Goal: Task Accomplishment & Management: Manage account settings

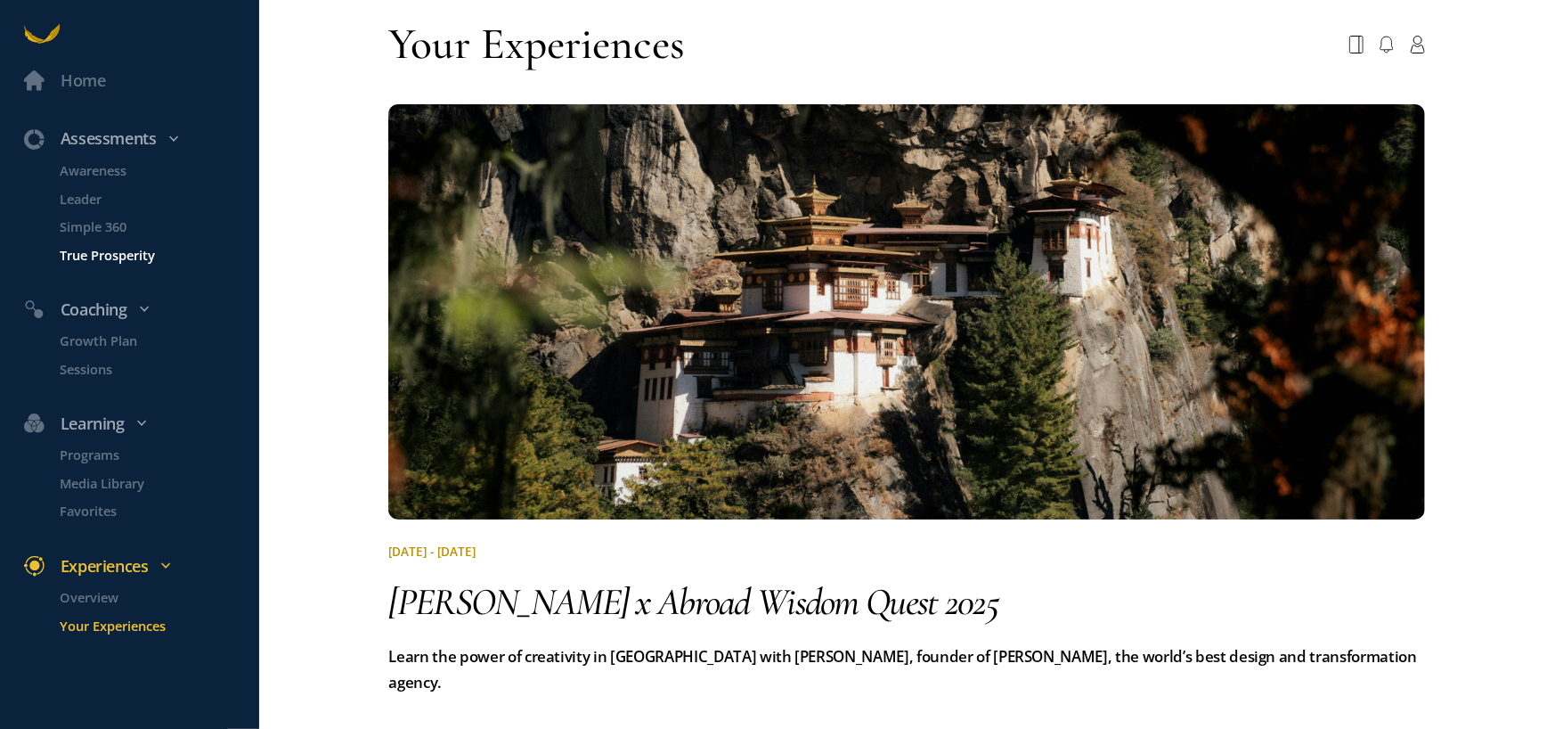
click at [142, 248] on p "True Prosperity" at bounding box center [158, 254] width 195 height 20
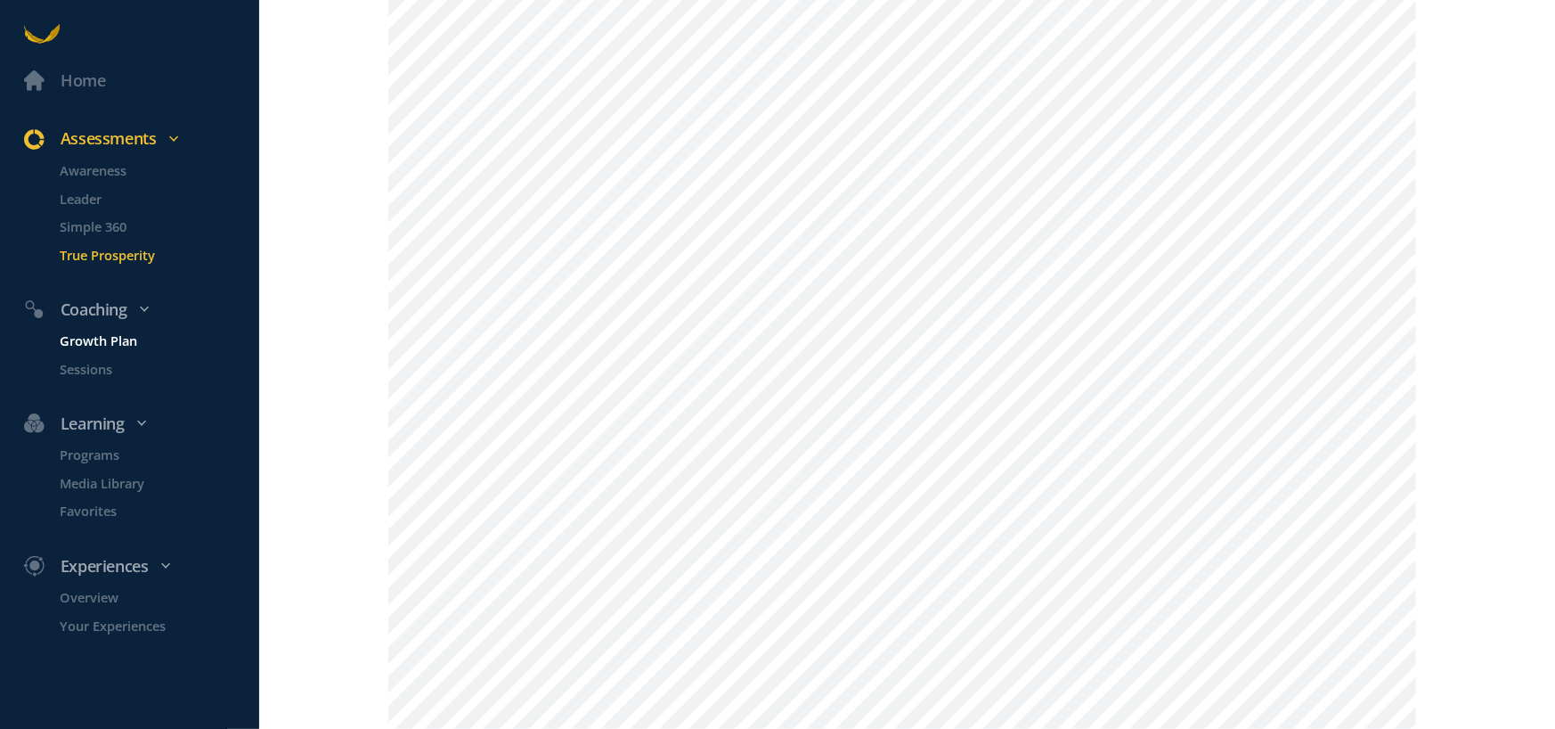
click at [106, 343] on p "Growth Plan" at bounding box center [158, 340] width 195 height 20
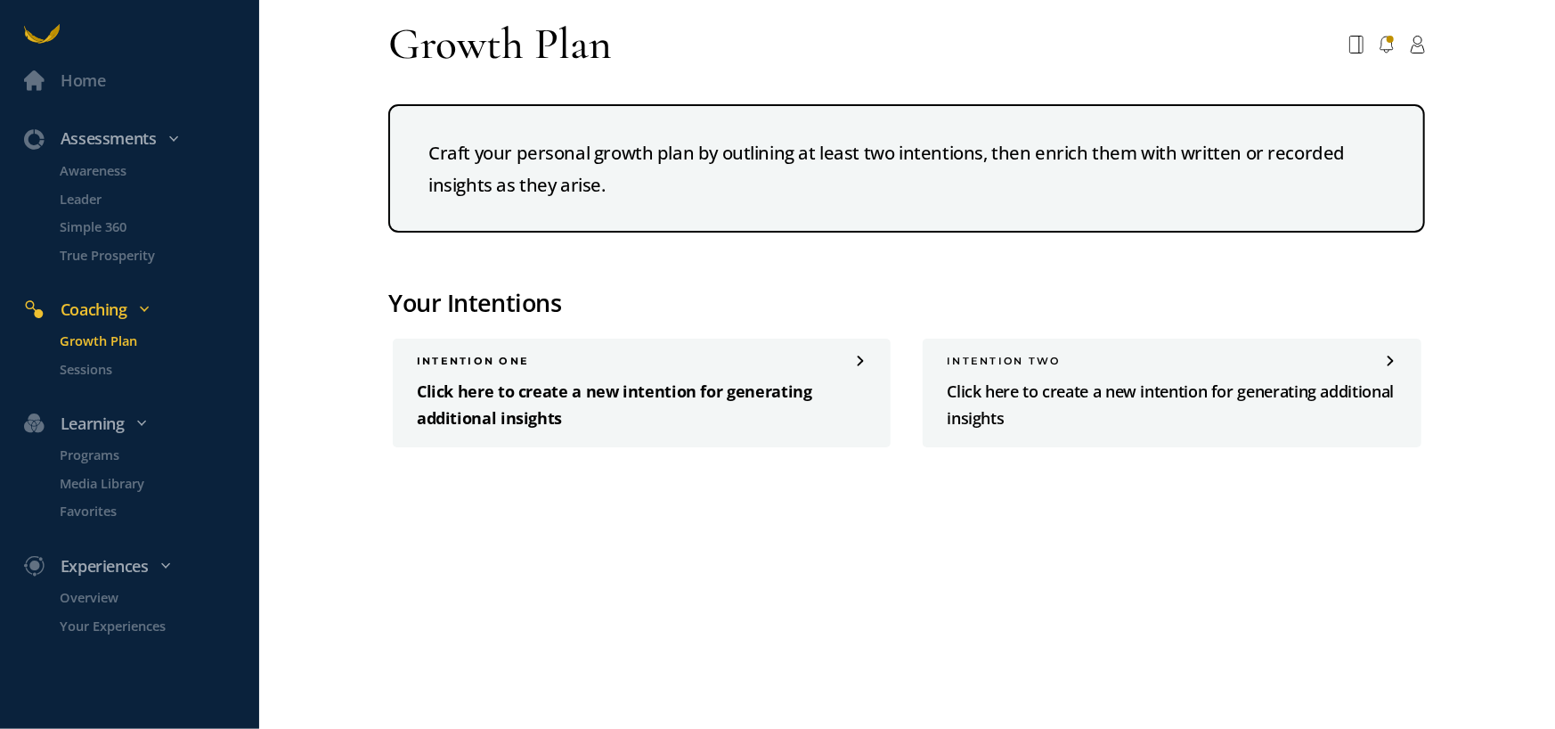
click at [705, 399] on p "Click here to create a new intention for generating additional insights" at bounding box center [642, 405] width 450 height 53
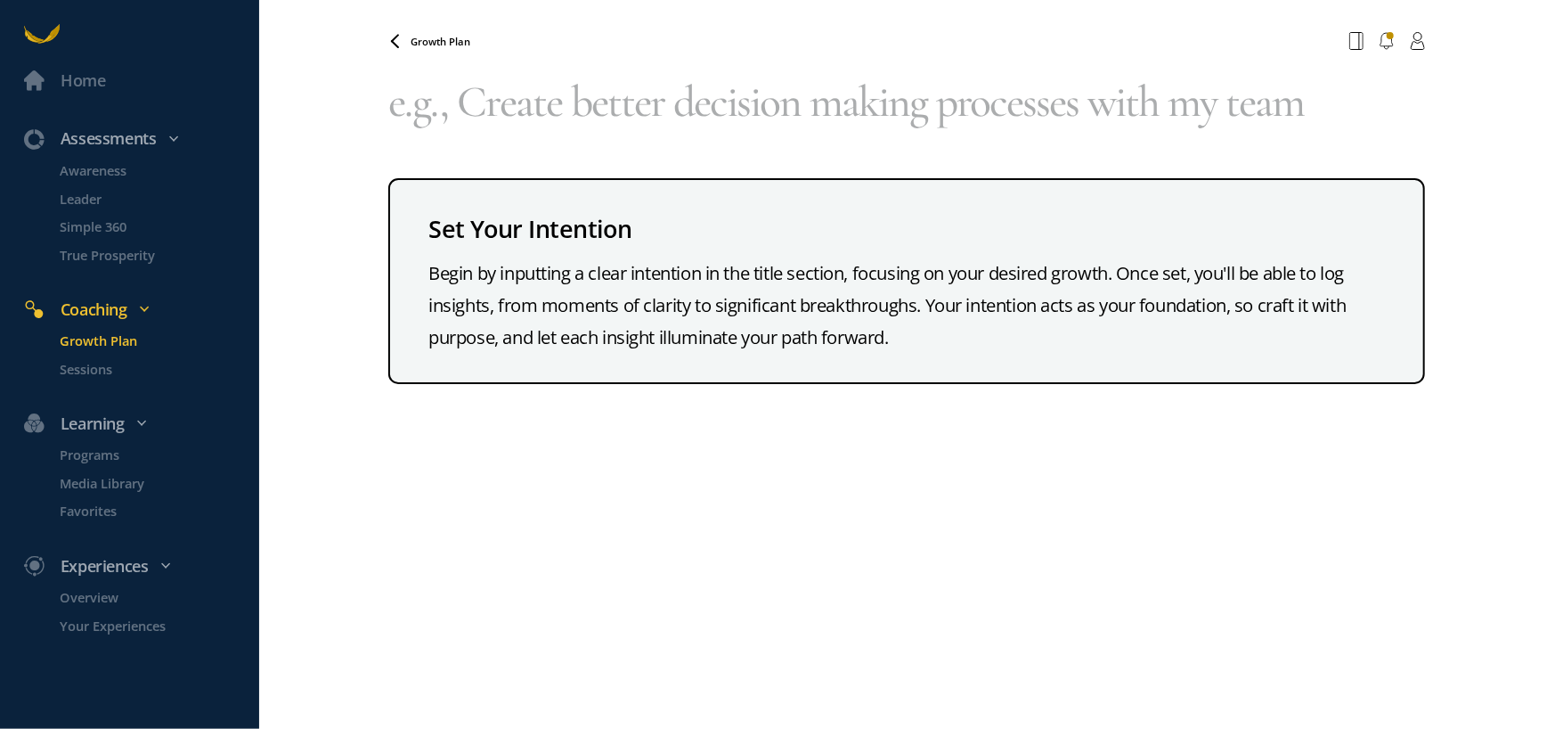
click at [613, 290] on div "Begin by inputting a clear intention in the title section, focusing on your des…" at bounding box center [906, 305] width 957 height 96
click at [879, 313] on div "Begin by inputting a clear intention in the title section, focusing on your des…" at bounding box center [906, 305] width 957 height 96
click at [908, 338] on div "Begin by inputting a clear intention in the title section, focusing on your des…" at bounding box center [906, 305] width 957 height 96
click at [918, 337] on div "Begin by inputting a clear intention in the title section, focusing on your des…" at bounding box center [906, 305] width 957 height 96
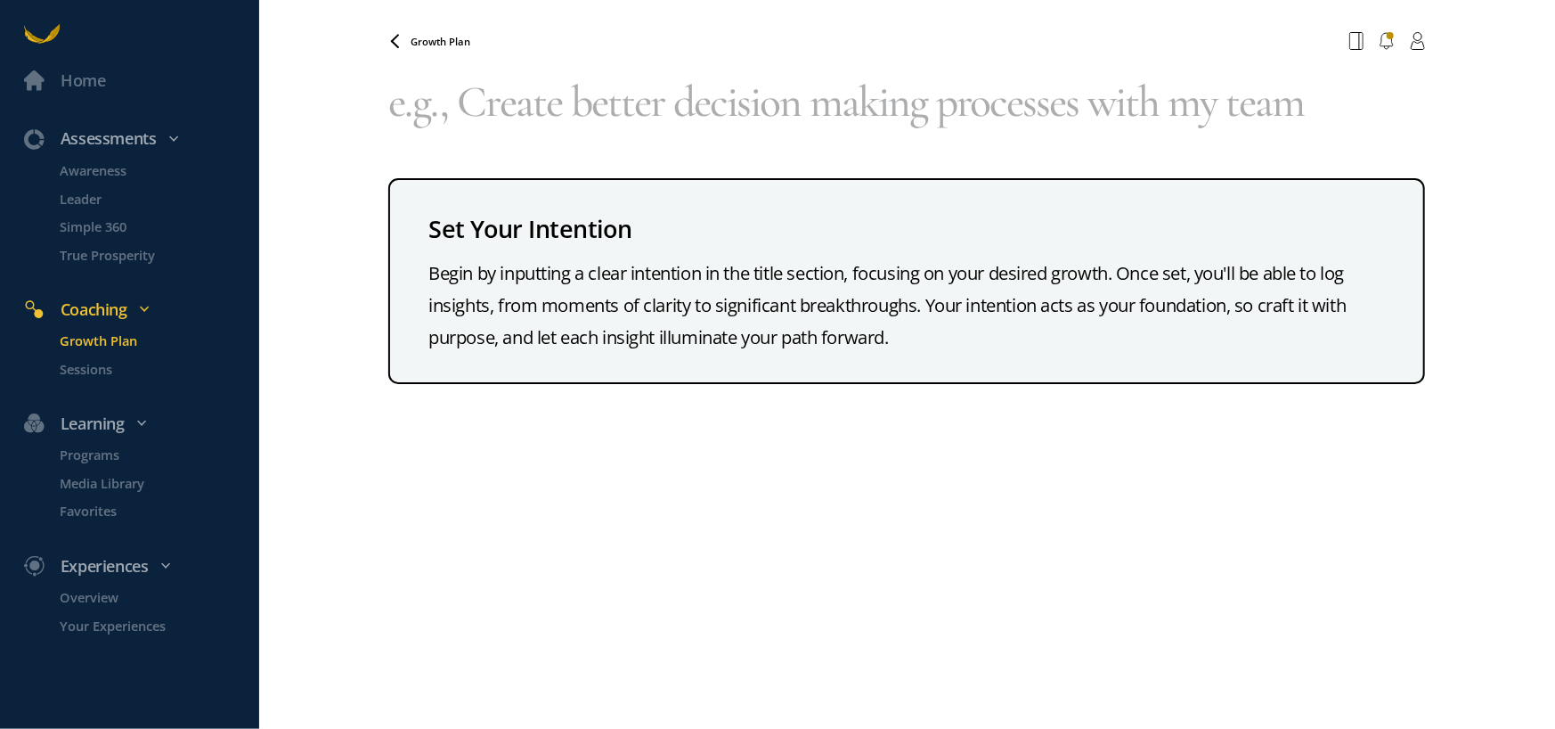
click at [617, 228] on div "Set Your Intention" at bounding box center [906, 229] width 957 height 38
click at [584, 117] on textarea at bounding box center [906, 102] width 1037 height 88
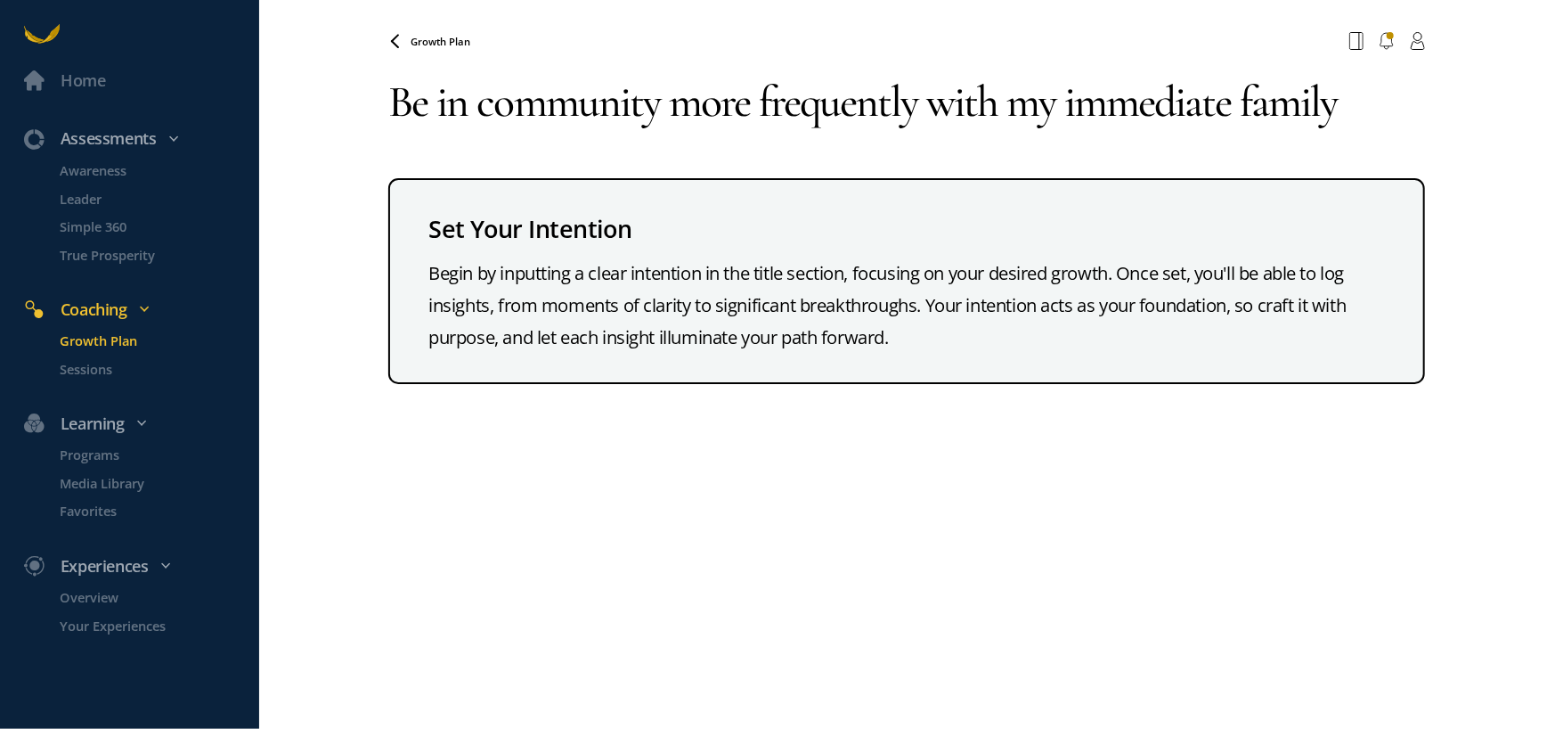
type textarea "Be in community more frequently with my immediate family"
click at [723, 282] on div "Begin by inputting a clear intention in the title section, focusing on your des…" at bounding box center [906, 305] width 957 height 96
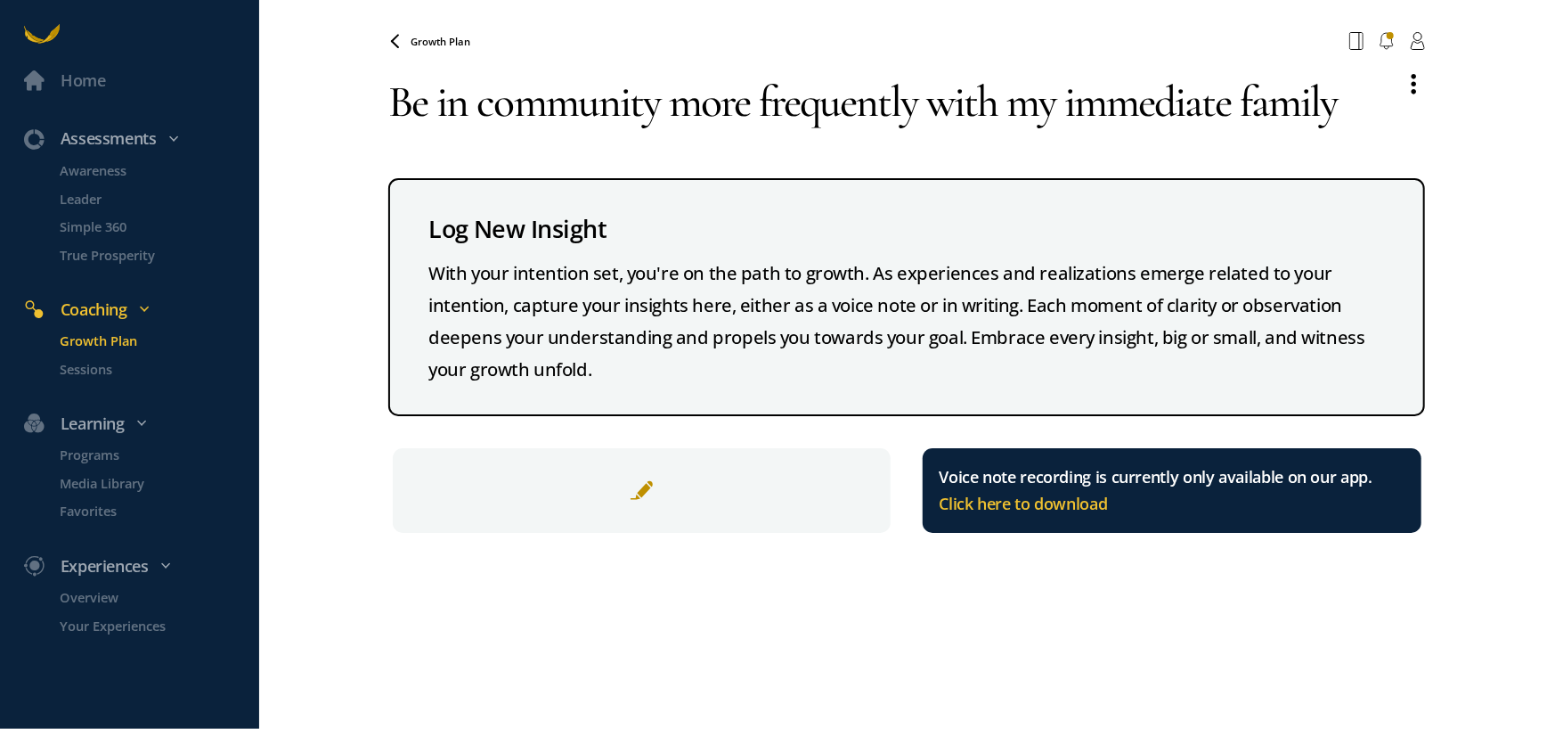
click at [1336, 105] on textarea "Be in community more frequently with my immediate family" at bounding box center [888, 102] width 1000 height 88
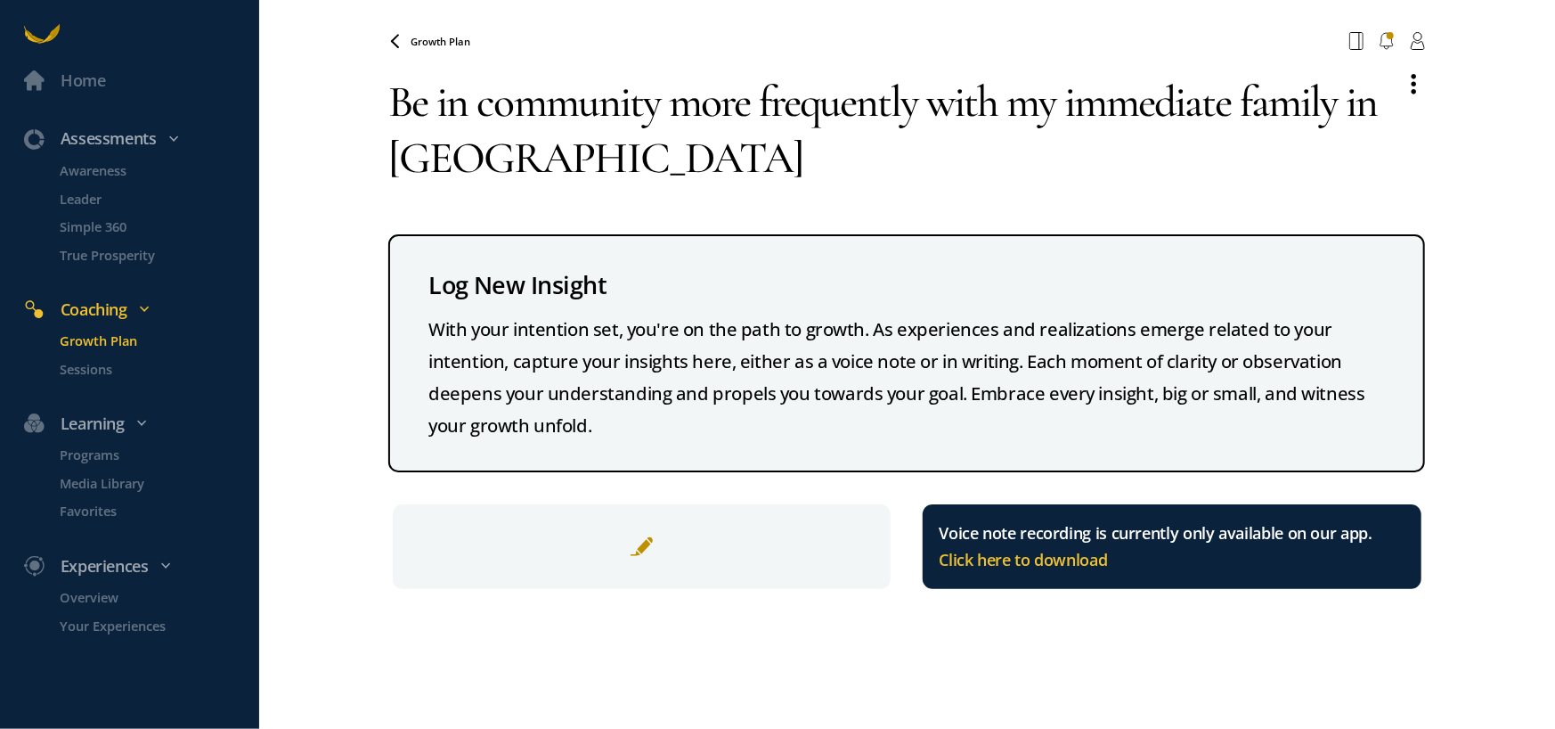
drag, startPoint x: 443, startPoint y: 96, endPoint x: 923, endPoint y: 110, distance: 480.3
click at [923, 110] on textarea "Be in community more frequently with my immediate family in [GEOGRAPHIC_DATA]" at bounding box center [888, 130] width 1000 height 144
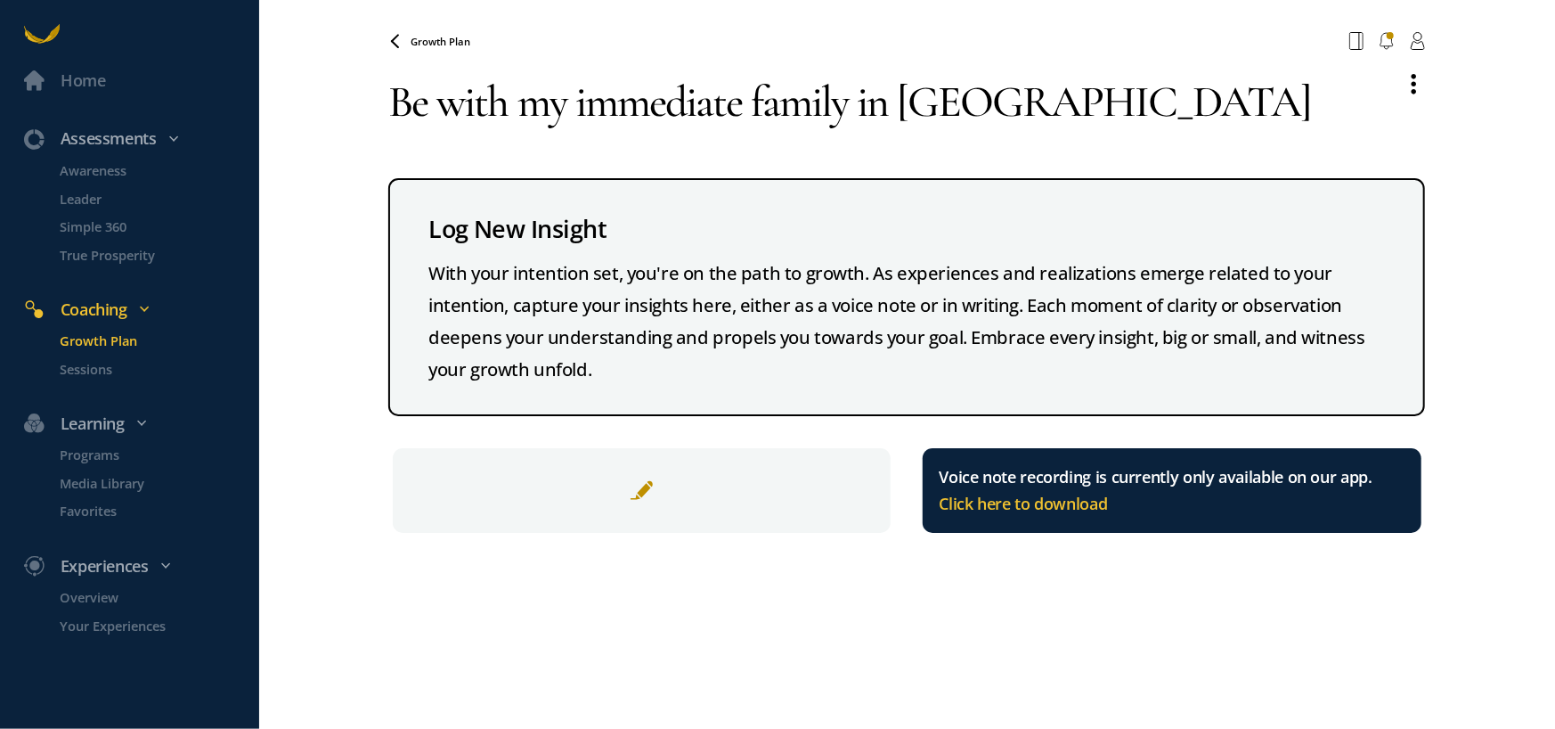
click at [857, 107] on textarea "Be with my immediate family in [GEOGRAPHIC_DATA]" at bounding box center [888, 102] width 1000 height 88
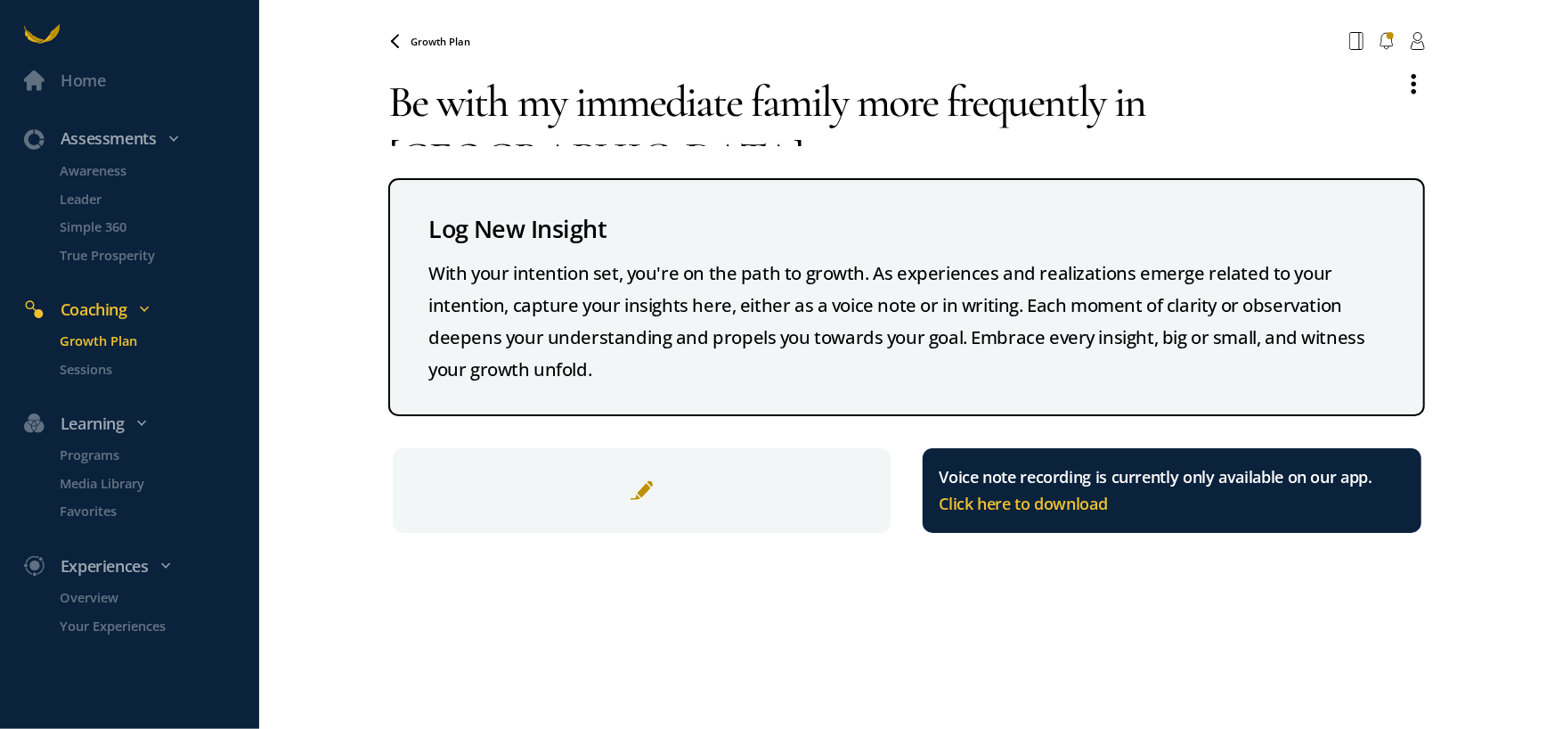
drag, startPoint x: 860, startPoint y: 102, endPoint x: 1114, endPoint y: 97, distance: 254.8
click at [1114, 97] on textarea "Be with my immediate family more frequently in [GEOGRAPHIC_DATA]" at bounding box center [888, 102] width 1000 height 88
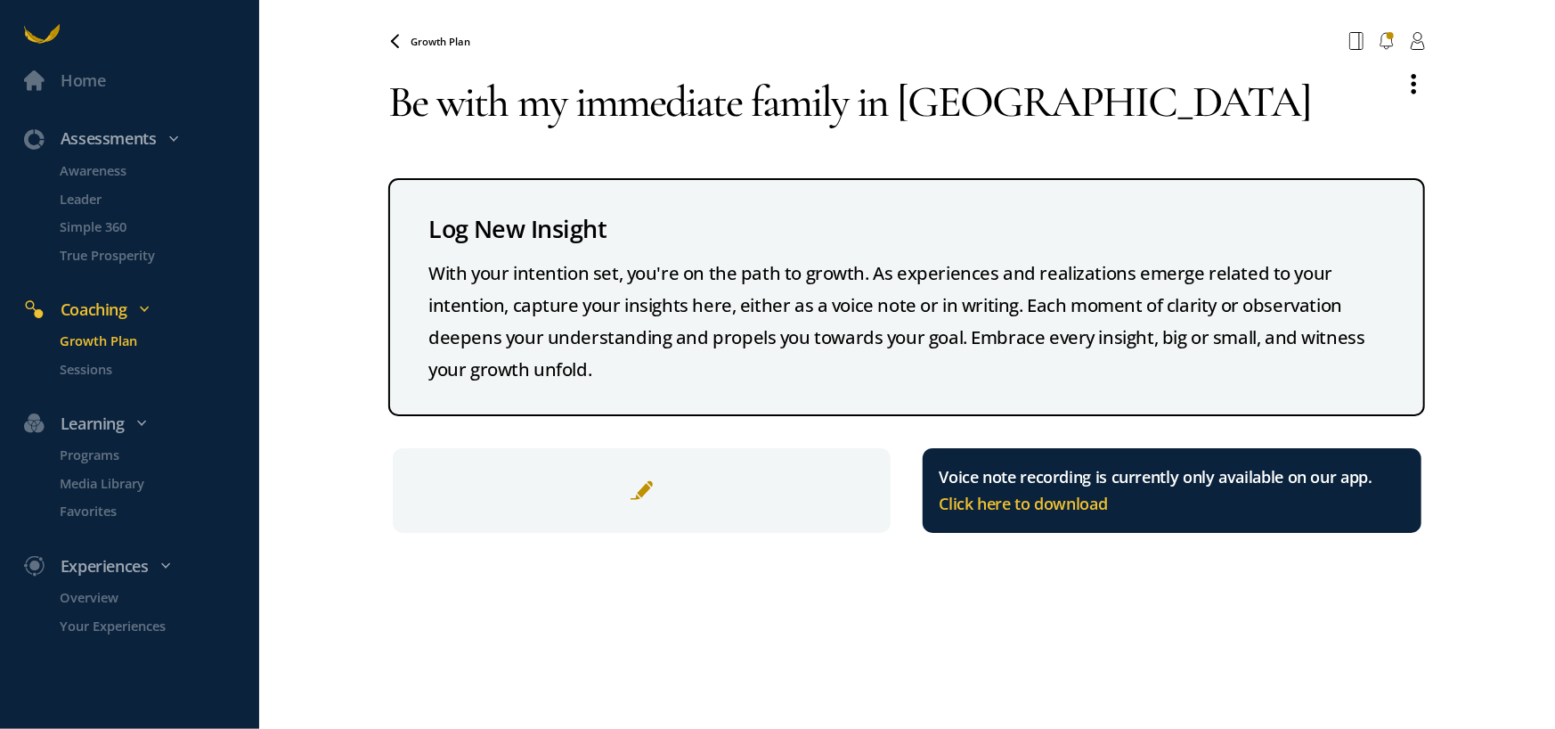
click at [976, 100] on textarea "Be with my immediate family in [GEOGRAPHIC_DATA]" at bounding box center [888, 102] width 1000 height 88
drag, startPoint x: 1259, startPoint y: 97, endPoint x: 441, endPoint y: 100, distance: 817.7
click at [441, 100] on textarea "Be with my immediate family in AZ as my base of work" at bounding box center [888, 102] width 1000 height 88
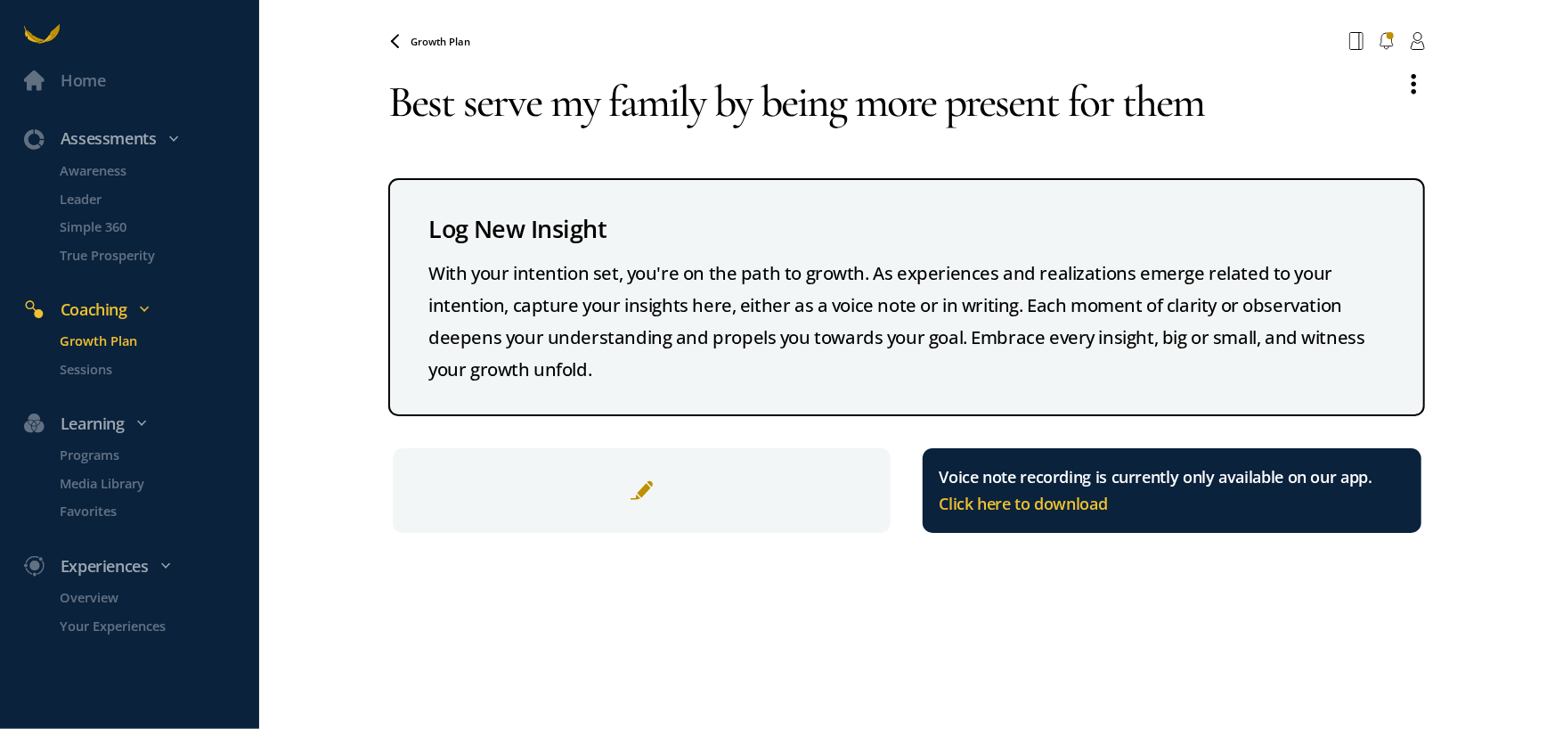
drag, startPoint x: 614, startPoint y: 93, endPoint x: 695, endPoint y: 102, distance: 81.6
click at [704, 101] on textarea "Best serve my family by being more present for them" at bounding box center [888, 102] width 1000 height 88
drag, startPoint x: 605, startPoint y: 98, endPoint x: 703, endPoint y: 105, distance: 98.2
click at [703, 105] on textarea "Best serve my family by being more present for them" at bounding box center [888, 102] width 1000 height 88
type textarea "Best serve my family by being more present for them"
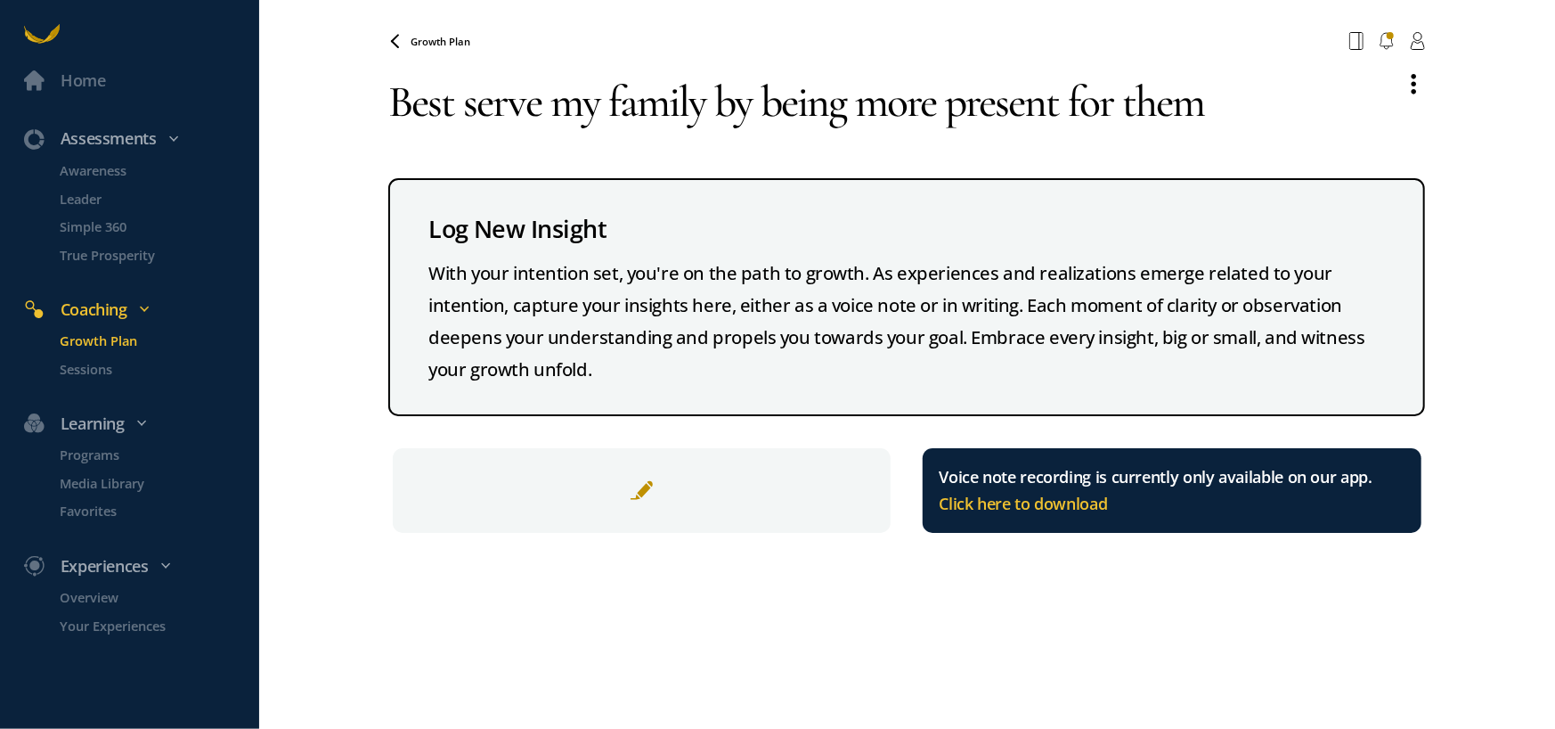
click at [722, 301] on div "With your intention set, you're on the path to growth. As experiences and reali…" at bounding box center [906, 321] width 957 height 128
drag, startPoint x: 1213, startPoint y: 106, endPoint x: 802, endPoint y: 105, distance: 411.5
click at [802, 105] on textarea "Best serve my family by being more present for them" at bounding box center [888, 102] width 1000 height 88
click at [880, 308] on div "With your intention set, you're on the path to growth. As experiences and reali…" at bounding box center [906, 321] width 957 height 128
click at [128, 336] on p "Growth Plan" at bounding box center [158, 340] width 195 height 20
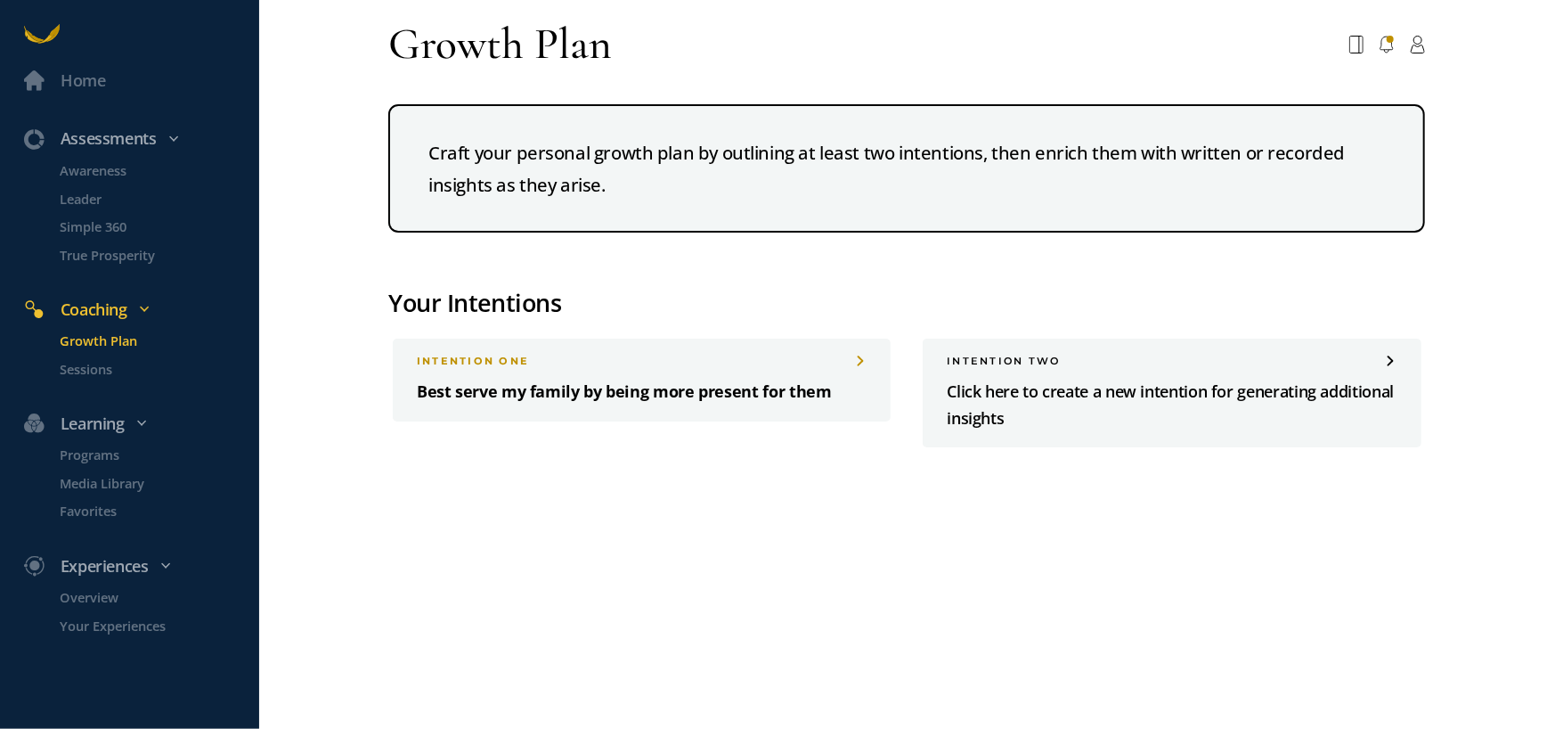
click at [581, 368] on div "INTENTION one Best serve my family by being more present for them" at bounding box center [642, 379] width 498 height 83
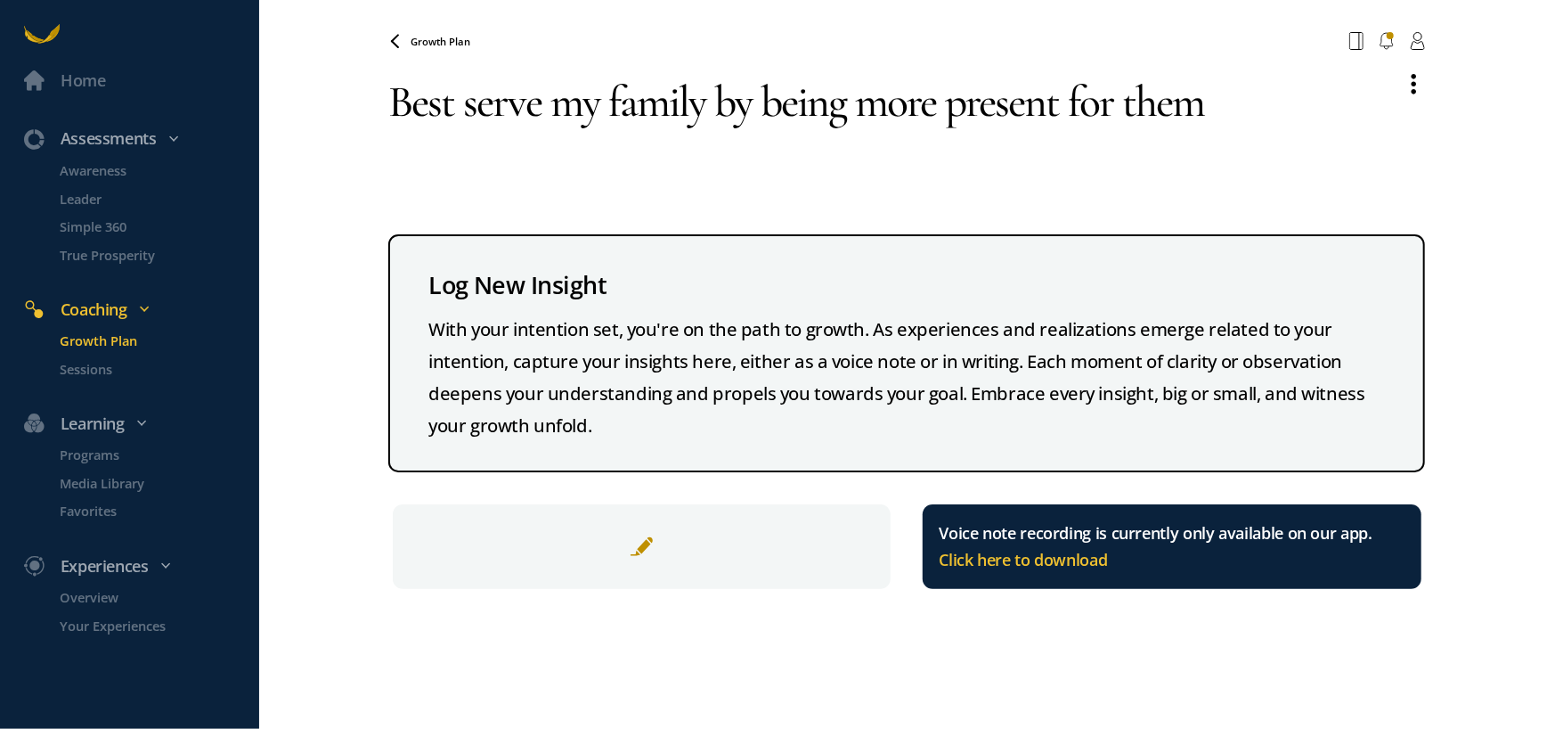
click at [115, 336] on p "Growth Plan" at bounding box center [158, 340] width 195 height 20
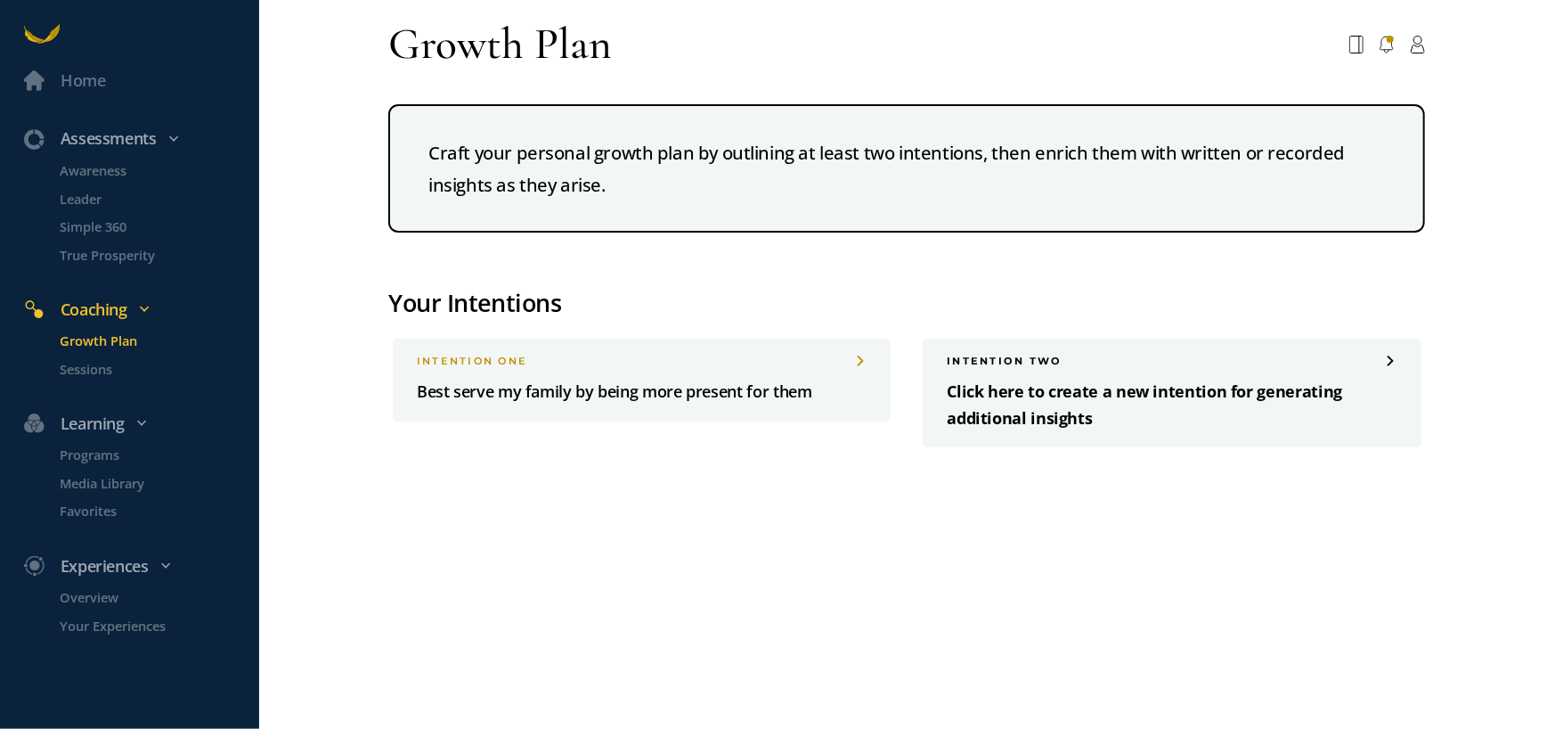
click at [1107, 387] on p "Click here to create a new intention for generating additional insights" at bounding box center [1172, 405] width 450 height 53
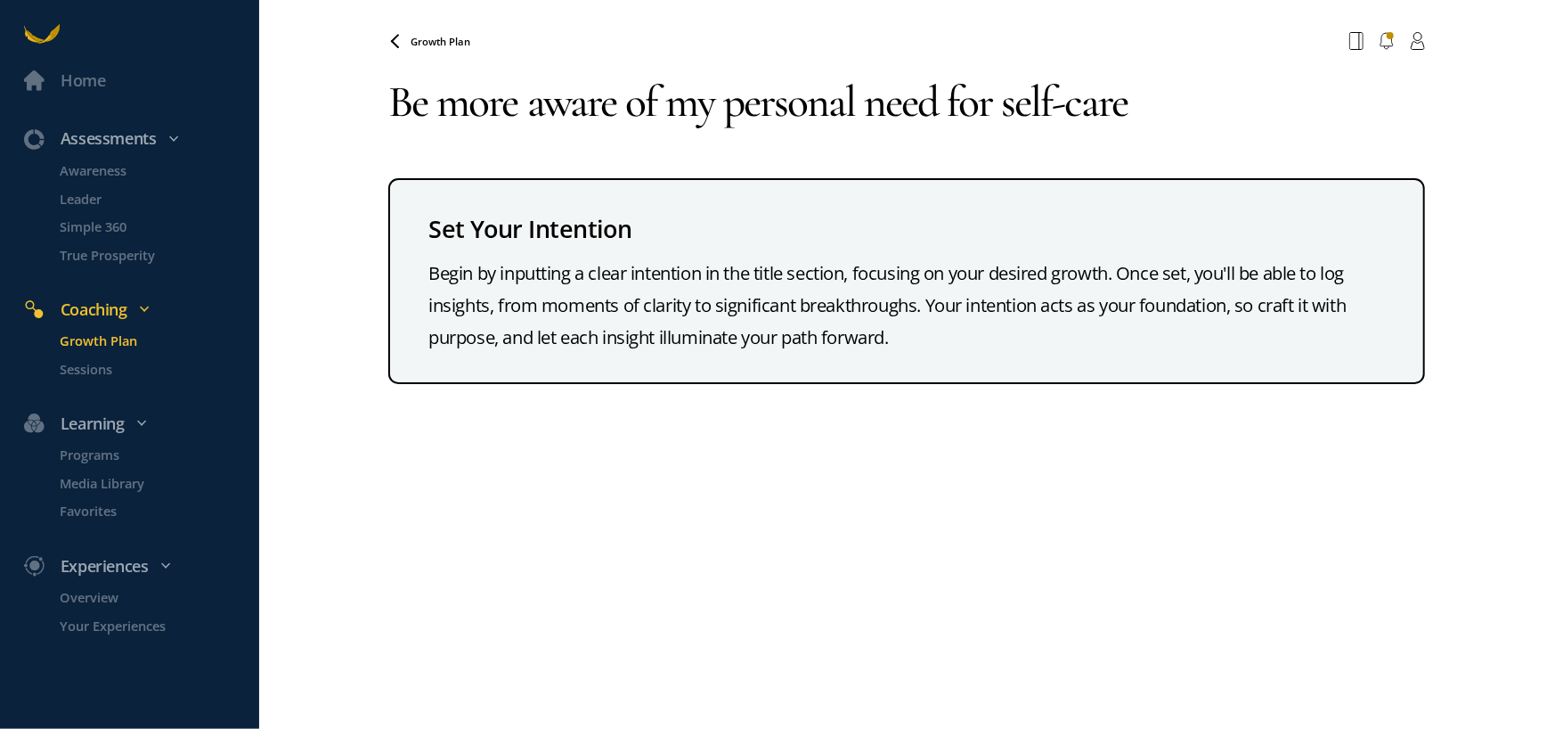
click at [942, 106] on textarea "Be more aware of my personal need for self-care" at bounding box center [906, 102] width 1037 height 88
drag, startPoint x: 388, startPoint y: 92, endPoint x: 442, endPoint y: 94, distance: 53.5
click at [442, 94] on textarea "Be more aware of my personal needs and self-care" at bounding box center [906, 102] width 1037 height 88
click at [442, 95] on textarea "Be more aware of my personal needs and self-care" at bounding box center [906, 102] width 1037 height 88
drag, startPoint x: 393, startPoint y: 96, endPoint x: 709, endPoint y: 123, distance: 317.3
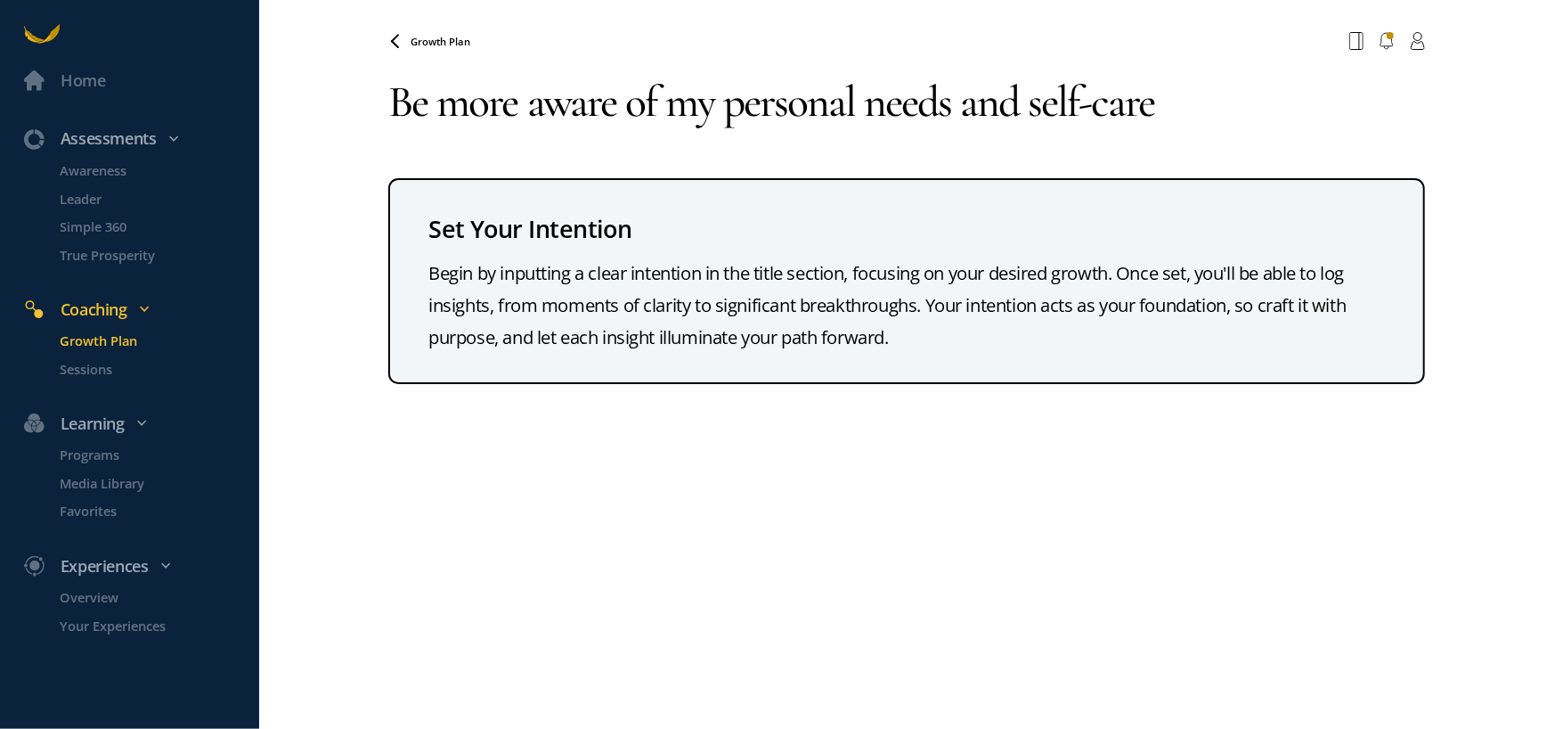
click at [709, 123] on textarea "Be more aware of my personal needs and self-care" at bounding box center [906, 102] width 1037 height 88
drag, startPoint x: 839, startPoint y: 98, endPoint x: 896, endPoint y: 100, distance: 57.0
click at [896, 100] on textarea "Prioritize the personal needs and self-care" at bounding box center [906, 102] width 1037 height 88
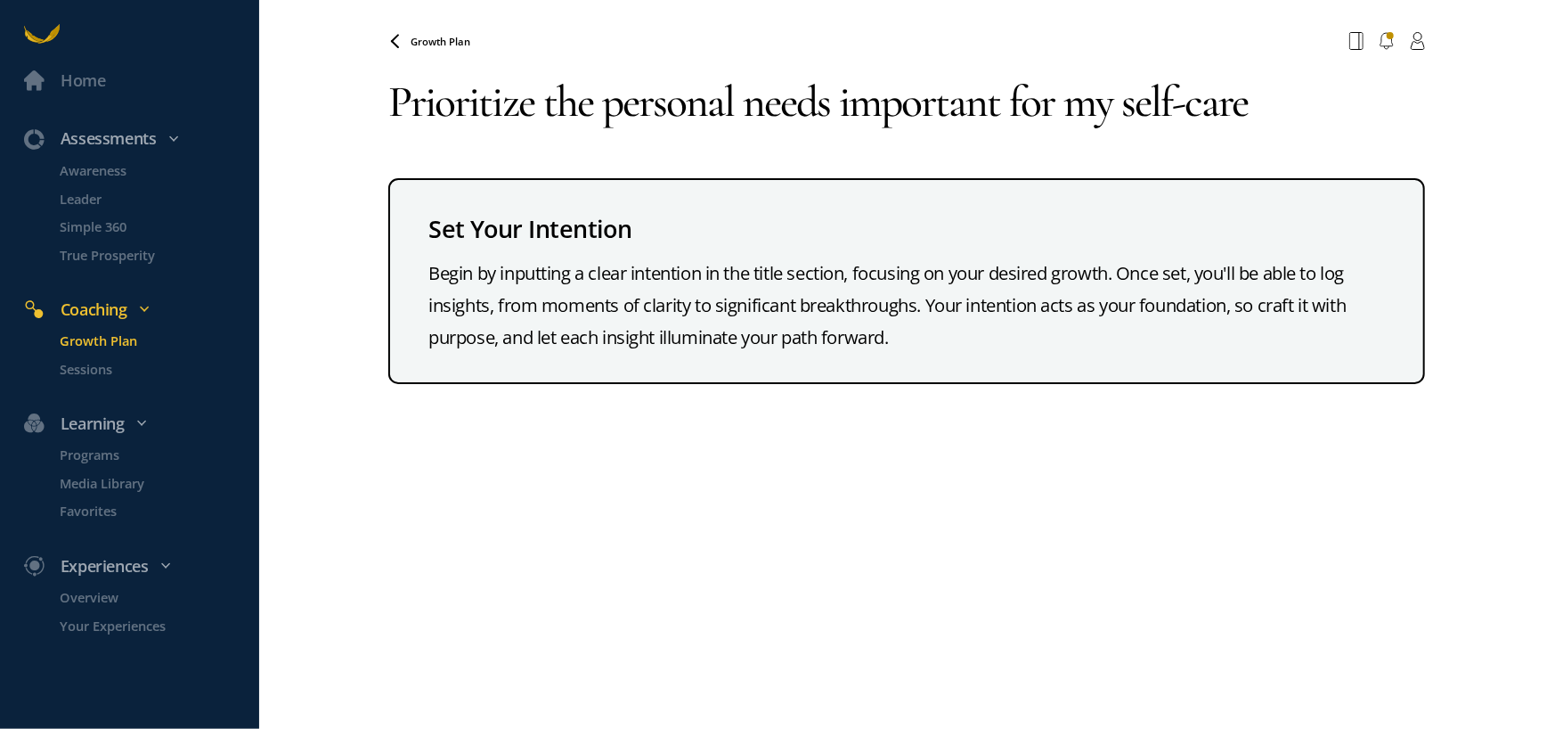
click at [606, 102] on textarea "Prioritize the personal needs important for my self-care" at bounding box center [906, 102] width 1037 height 88
drag, startPoint x: 397, startPoint y: 92, endPoint x: 1463, endPoint y: 109, distance: 1066.3
click at [1463, 109] on div "Home Assessments Awareness Leader Simple 360 True Prosperity Coaching Growth Pl…" at bounding box center [777, 364] width 1555 height 729
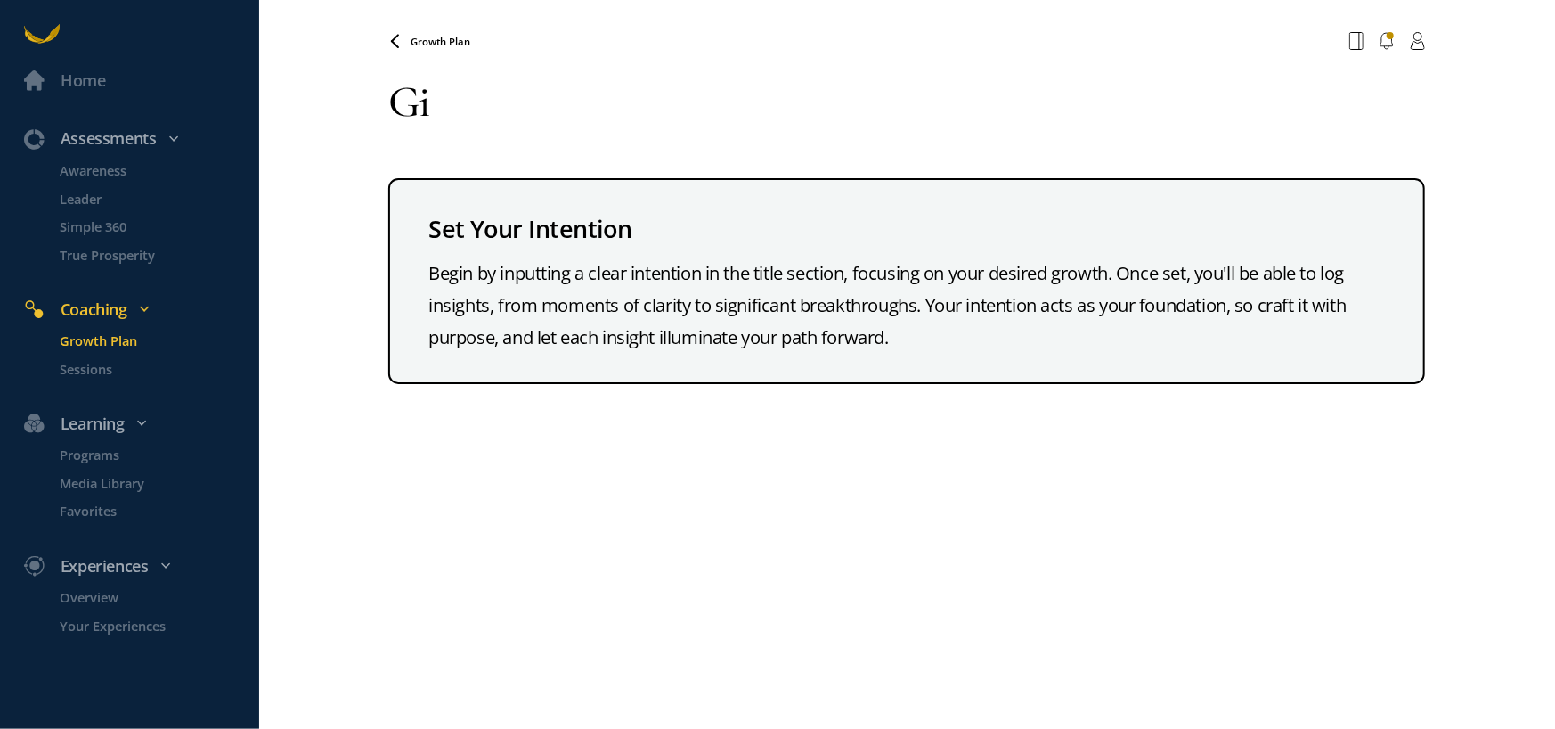
type textarea "G"
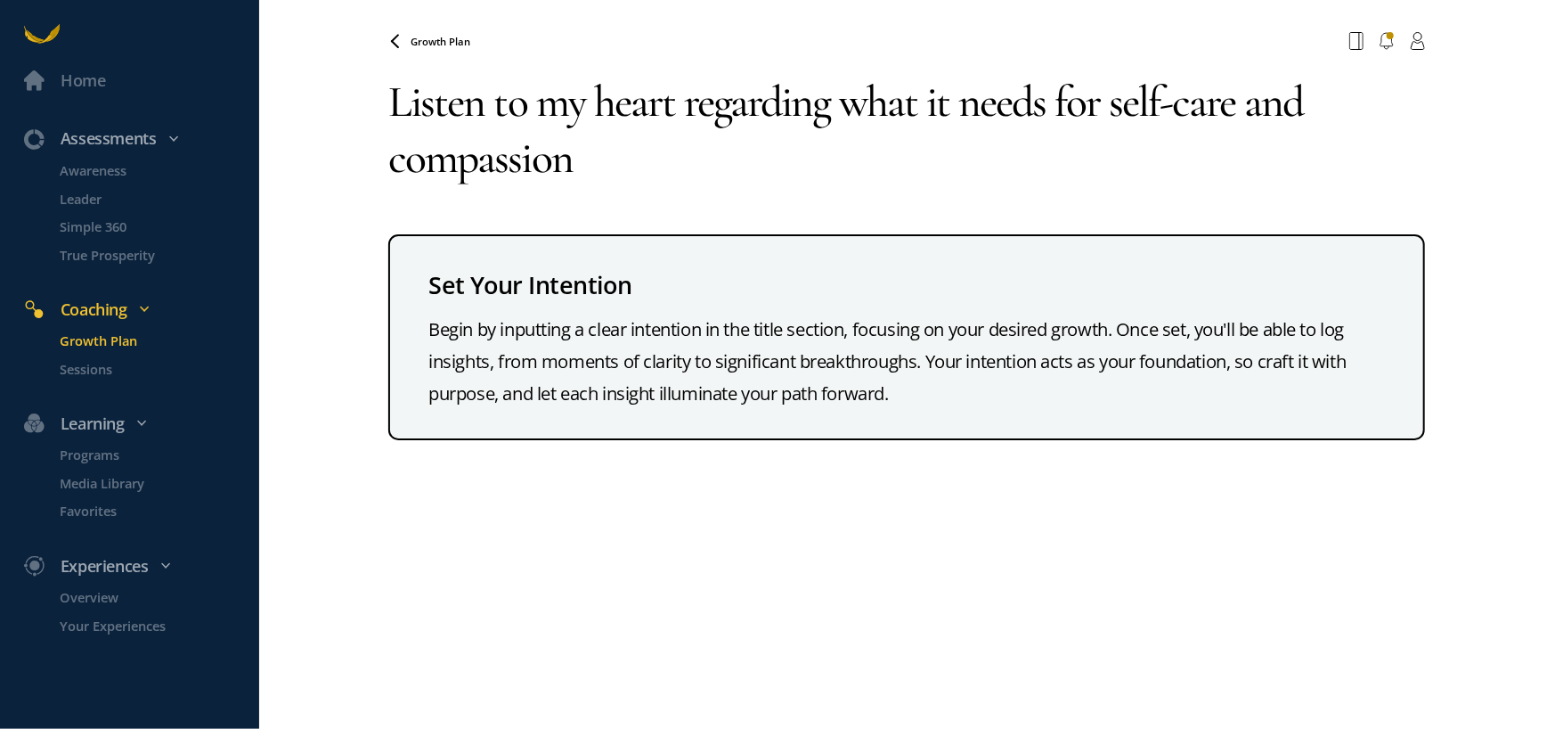
click at [676, 101] on textarea "Listen to my heart regarding what it needs for self-care and compassion" at bounding box center [906, 130] width 1037 height 144
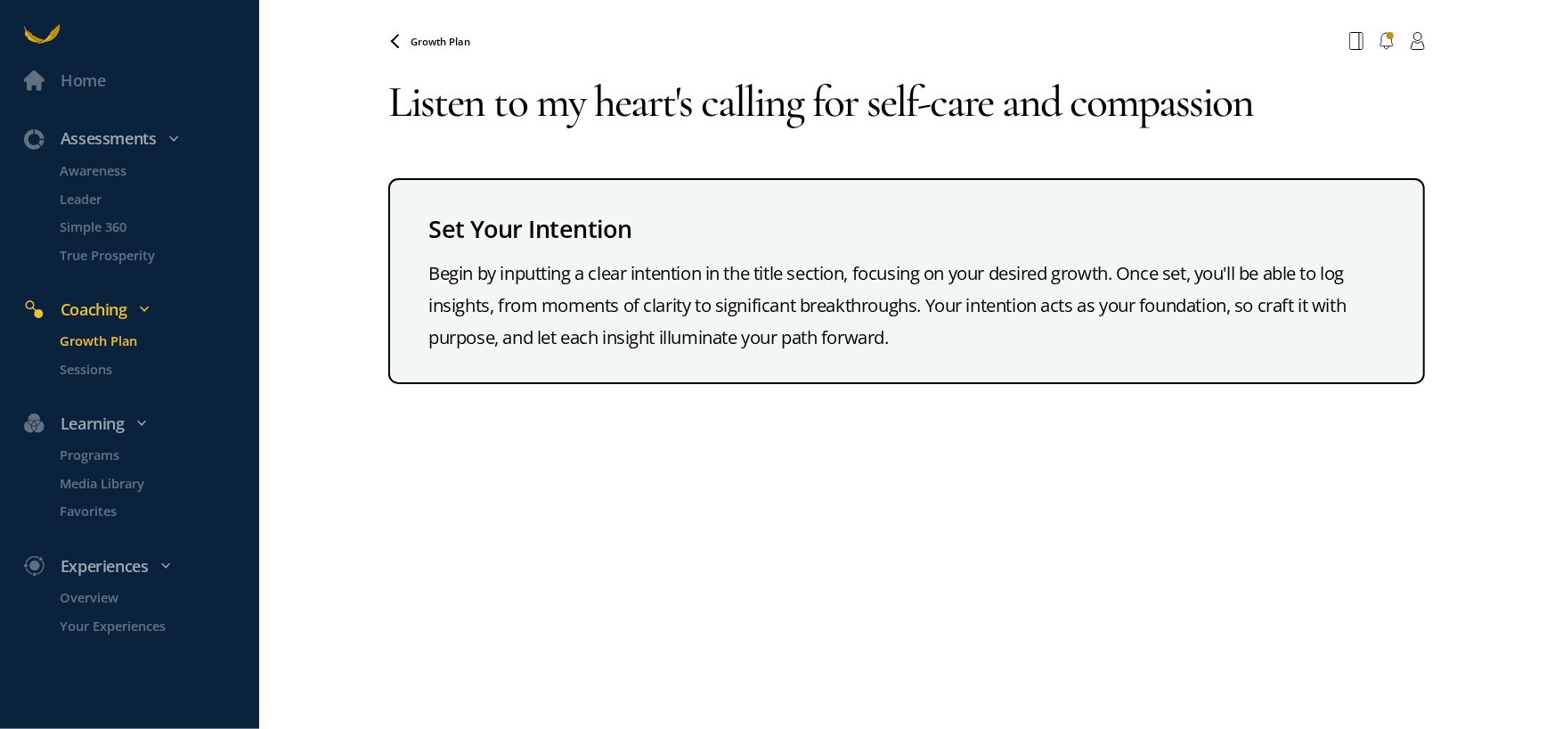
type textarea "Listen to my heart's calling for self-care and compassion"
click at [108, 341] on p "Growth Plan" at bounding box center [158, 340] width 195 height 20
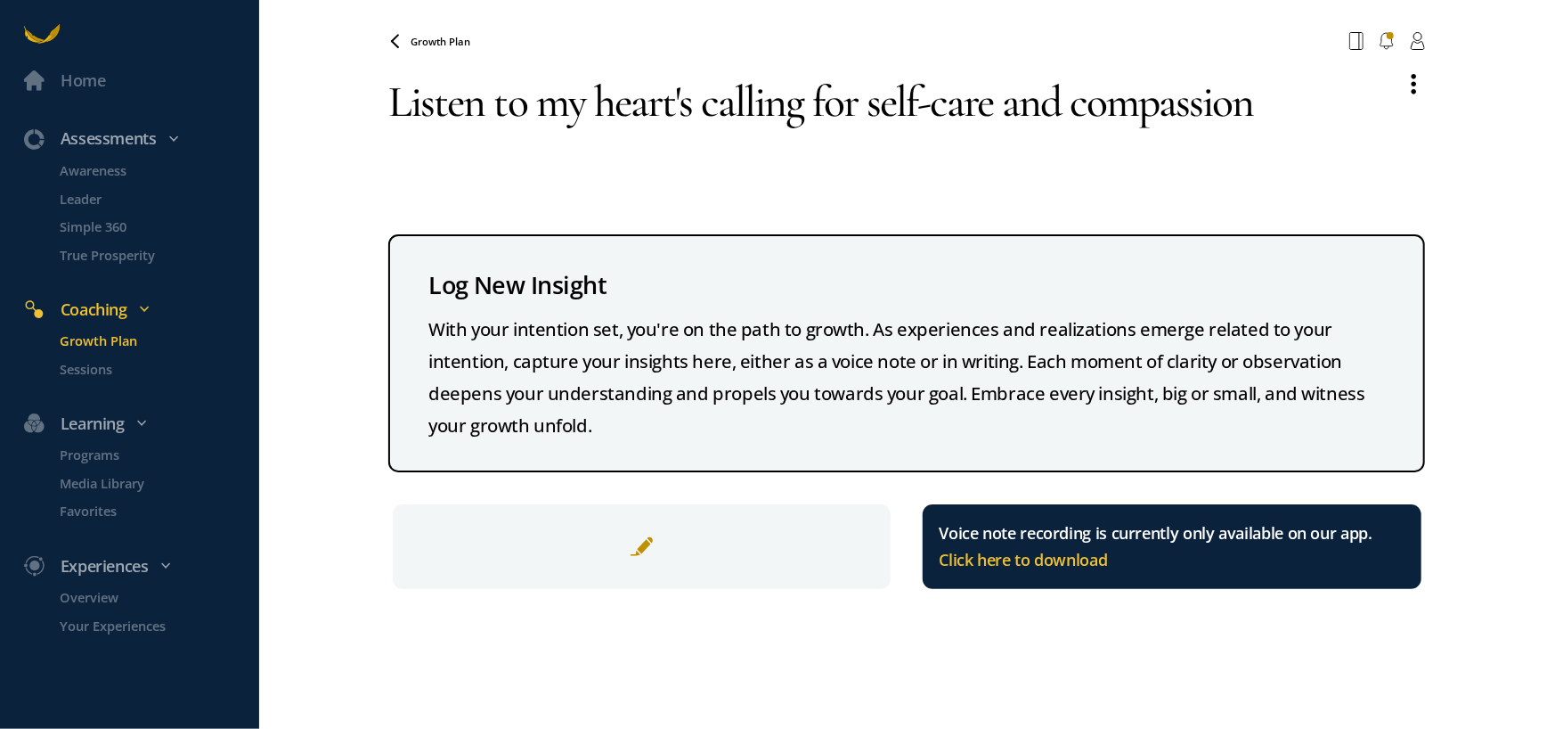
click at [118, 336] on p "Growth Plan" at bounding box center [158, 340] width 195 height 20
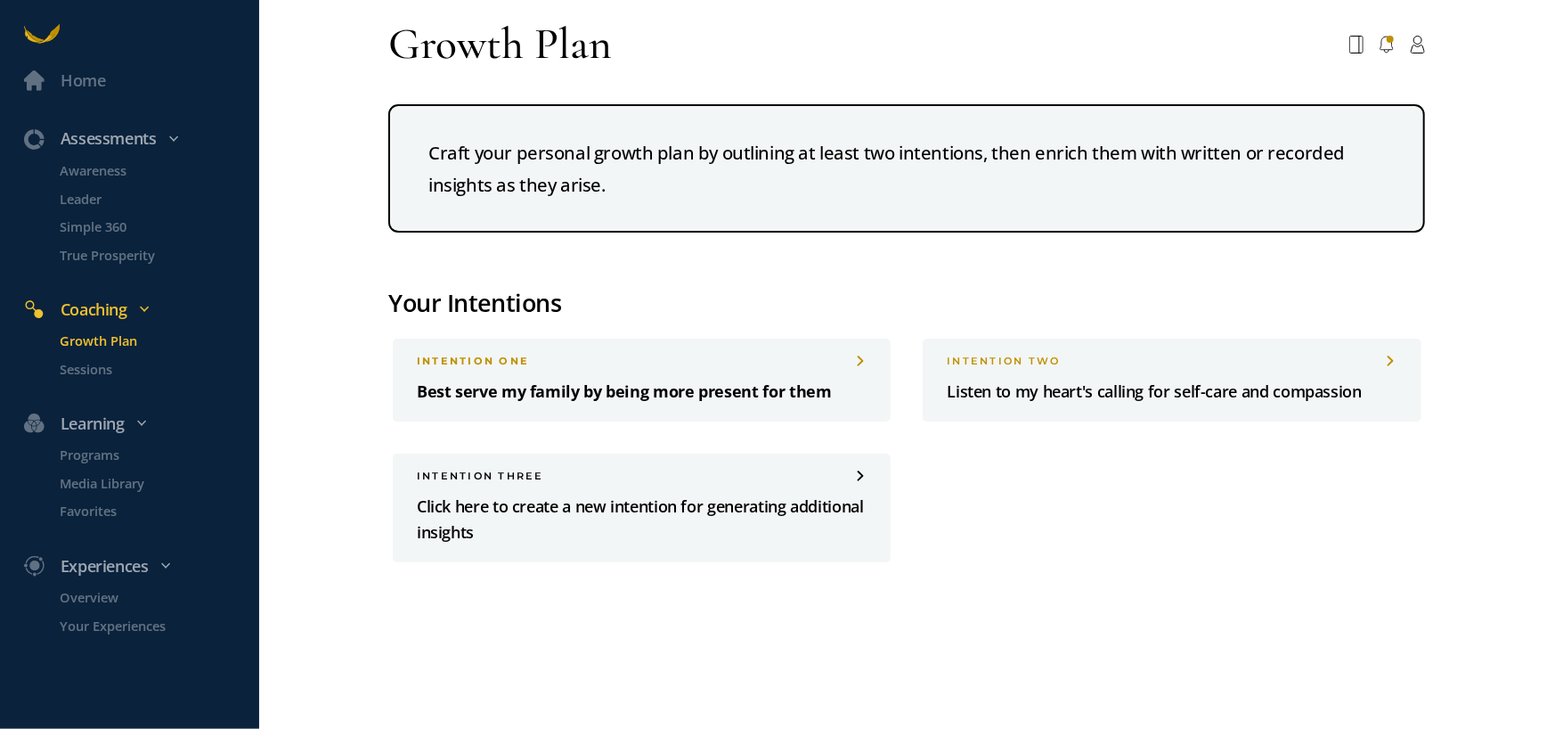
click at [628, 388] on p "Best serve my family by being more present for them" at bounding box center [642, 392] width 450 height 26
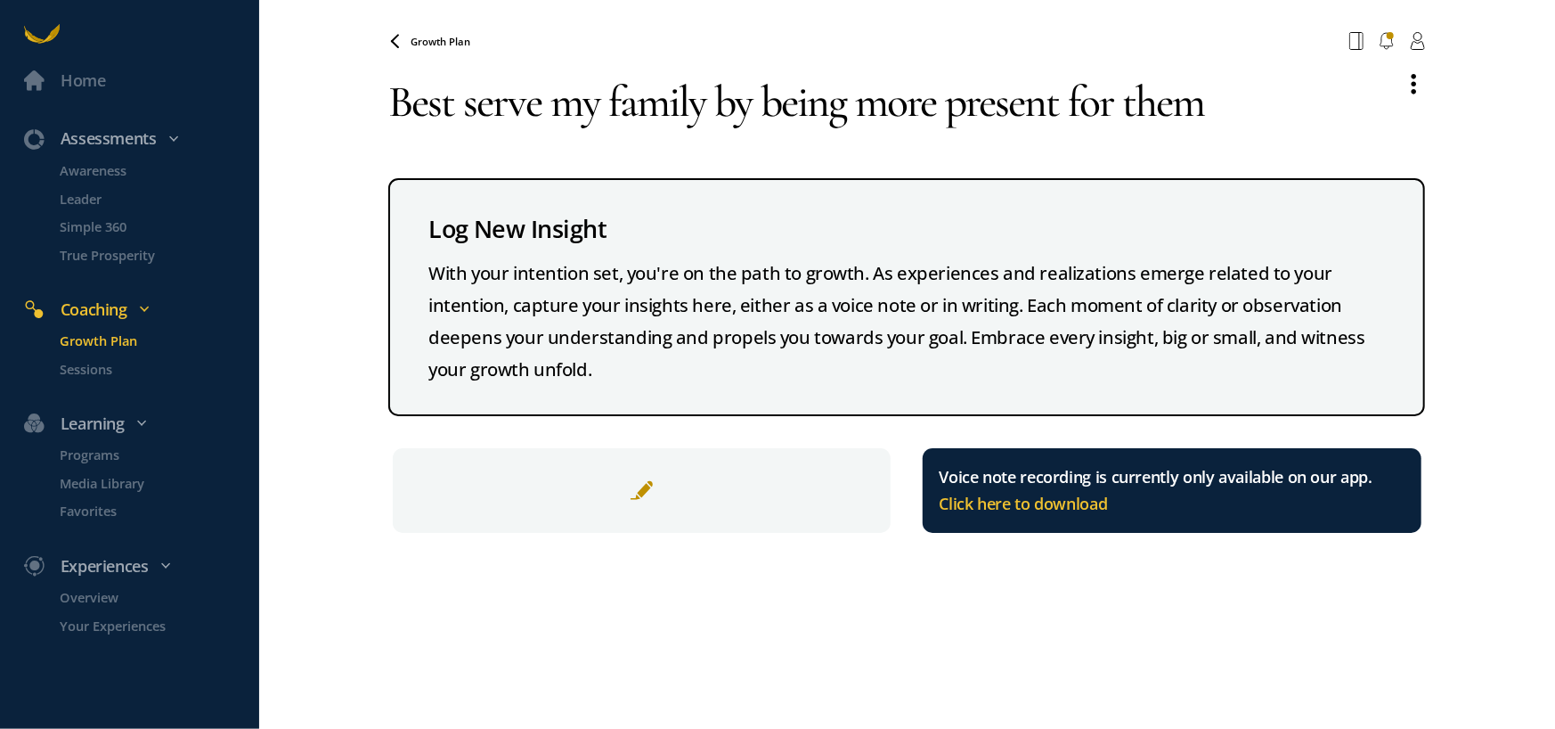
drag, startPoint x: 394, startPoint y: 94, endPoint x: 841, endPoint y: 81, distance: 447.3
click at [841, 81] on textarea "Best serve my family by being more present for them" at bounding box center [888, 102] width 1000 height 88
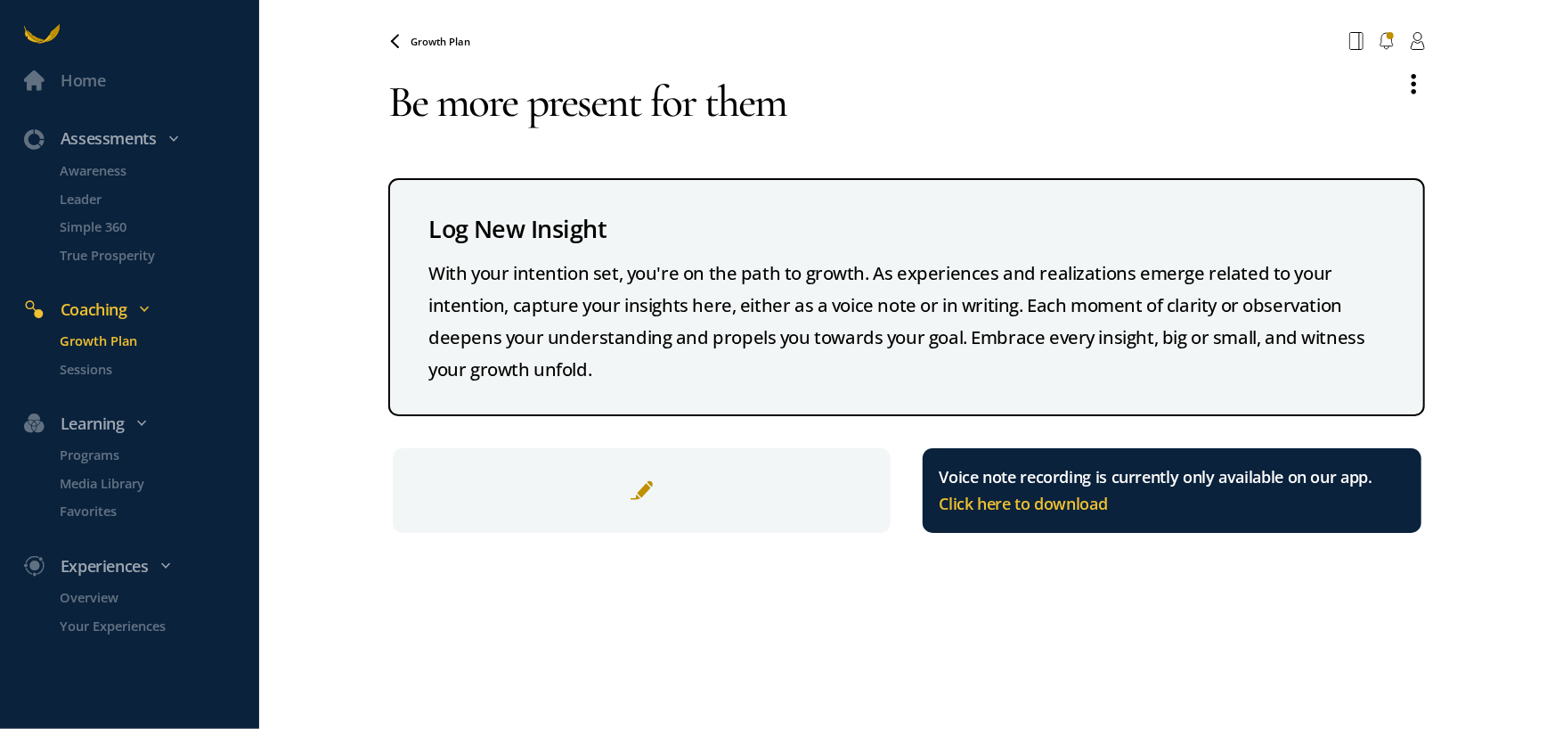
click at [655, 102] on textarea "Be more present for them" at bounding box center [888, 102] width 1000 height 88
type textarea "Be more present for my family"
click at [339, 517] on div "Home Assessments Awareness Leader Simple 360 True Prosperity Coaching Growth Pl…" at bounding box center [777, 364] width 1555 height 729
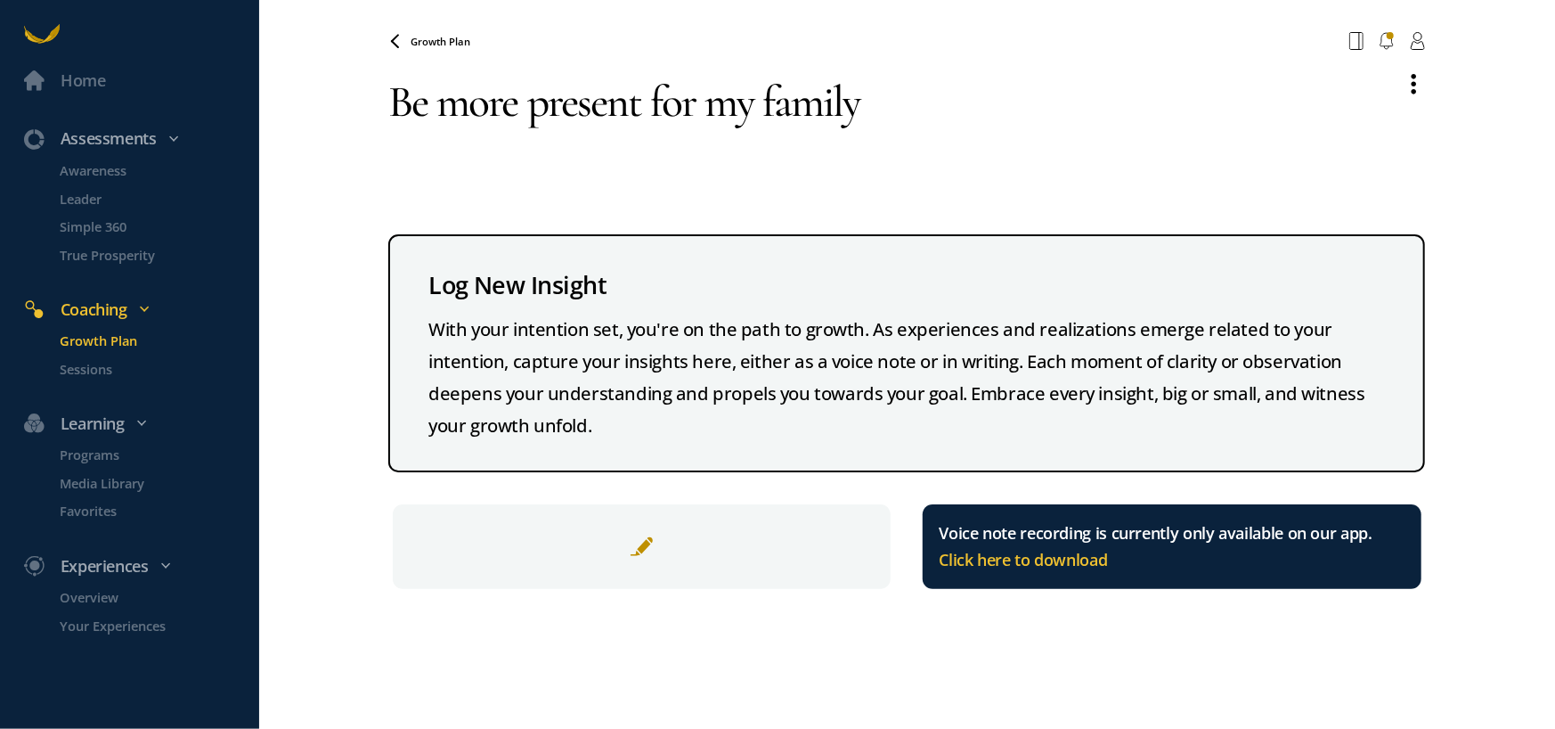
click at [108, 336] on p "Growth Plan" at bounding box center [158, 340] width 195 height 20
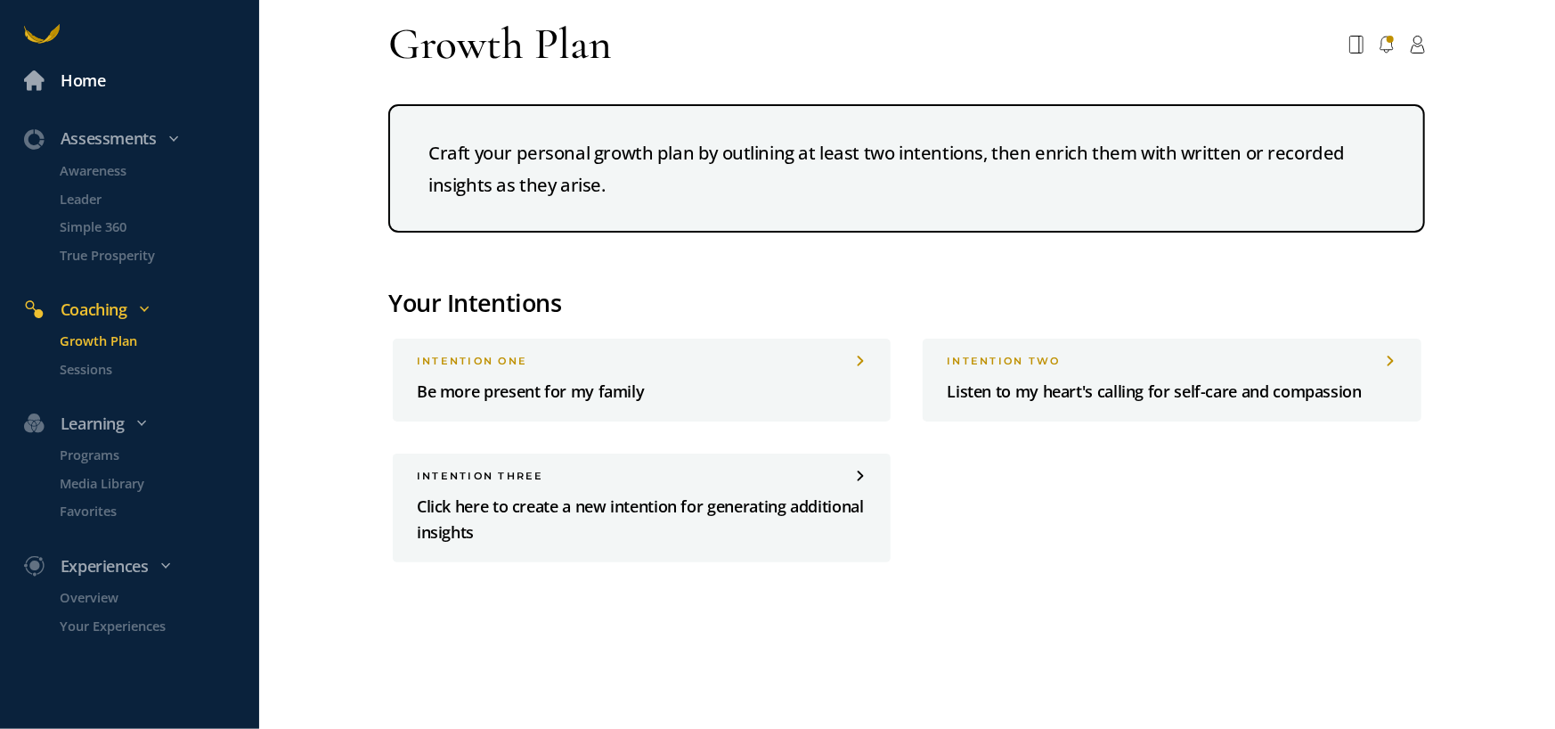
click at [80, 76] on div "Home" at bounding box center [83, 81] width 45 height 26
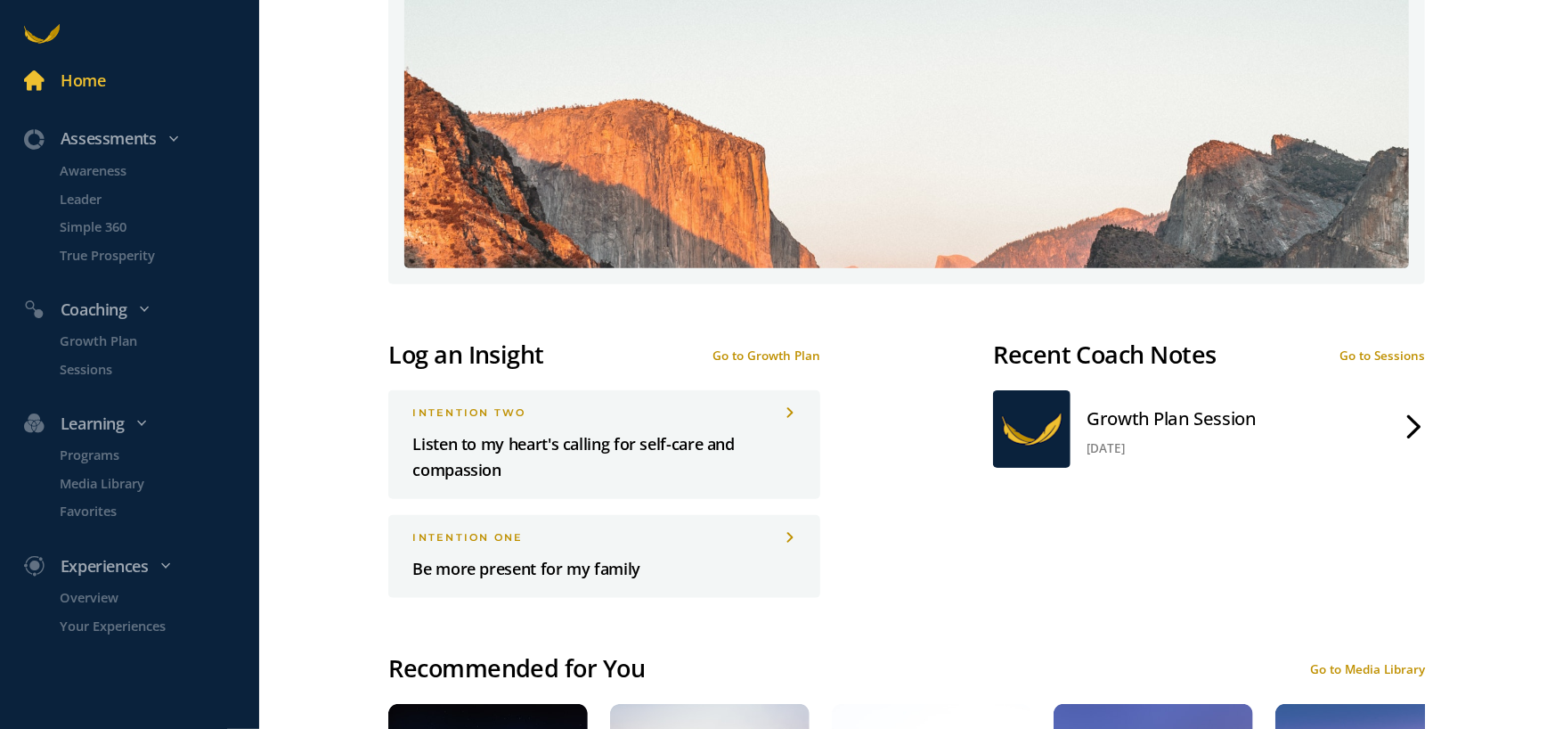
scroll to position [891, 0]
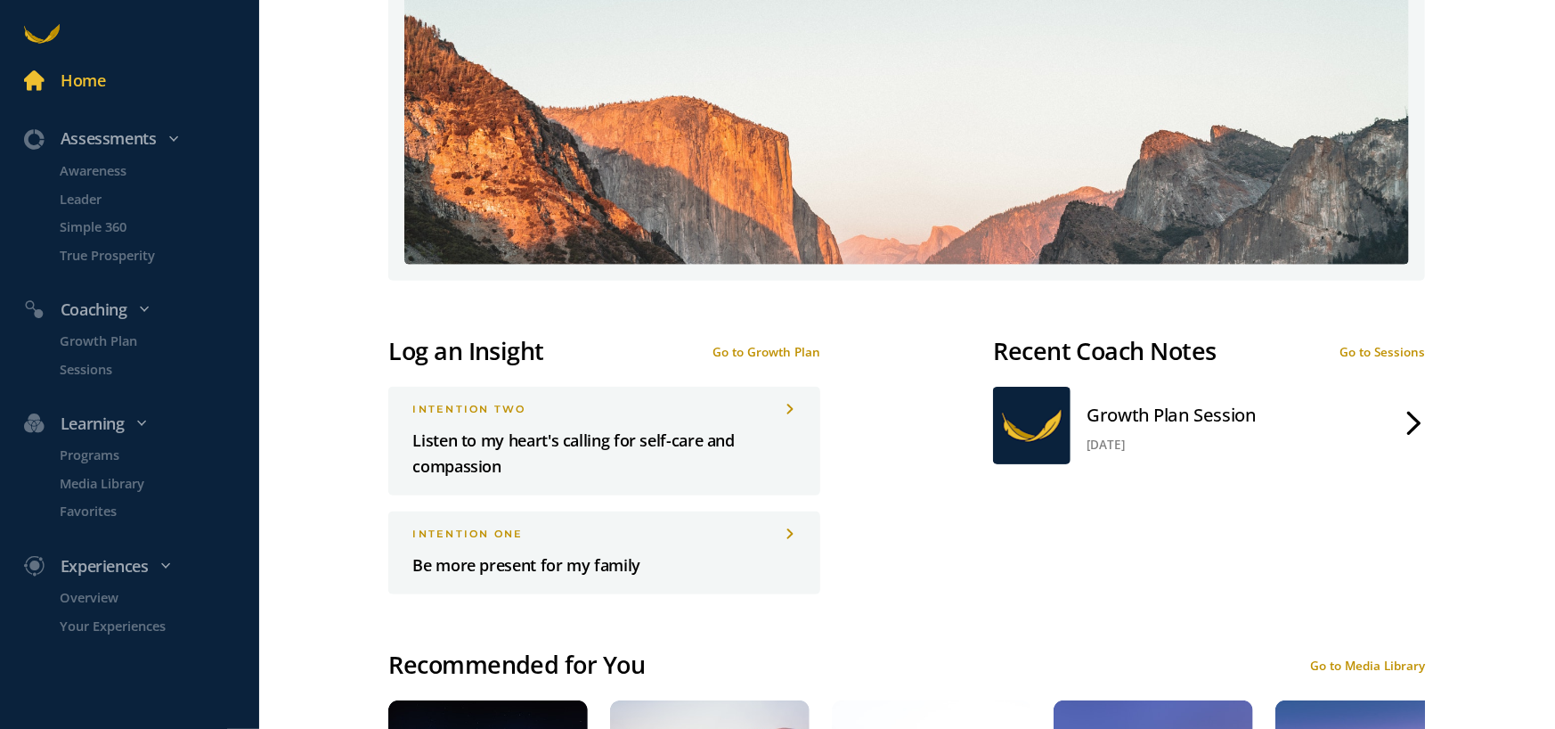
click at [1389, 419] on div "Growth Plan Session [DATE]" at bounding box center [1209, 425] width 432 height 77
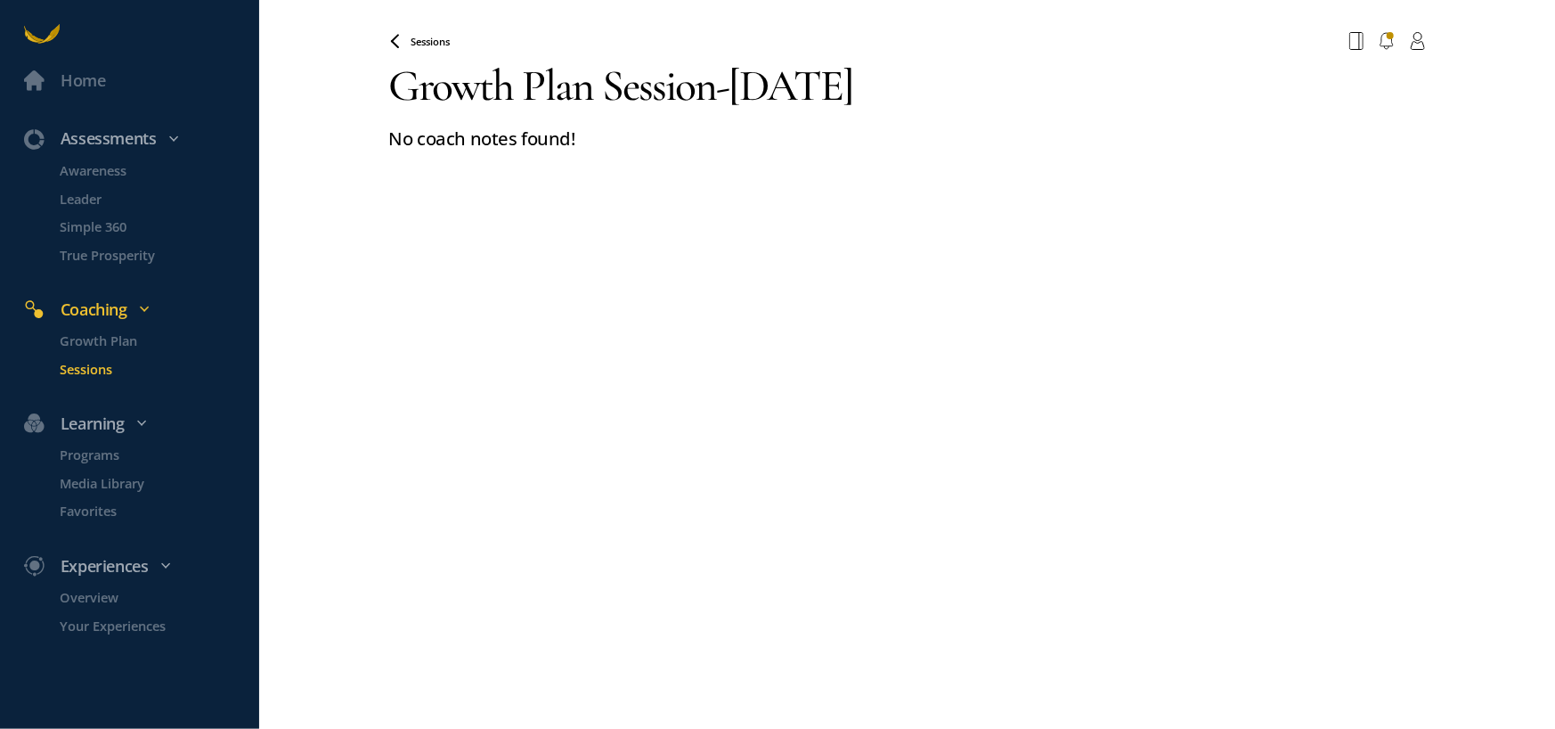
click at [418, 38] on span "Sessions" at bounding box center [430, 41] width 39 height 13
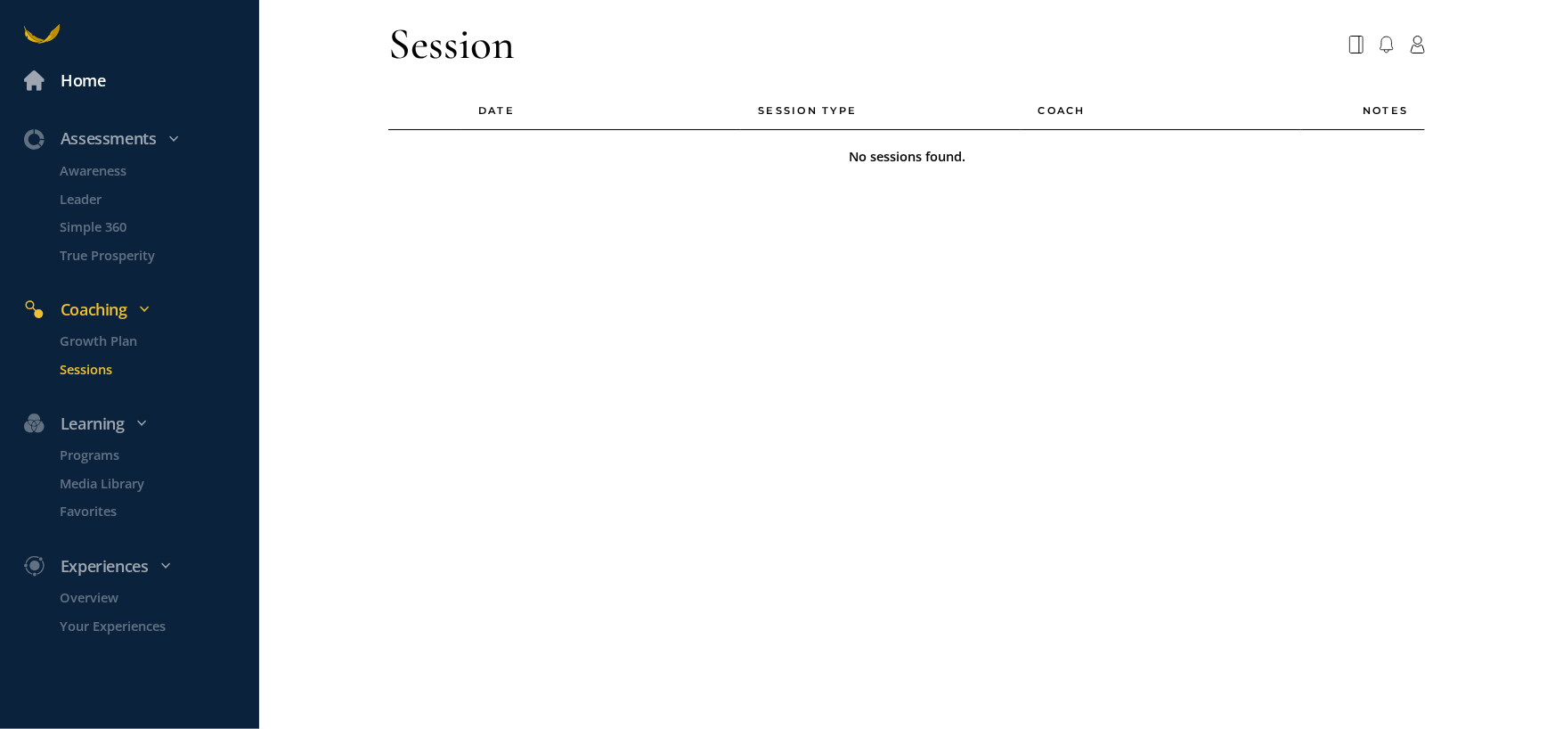
click at [90, 83] on div "Home" at bounding box center [83, 81] width 45 height 26
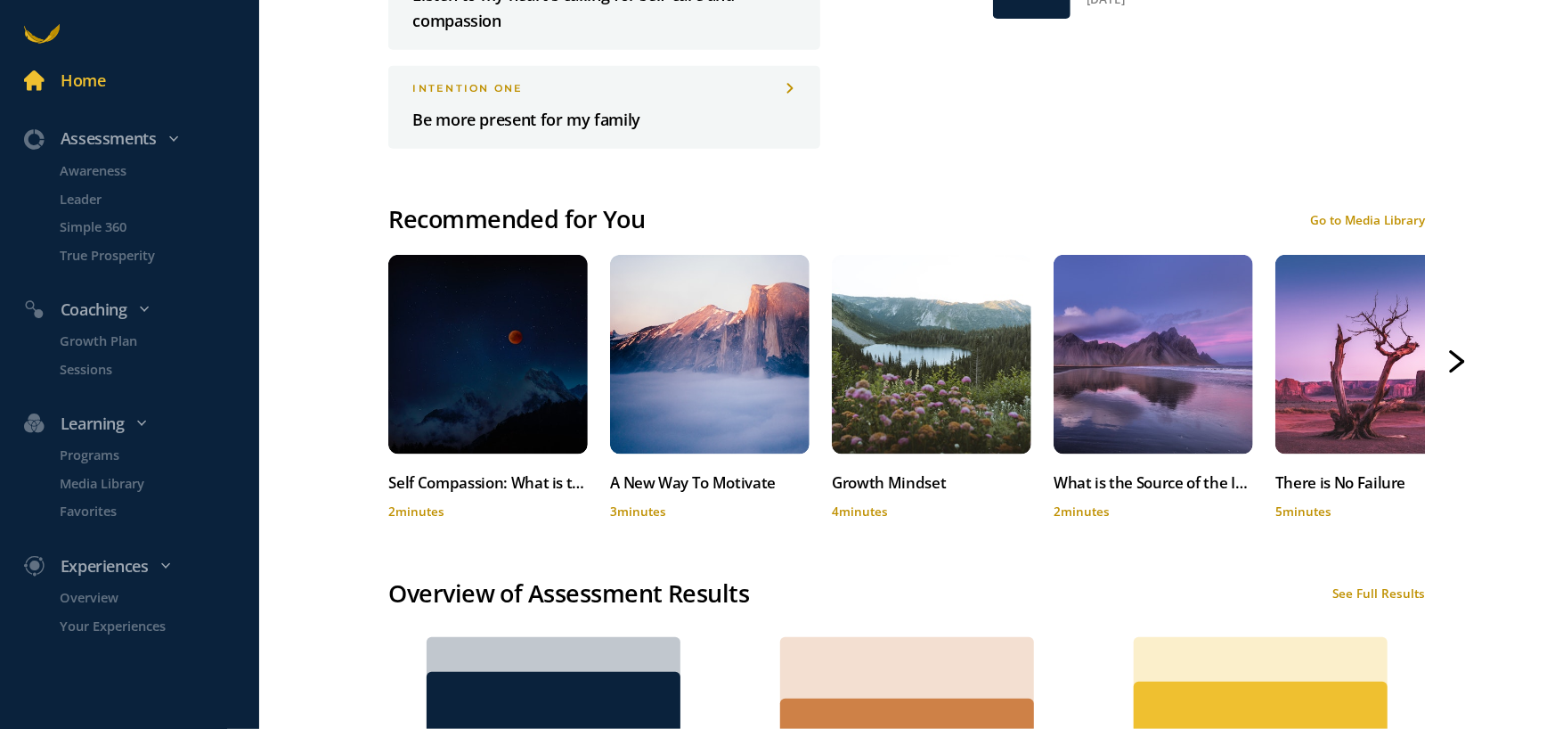
scroll to position [1665, 0]
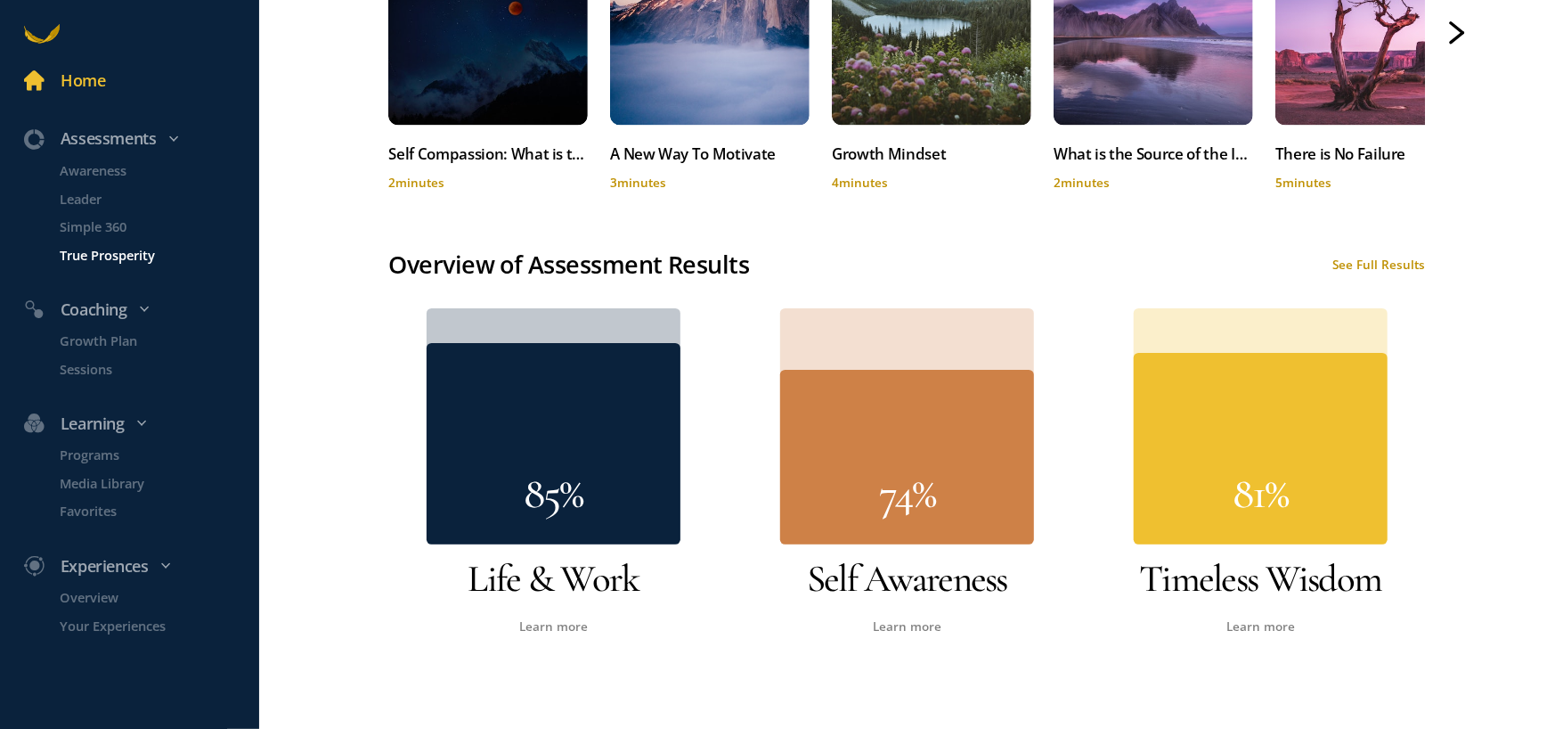
click at [105, 253] on p "True Prosperity" at bounding box center [158, 254] width 195 height 20
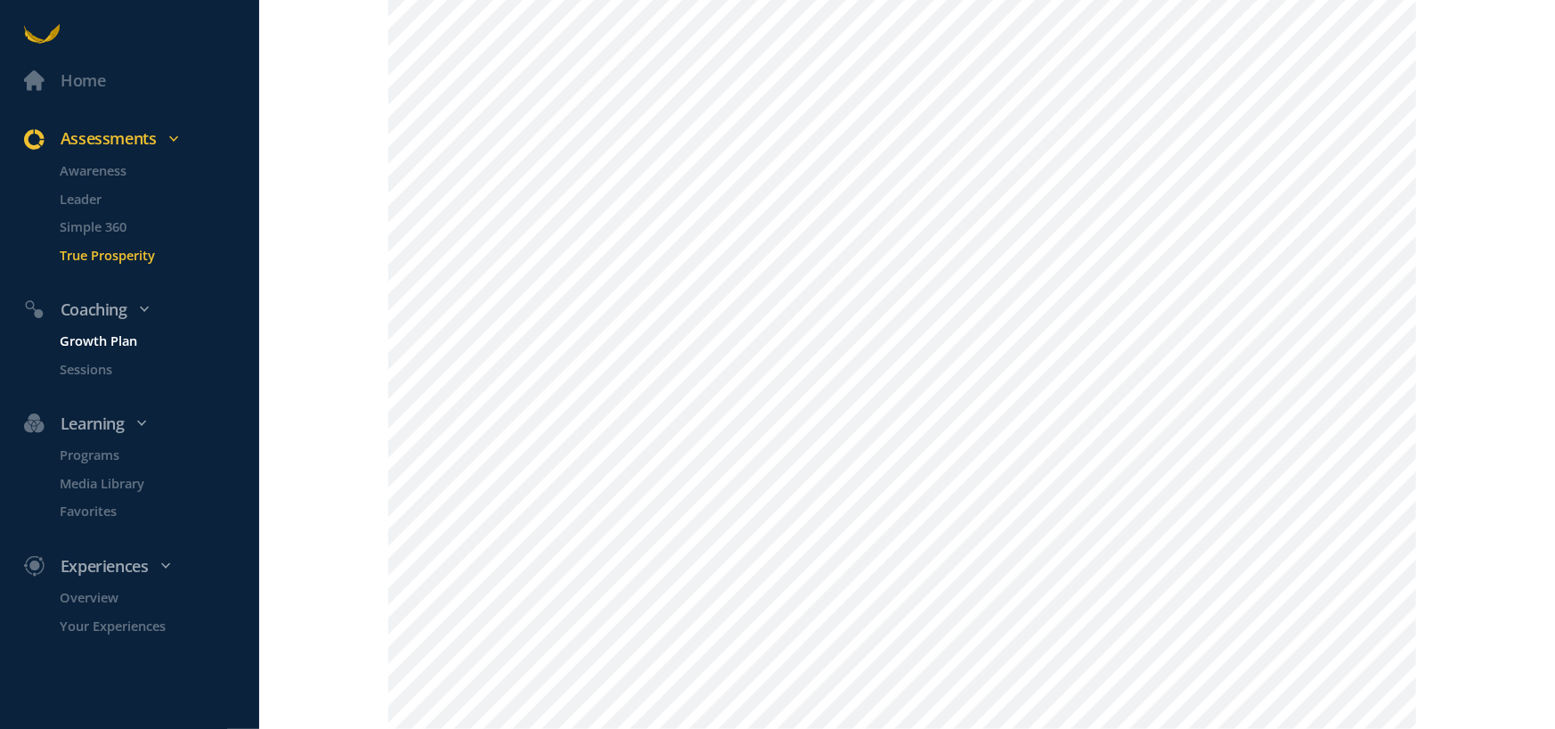
click at [117, 334] on p "Growth Plan" at bounding box center [158, 340] width 195 height 20
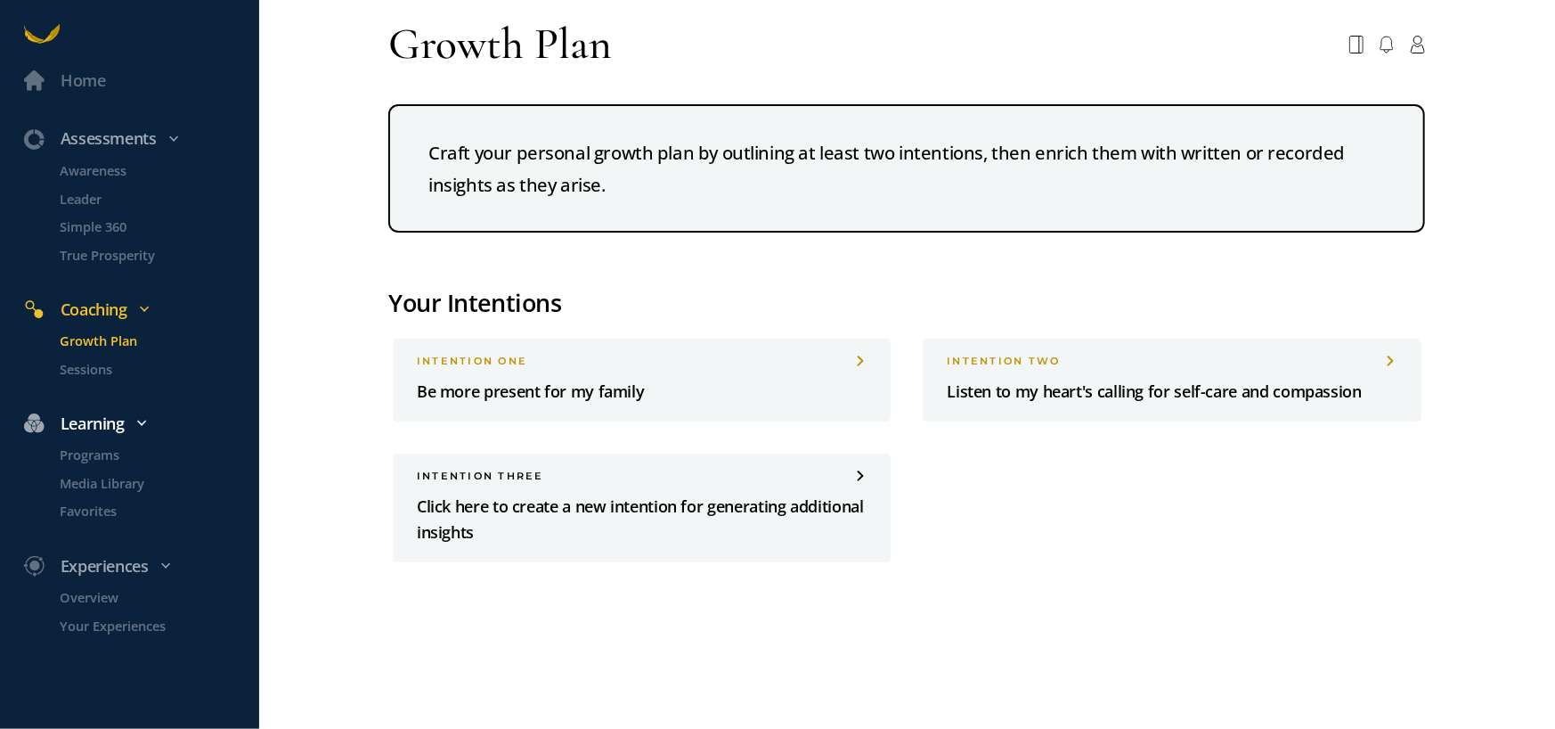
click at [89, 420] on div "Learning" at bounding box center [139, 424] width 255 height 26
click at [134, 421] on div "Learning" at bounding box center [139, 424] width 255 height 26
click at [106, 454] on p "Programs" at bounding box center [158, 454] width 195 height 20
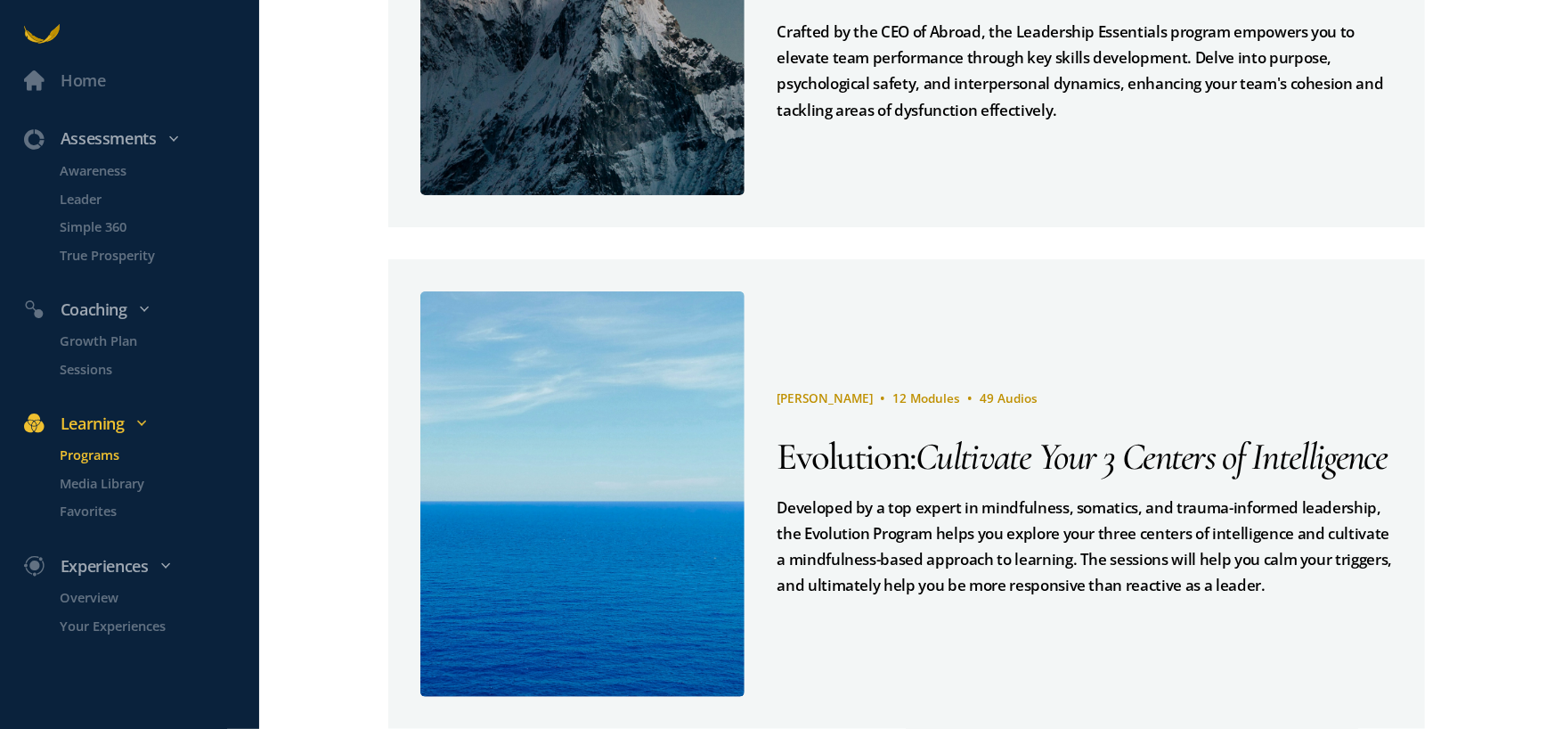
scroll to position [847, 0]
click at [143, 489] on p "Media Library" at bounding box center [158, 483] width 195 height 20
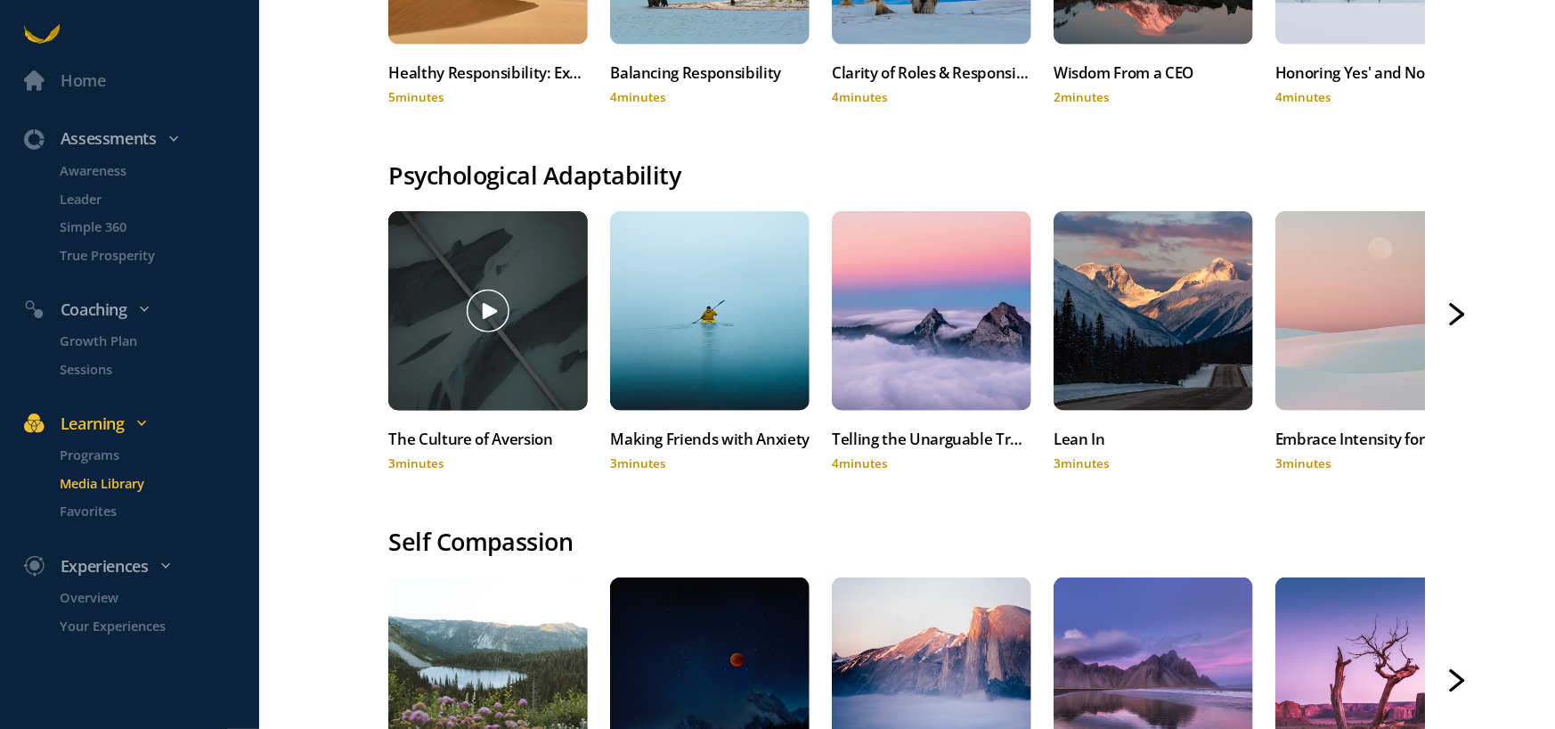
scroll to position [1145, 0]
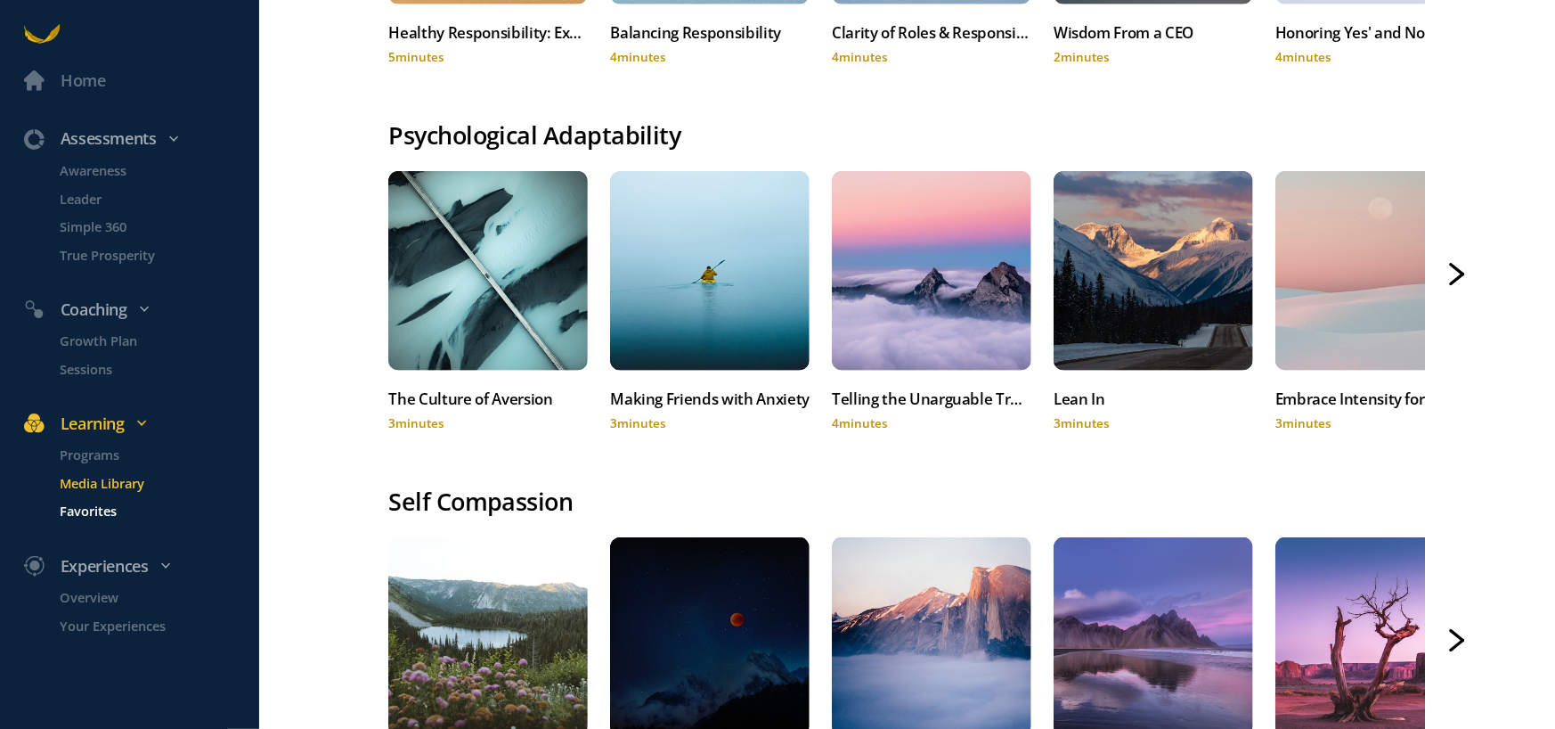
click at [96, 507] on p "Favorites" at bounding box center [158, 511] width 195 height 20
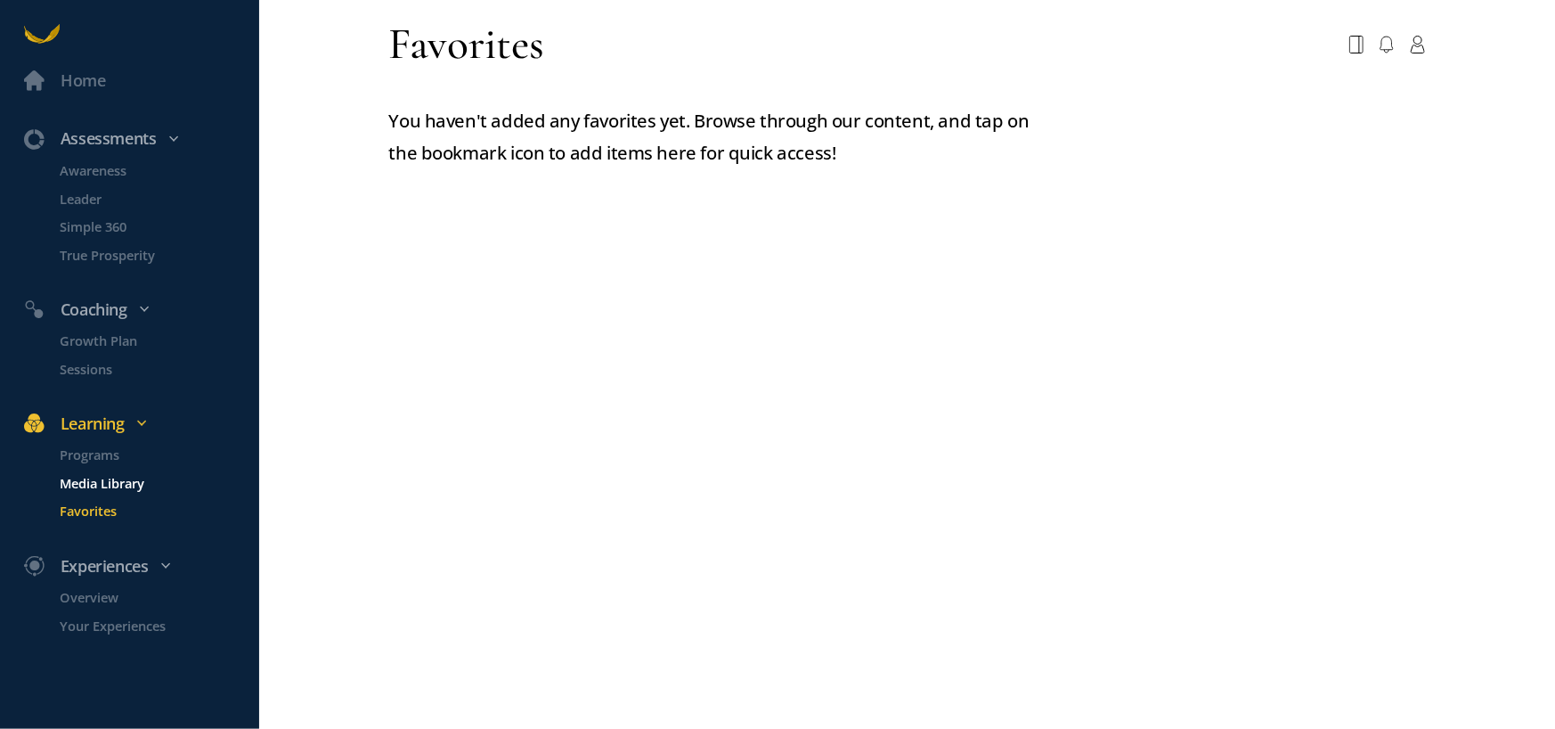
click at [116, 490] on p "Media Library" at bounding box center [158, 483] width 195 height 20
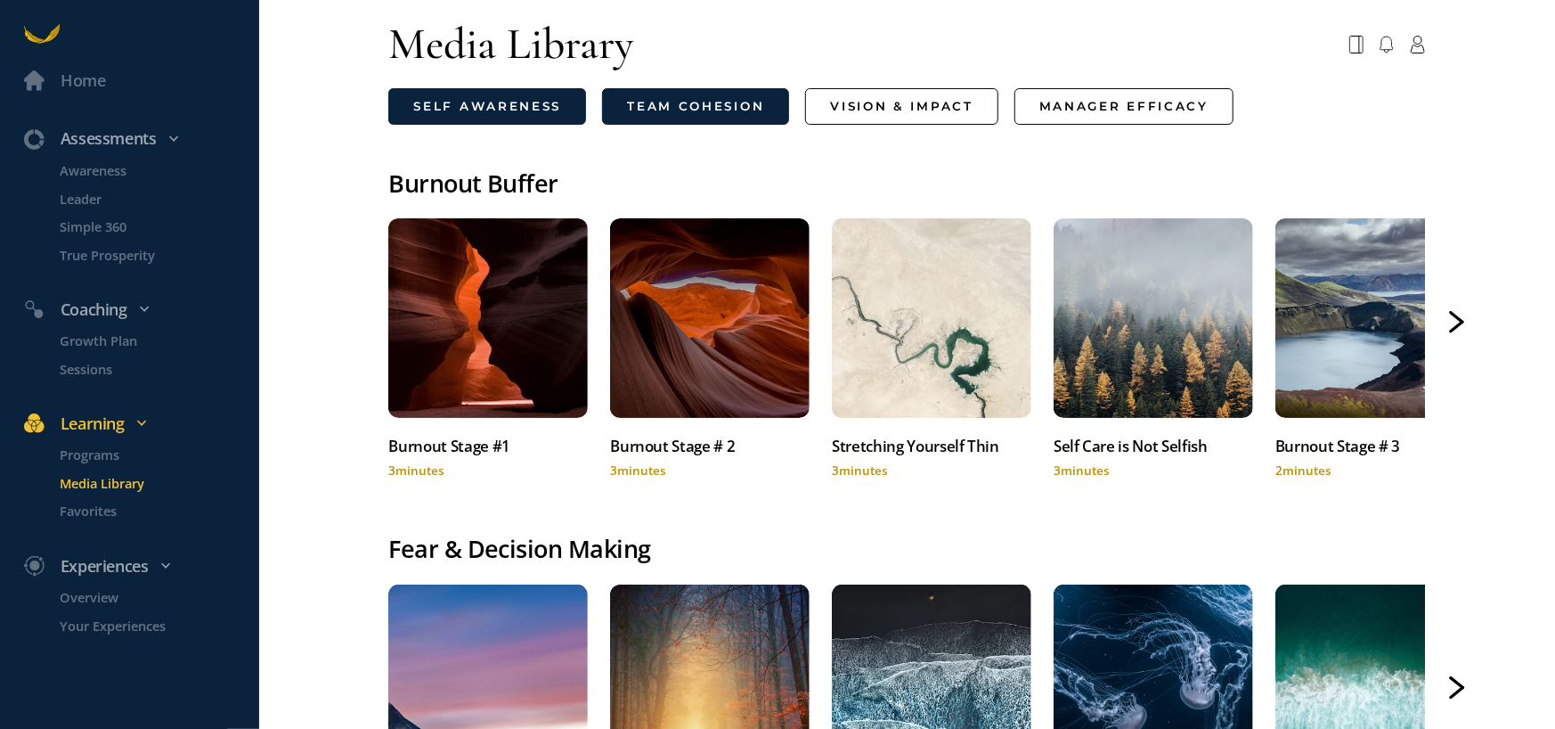
click at [680, 107] on link "Team Cohesion" at bounding box center [695, 106] width 187 height 37
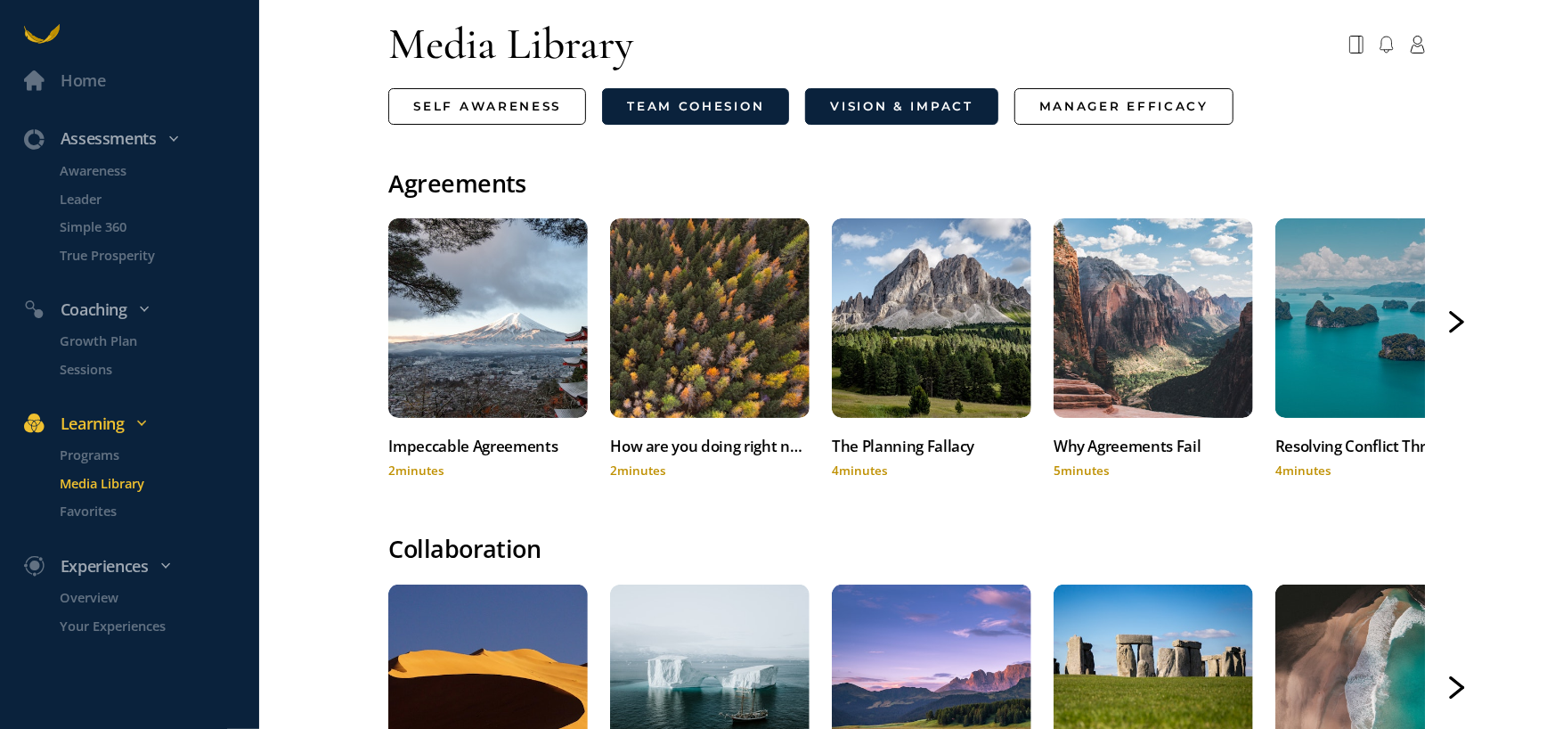
click at [837, 105] on link "Vision & Impact" at bounding box center [901, 106] width 193 height 37
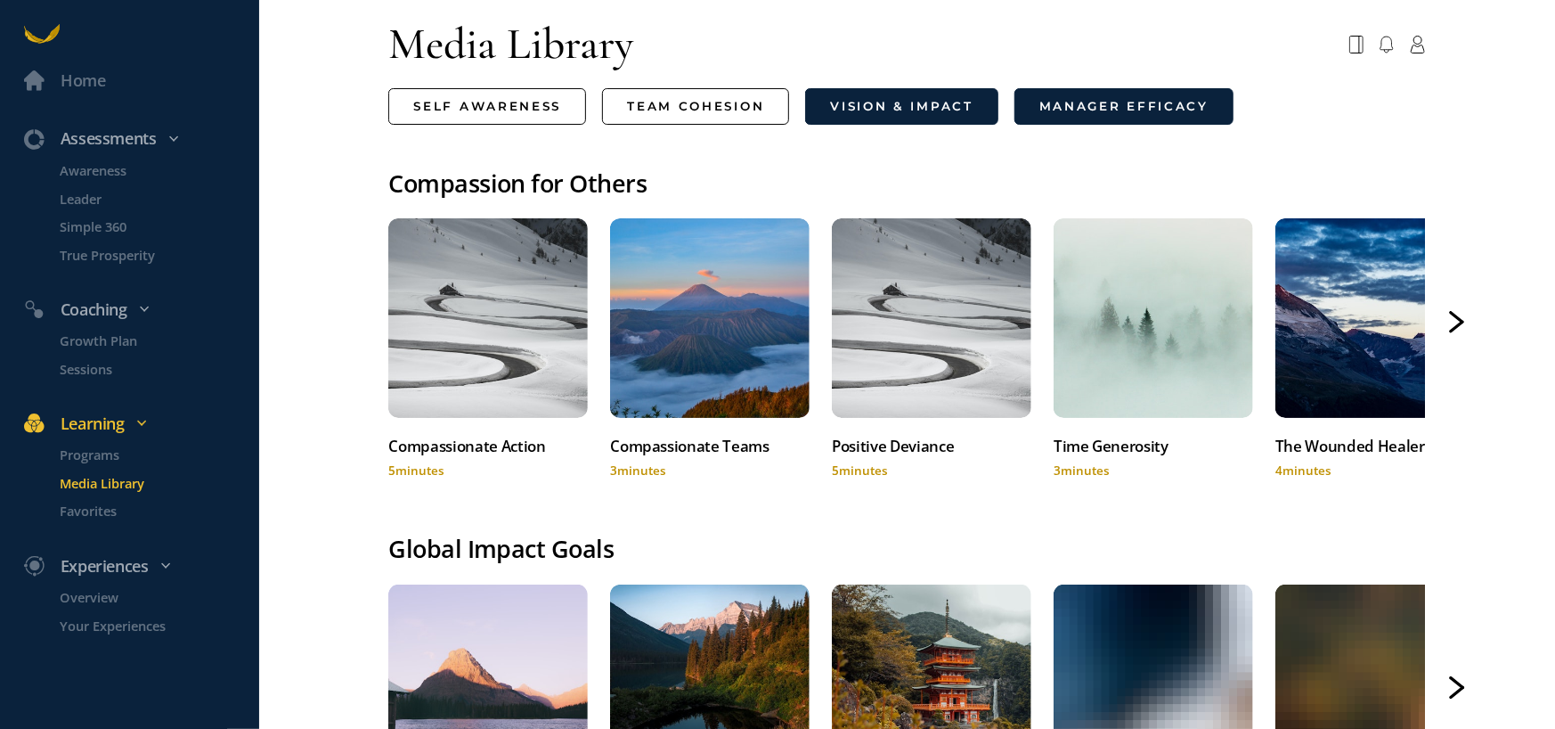
click at [1067, 108] on link "Manager Efficacy" at bounding box center [1124, 106] width 219 height 37
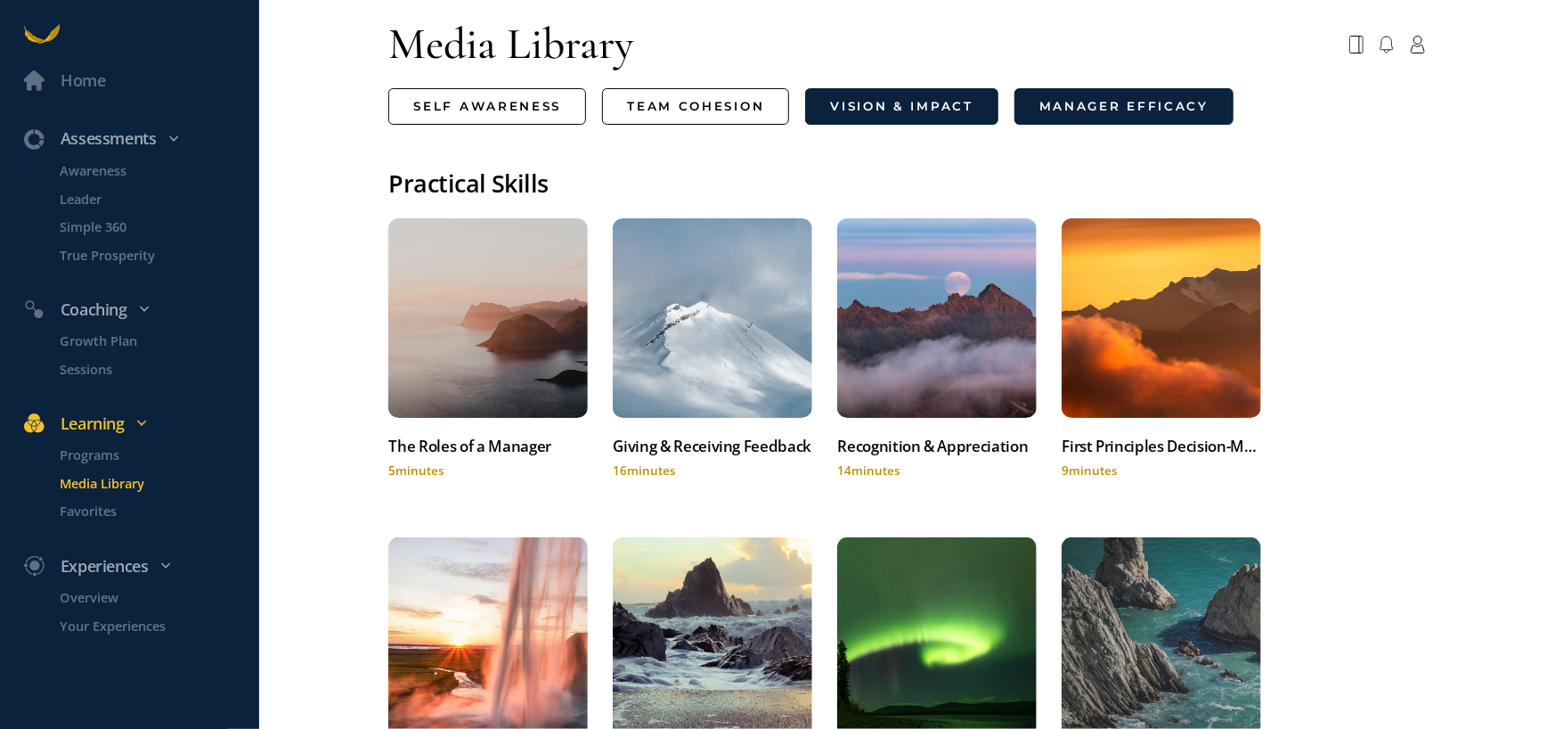
click at [827, 117] on link "Vision & Impact" at bounding box center [901, 106] width 193 height 37
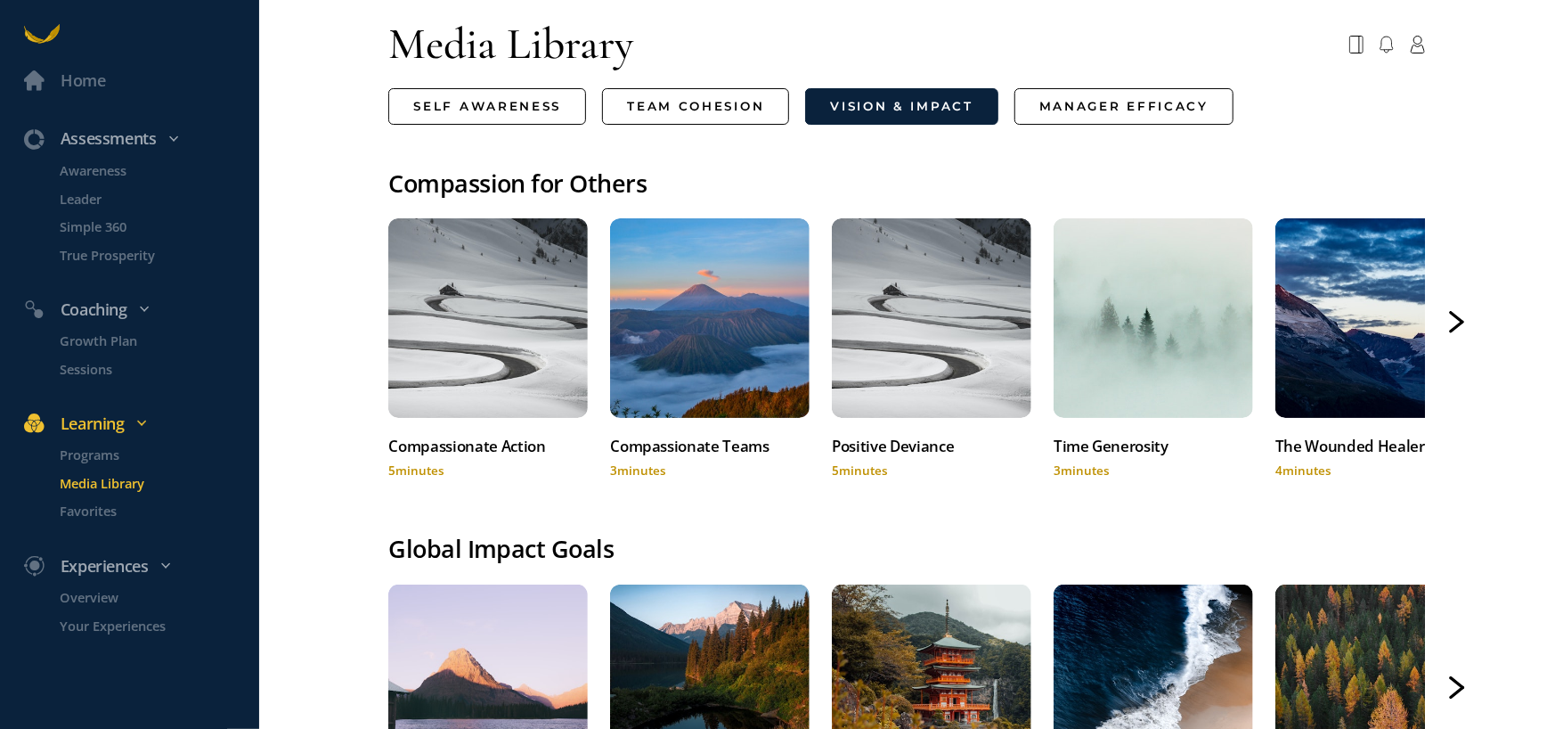
click at [1452, 326] on icon at bounding box center [1458, 327] width 12 height 10
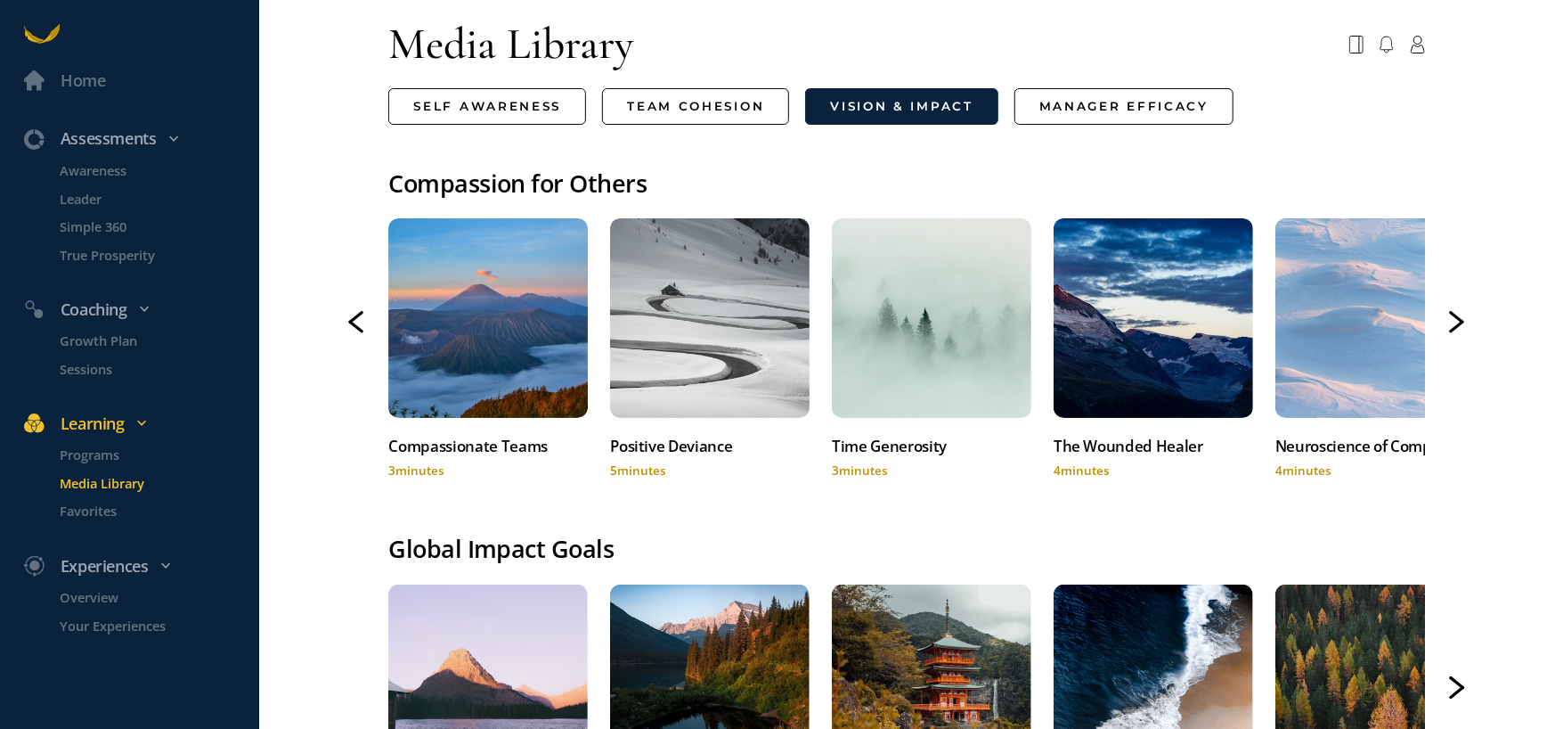
click at [1452, 326] on icon at bounding box center [1458, 327] width 12 height 10
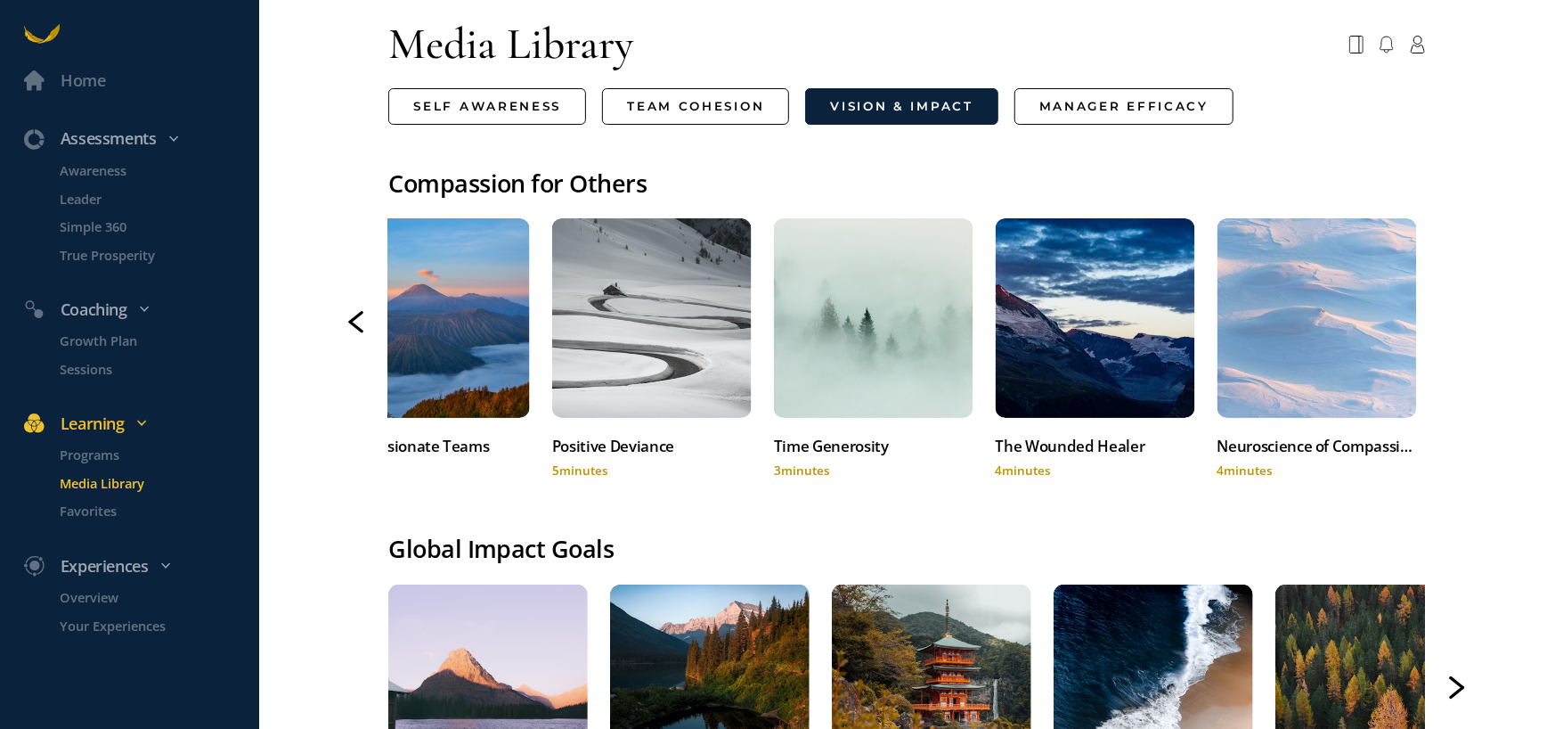
click at [1449, 326] on div at bounding box center [1457, 322] width 16 height 23
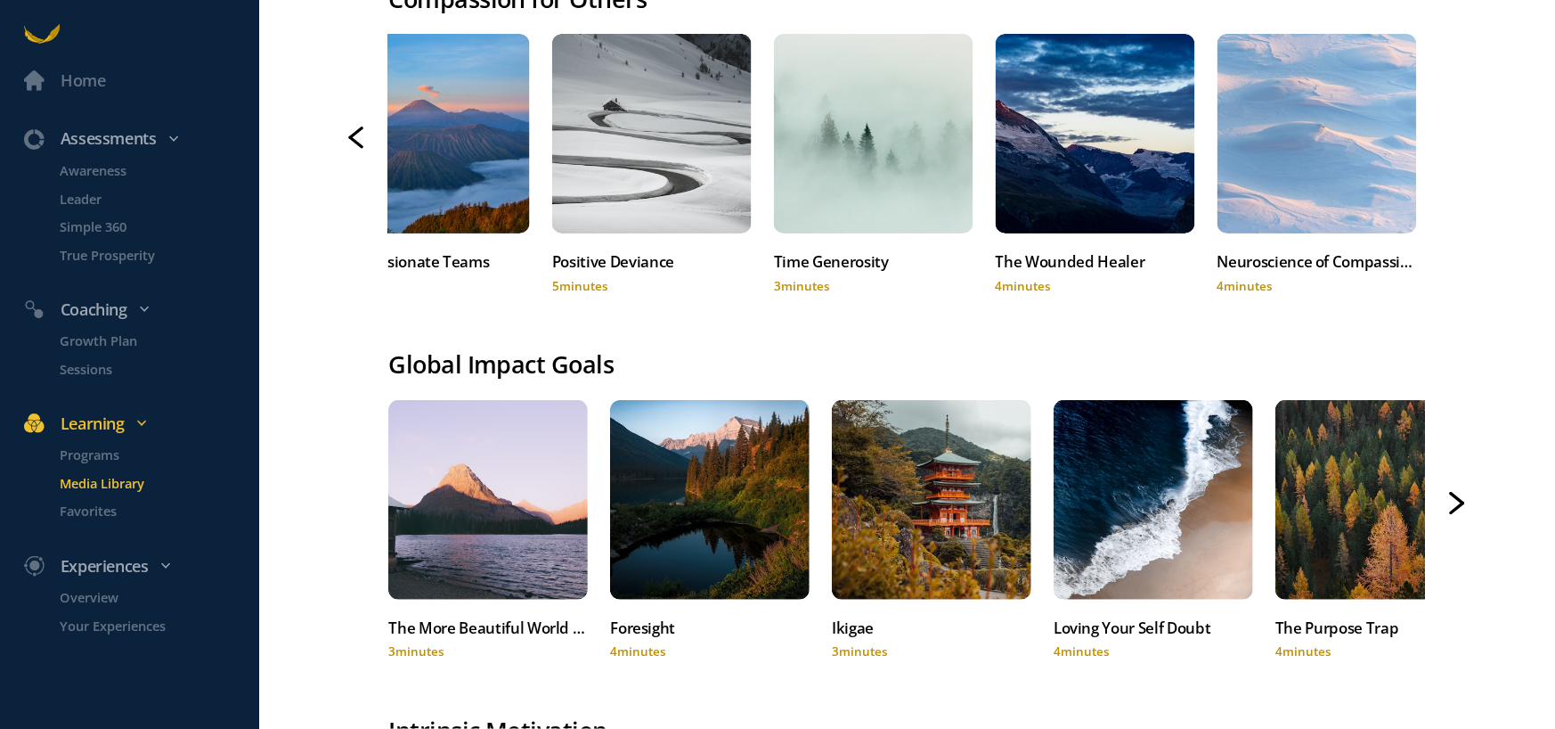
scroll to position [445, 0]
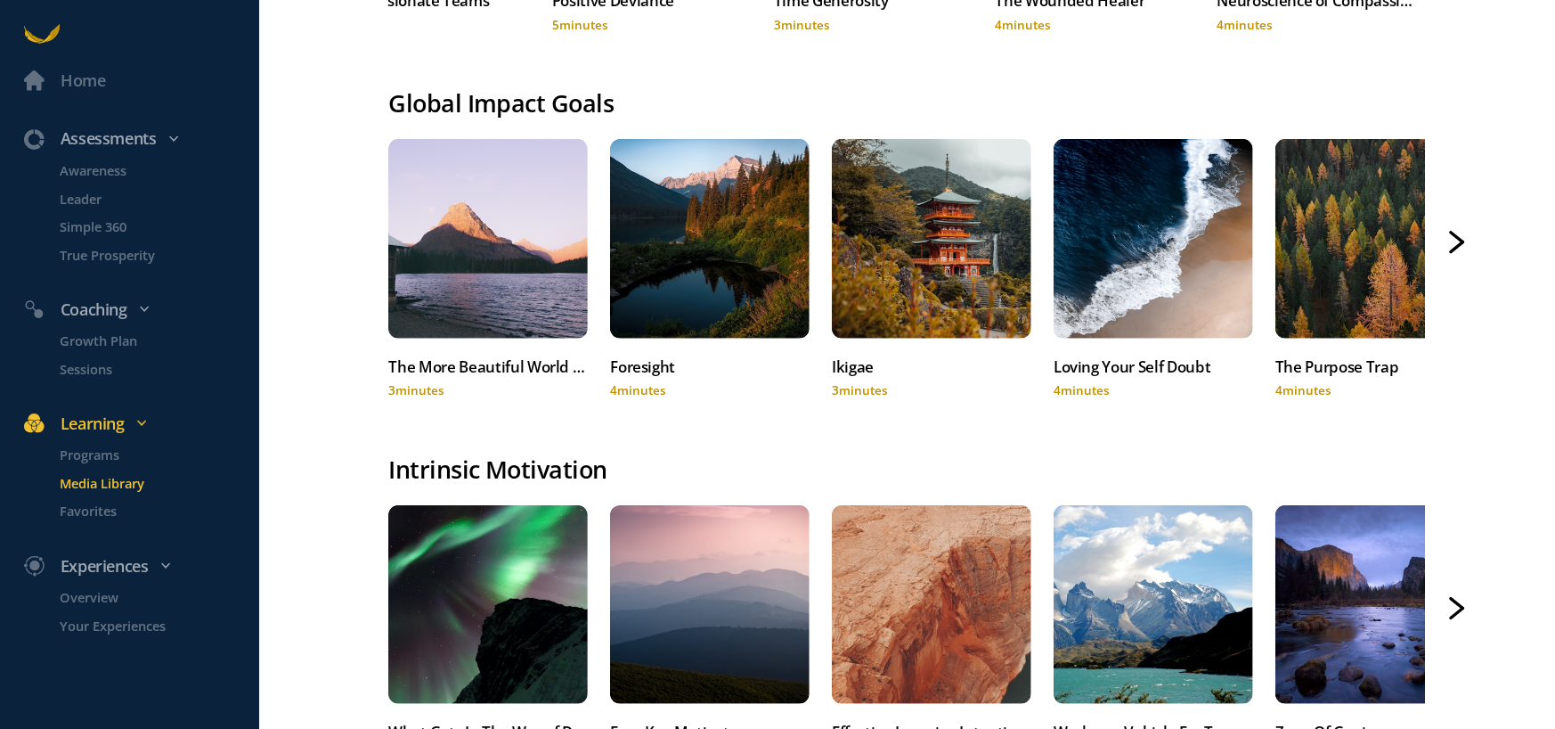
click at [1453, 249] on div "Home Assessments Awareness Leader Simple 360 True Prosperity Coaching Growth Pl…" at bounding box center [777, 364] width 1555 height 729
click at [1449, 245] on icon at bounding box center [1457, 242] width 16 height 23
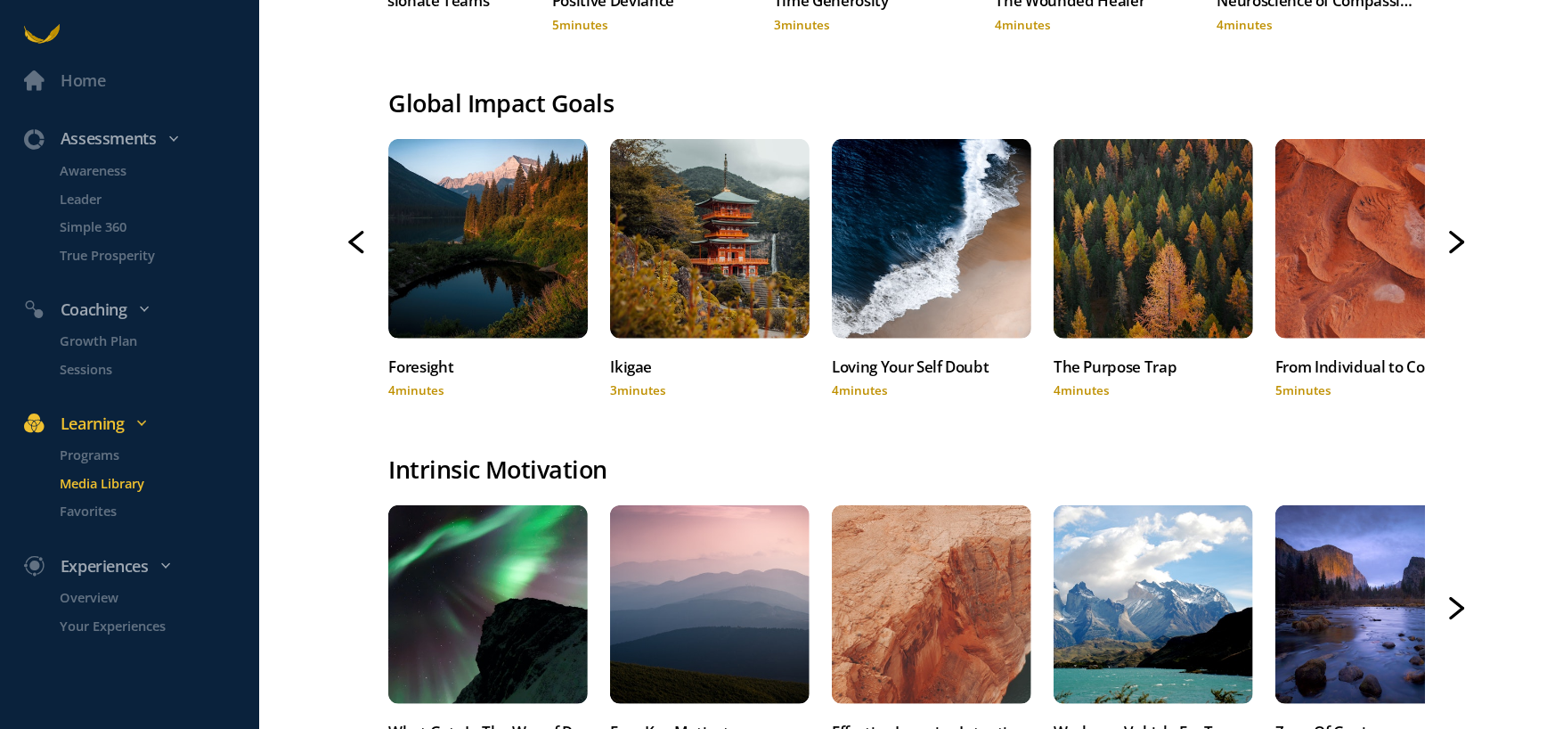
click at [1449, 245] on icon at bounding box center [1457, 242] width 16 height 23
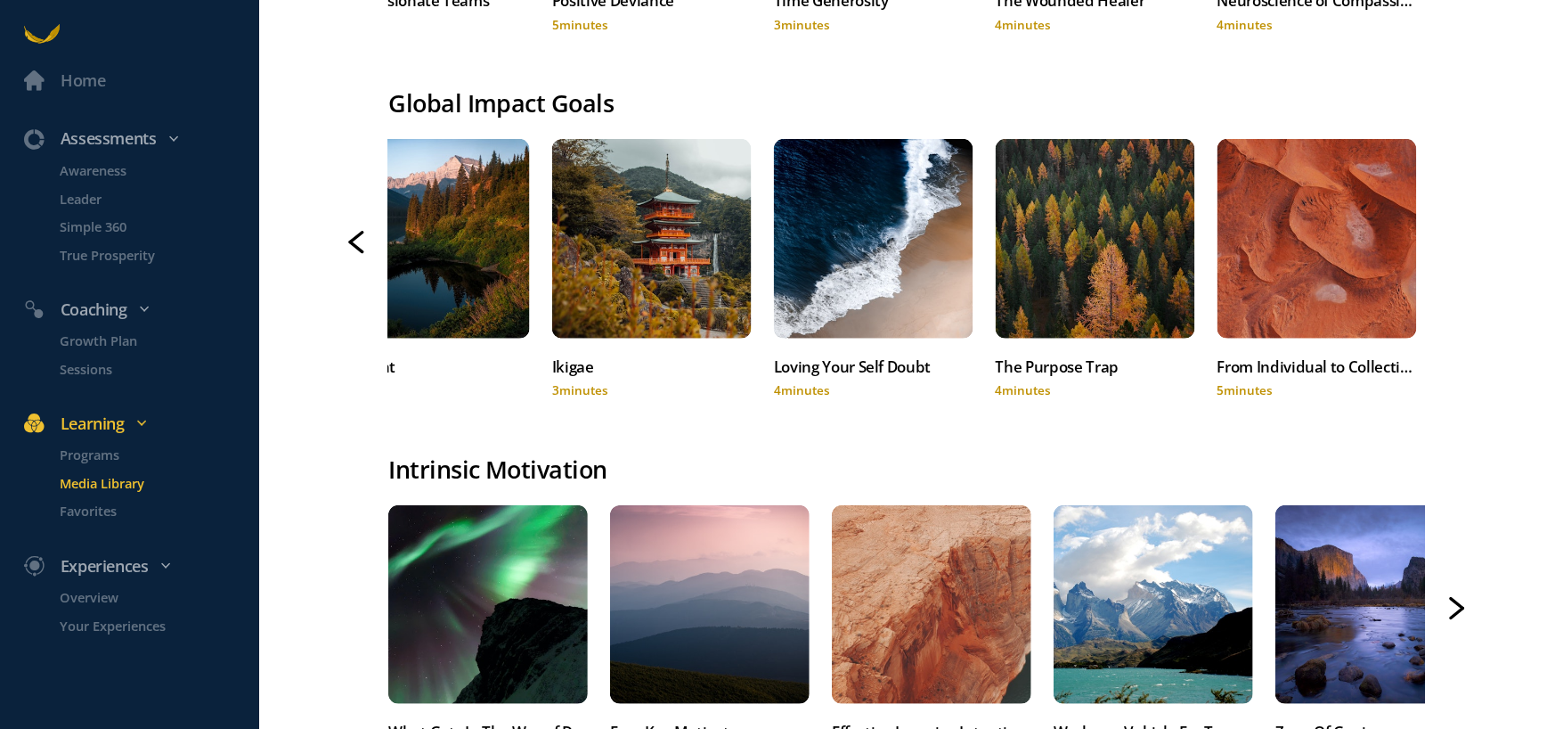
click at [1452, 605] on icon at bounding box center [1458, 604] width 12 height 10
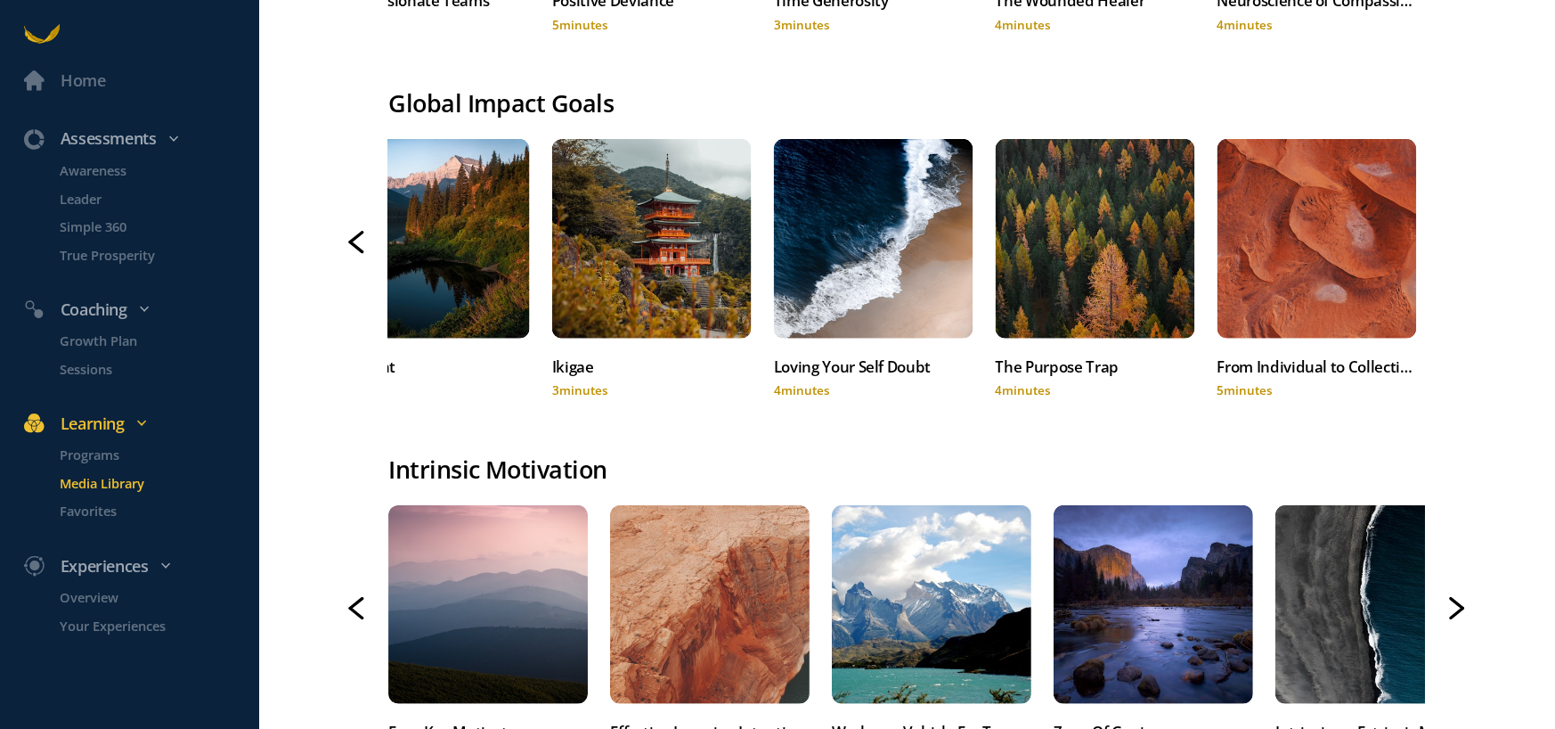
click at [106, 477] on p "Media Library" at bounding box center [158, 483] width 195 height 20
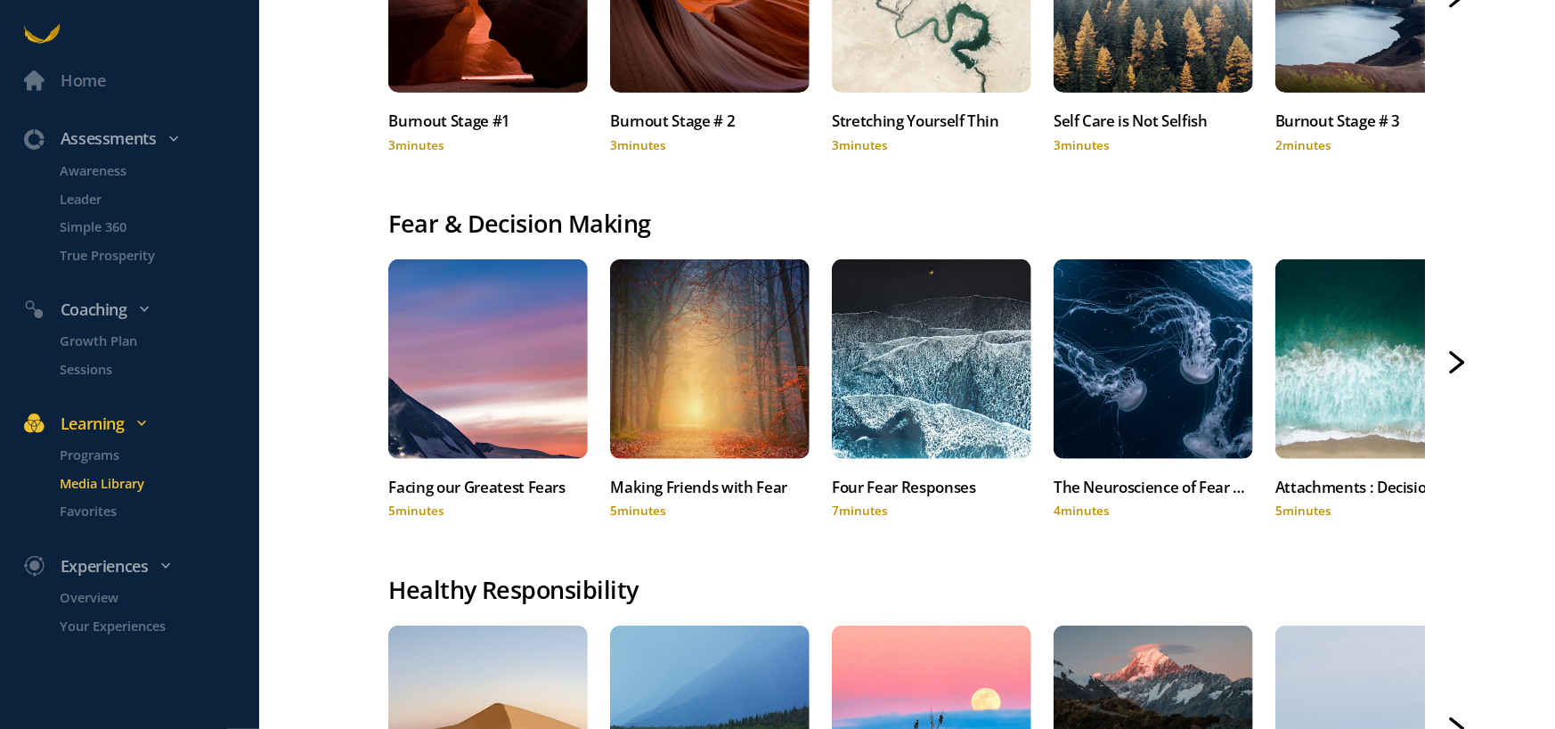
scroll to position [356, 0]
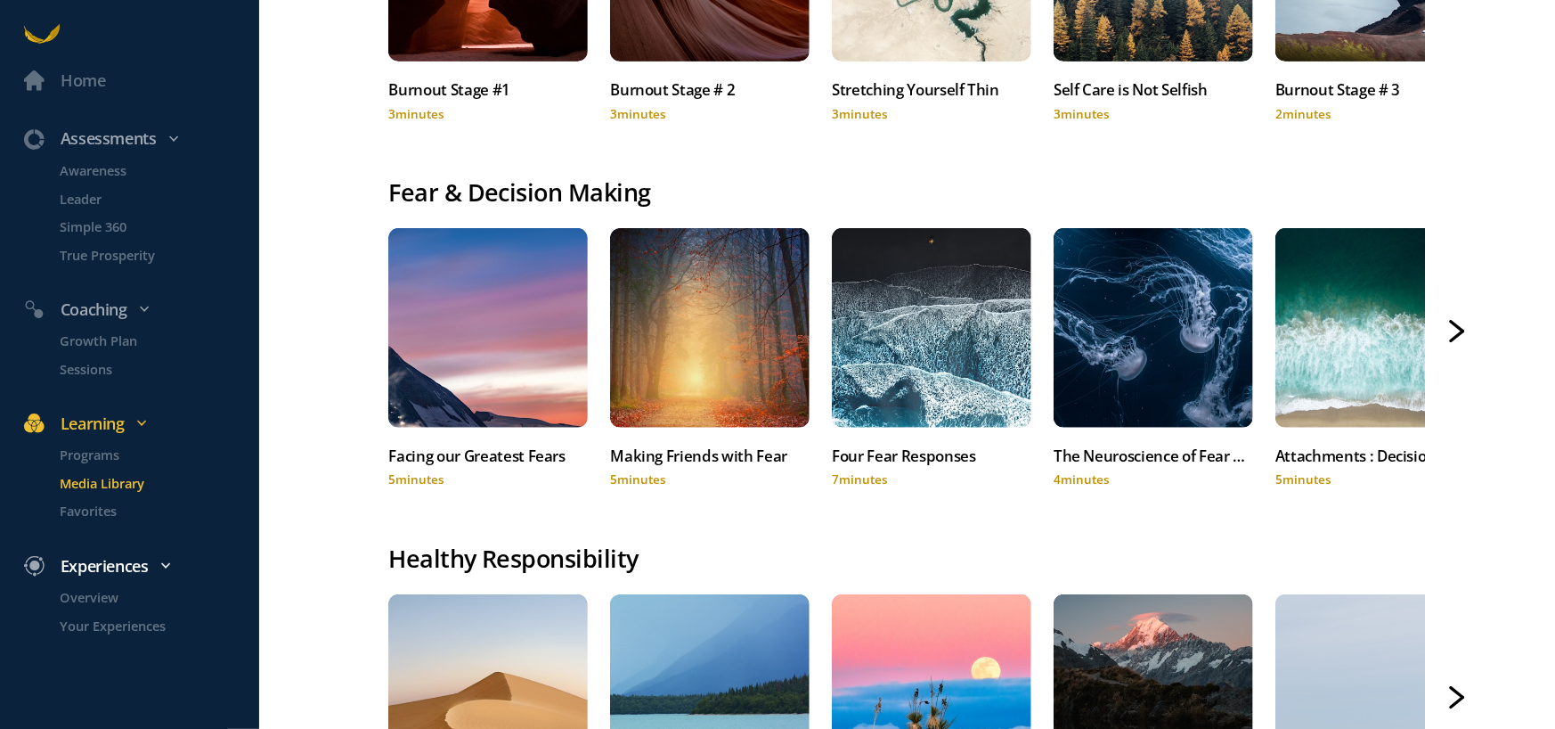
click at [85, 567] on div "Experiences" at bounding box center [139, 566] width 255 height 26
click at [151, 560] on div "Experiences" at bounding box center [139, 566] width 255 height 26
click at [108, 603] on p "Overview" at bounding box center [158, 597] width 195 height 20
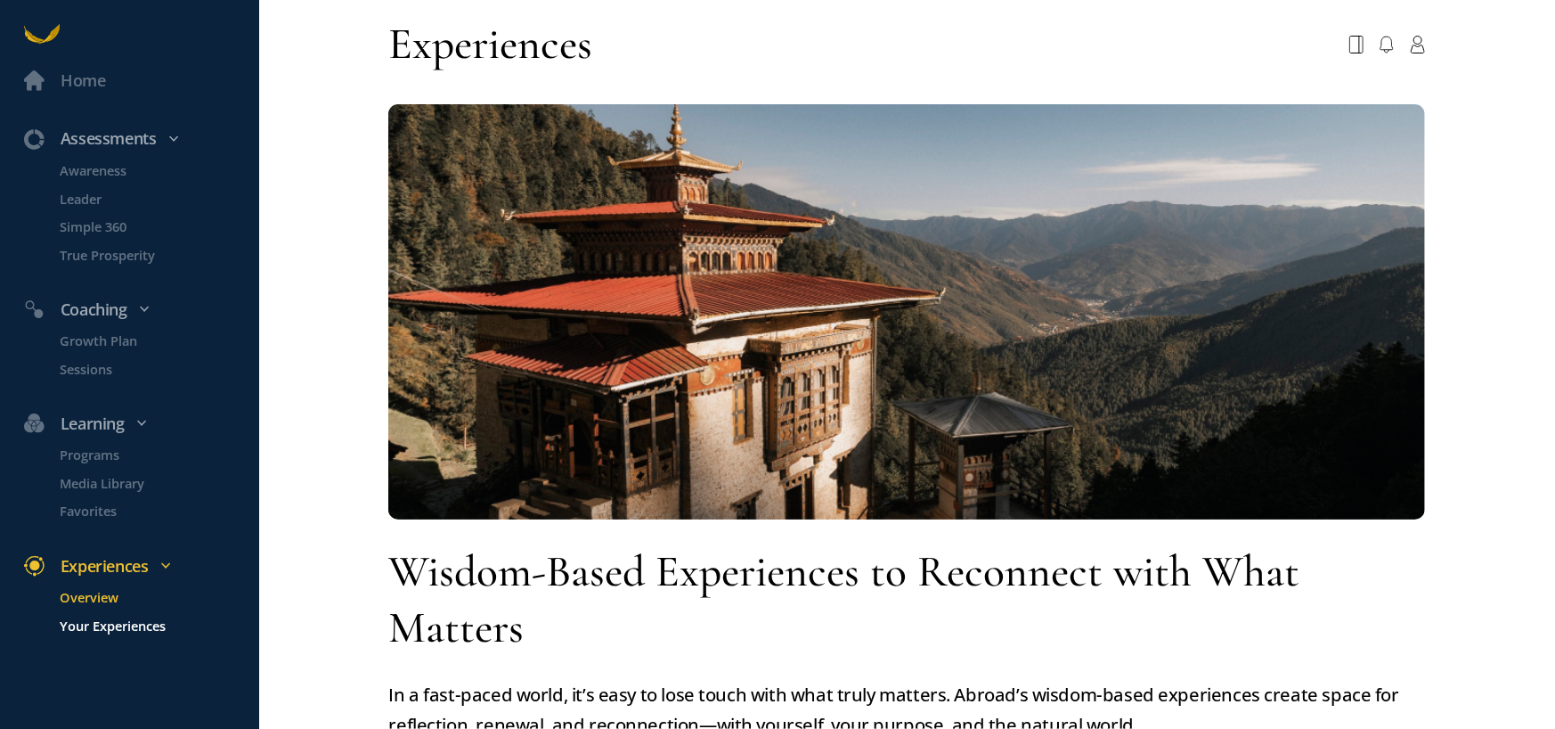
click at [125, 618] on p "Your Experiences" at bounding box center [158, 625] width 195 height 20
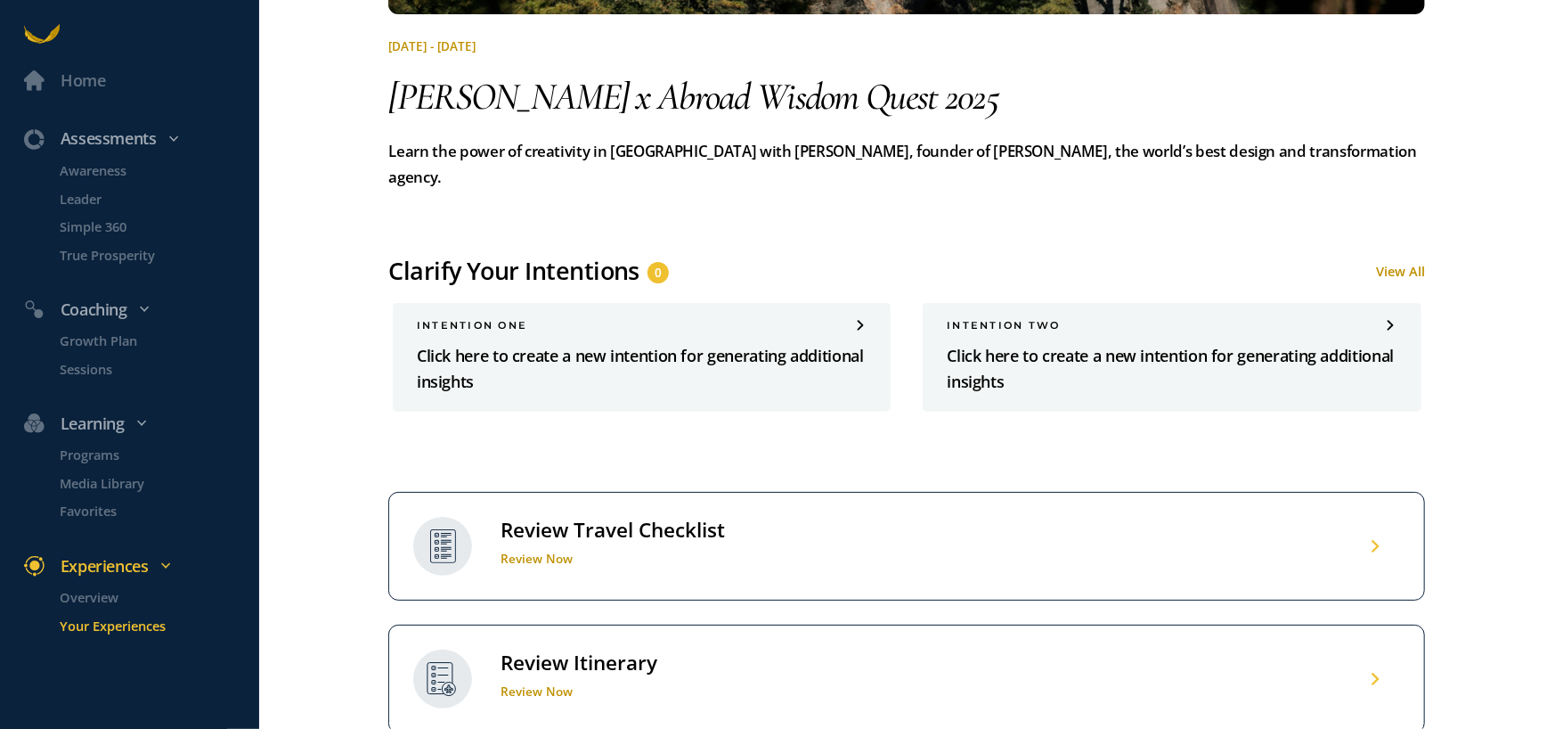
scroll to position [534, 0]
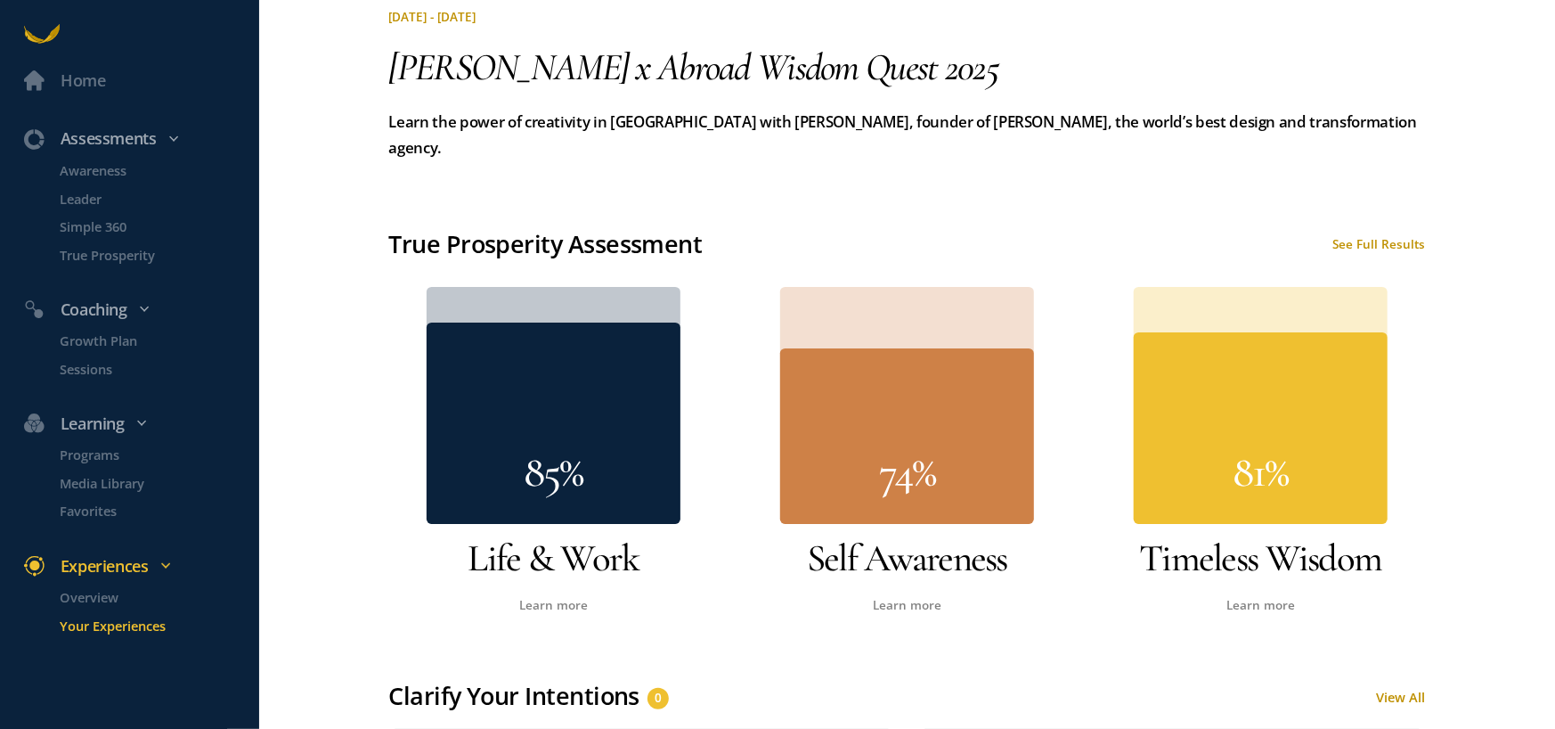
click at [143, 630] on p "Your Experiences" at bounding box center [158, 625] width 195 height 20
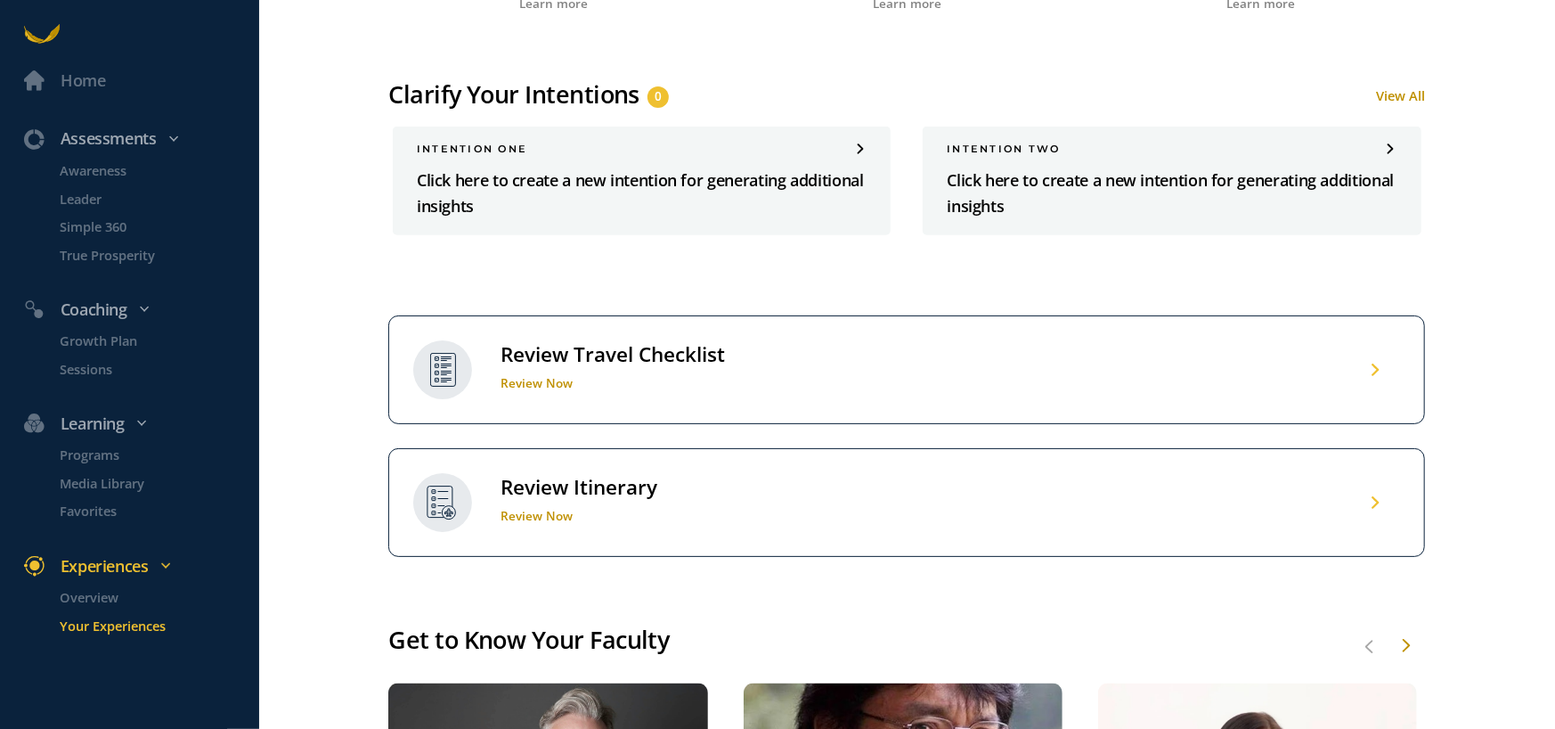
scroll to position [1158, 0]
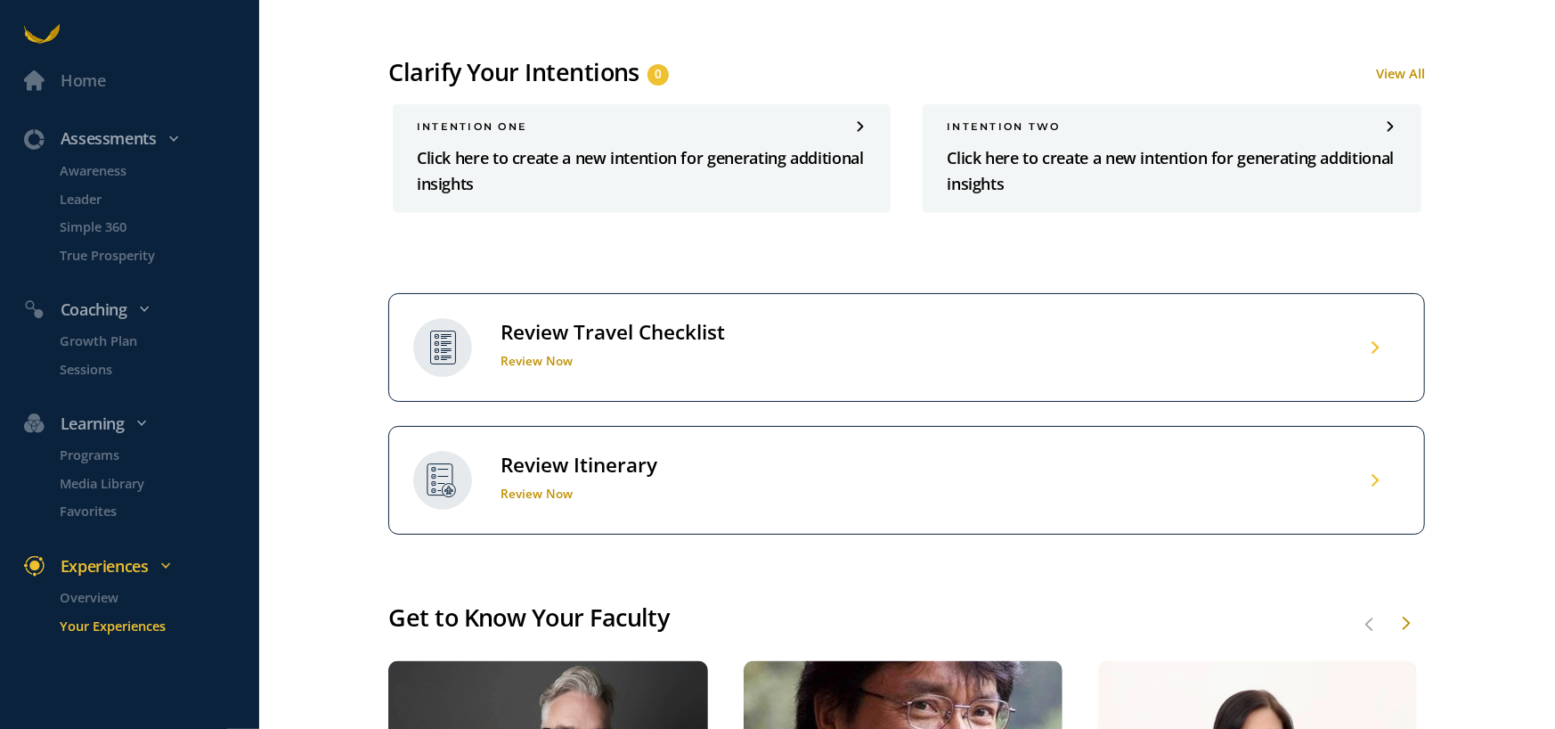
click at [1354, 324] on div "Review Travel Checklist Review Now" at bounding box center [906, 347] width 1037 height 109
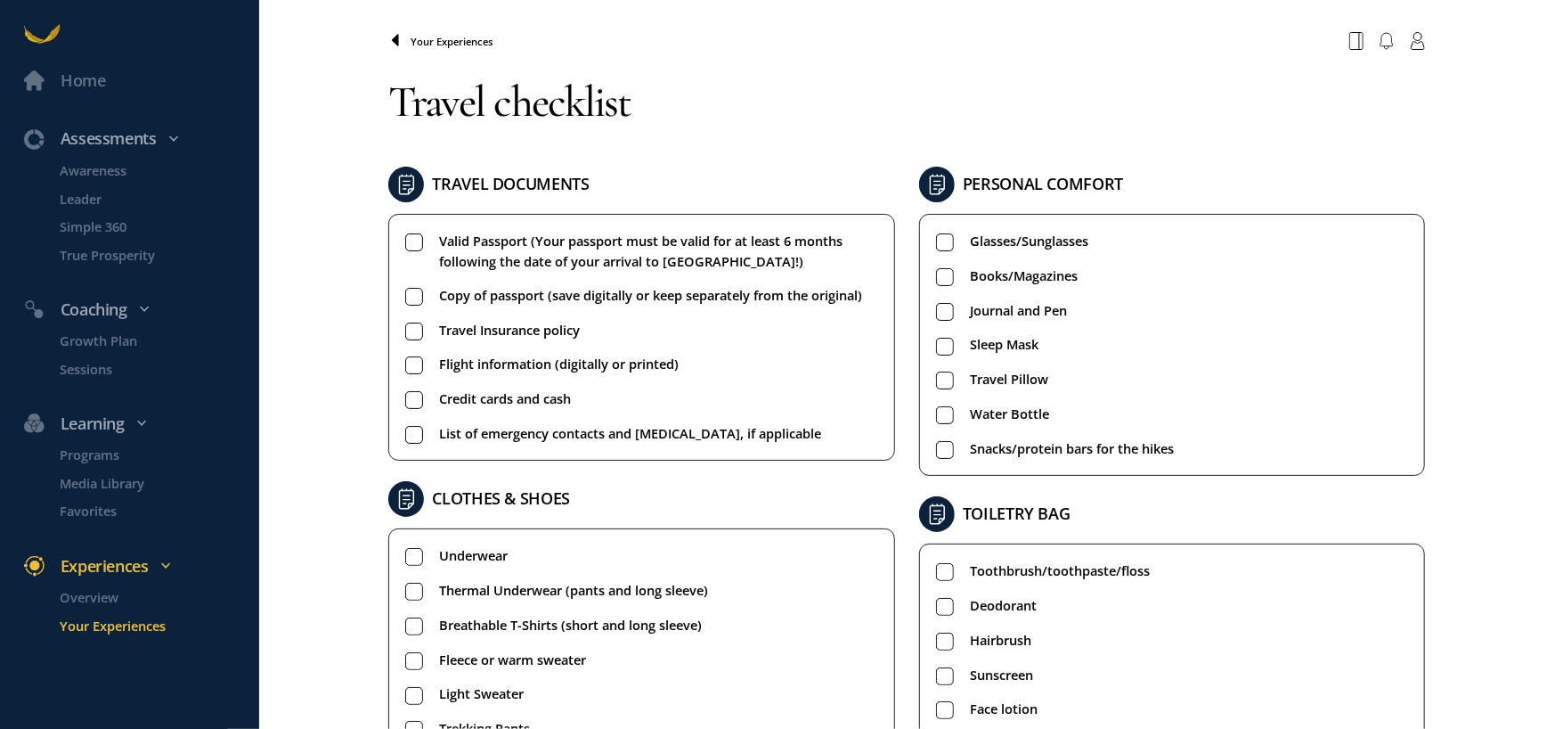
click at [393, 47] on icon at bounding box center [395, 41] width 14 height 14
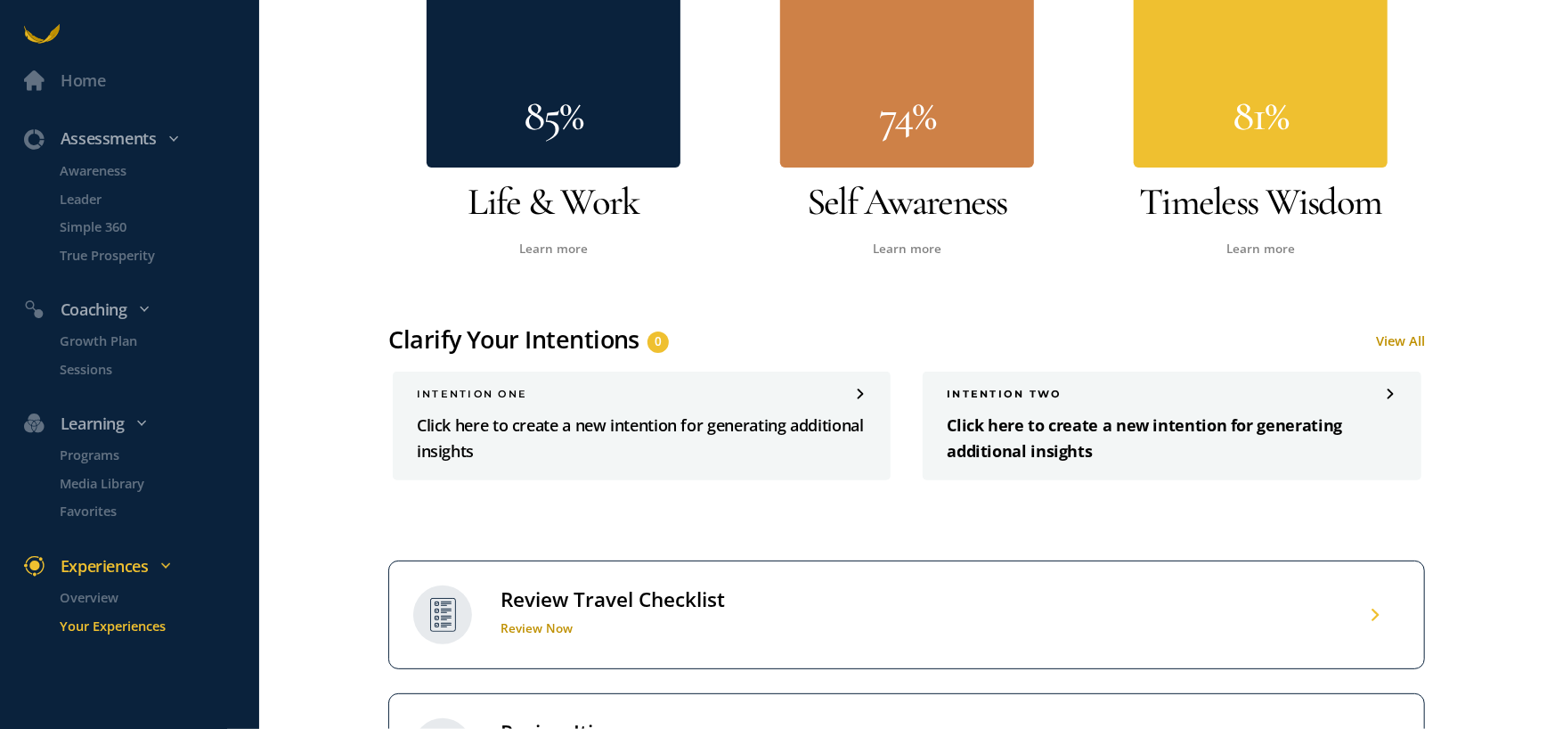
scroll to position [1069, 0]
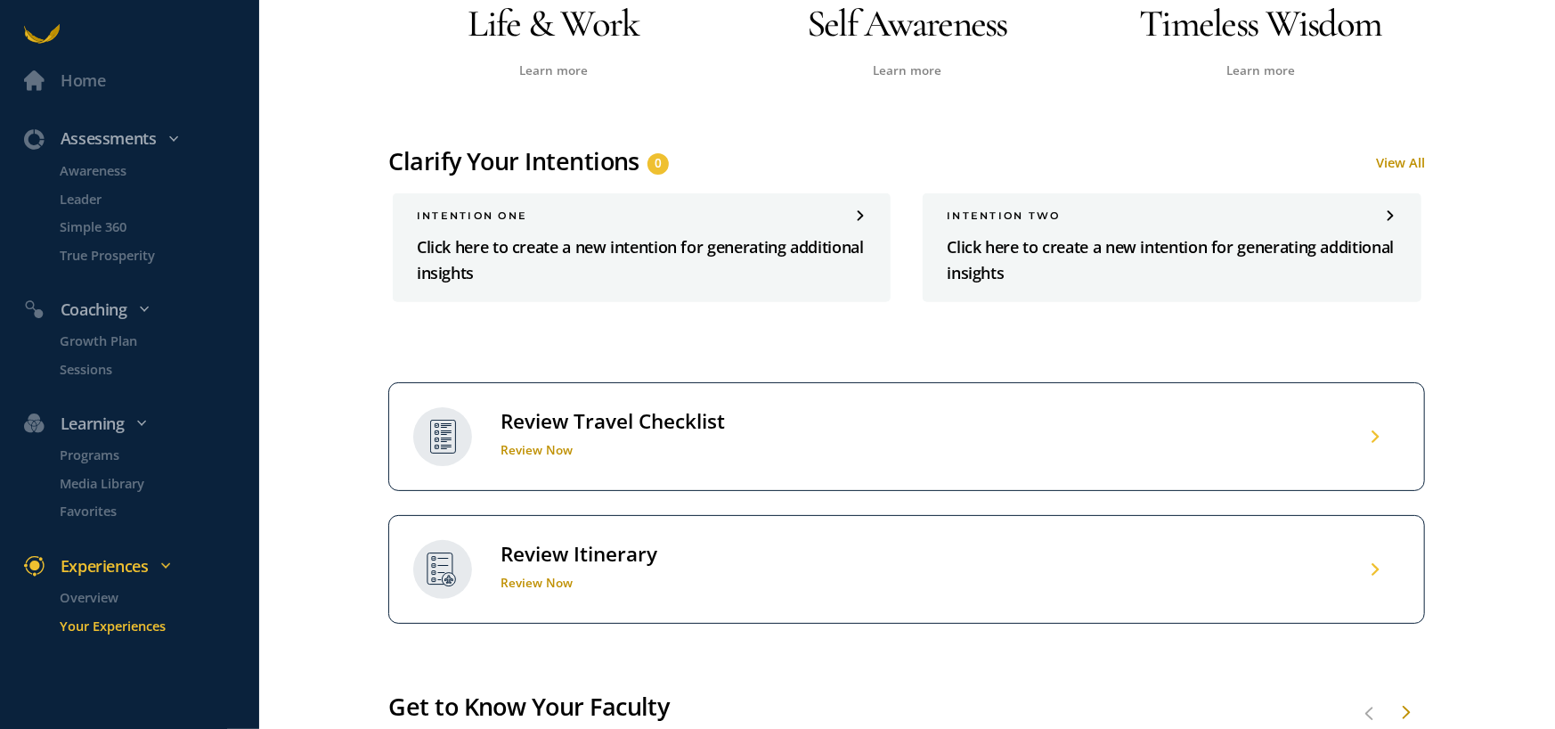
click at [1373, 542] on div "Review Itinerary Review Now" at bounding box center [906, 569] width 1037 height 109
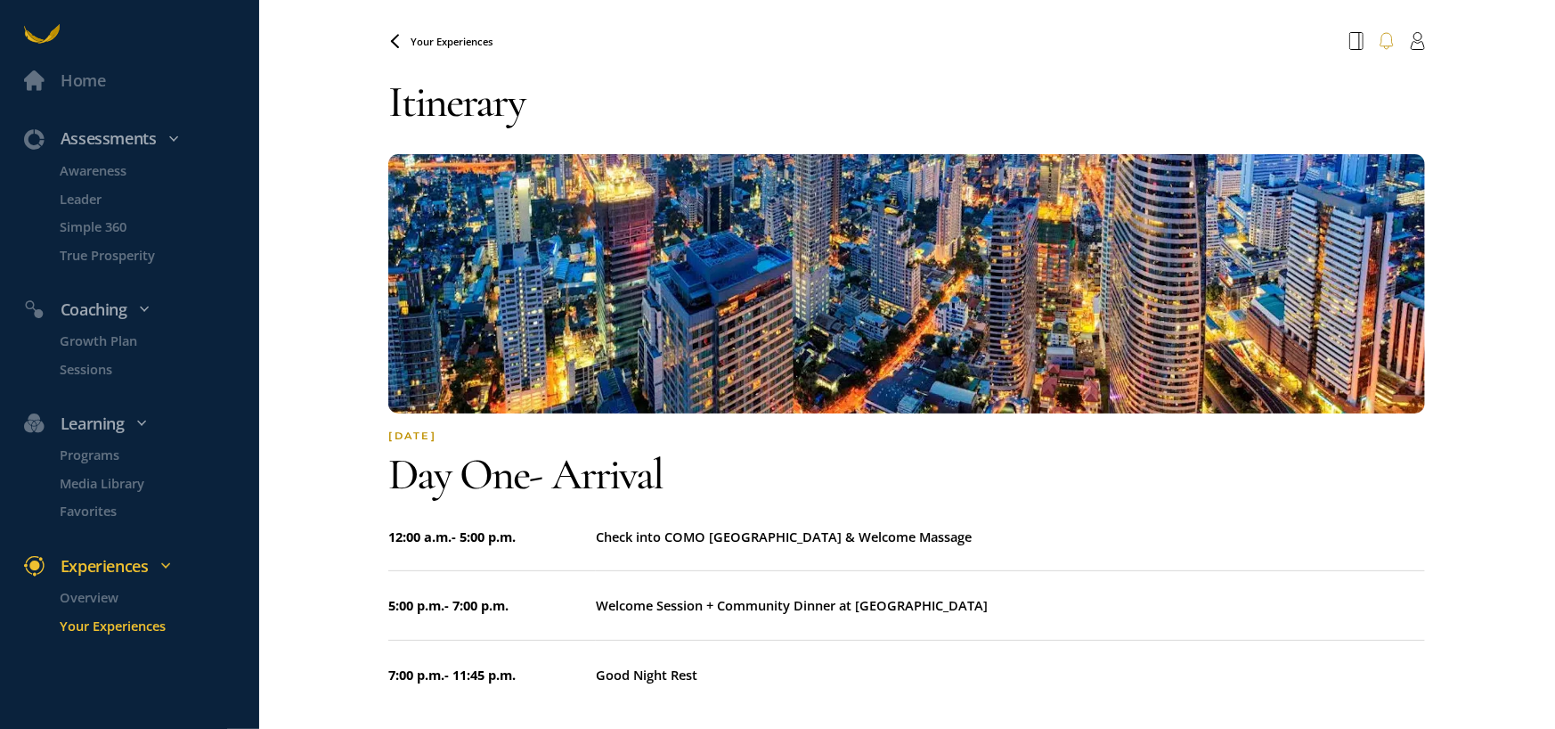
click at [1380, 40] on icon at bounding box center [1387, 41] width 14 height 18
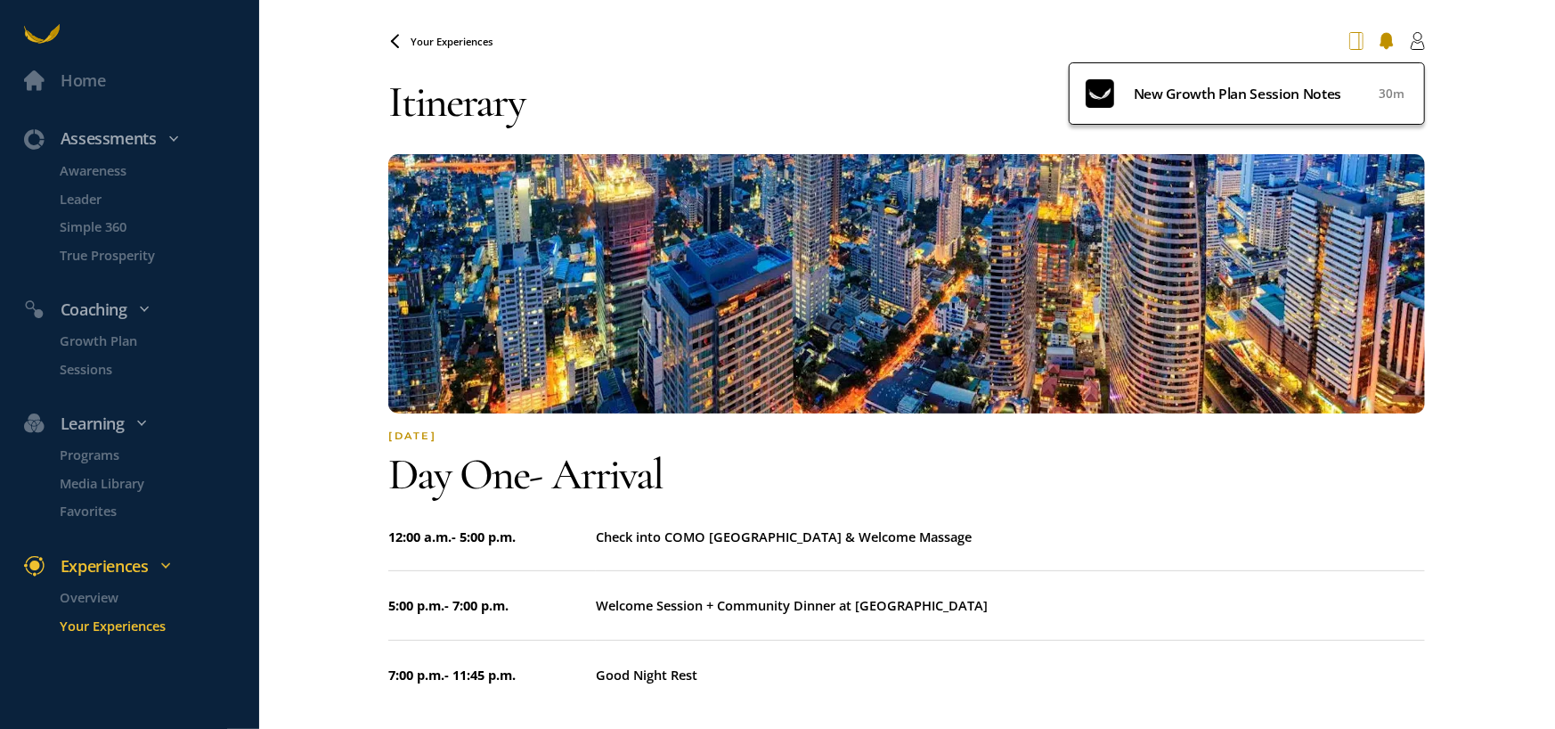
click at [1349, 39] on icon at bounding box center [1356, 41] width 14 height 18
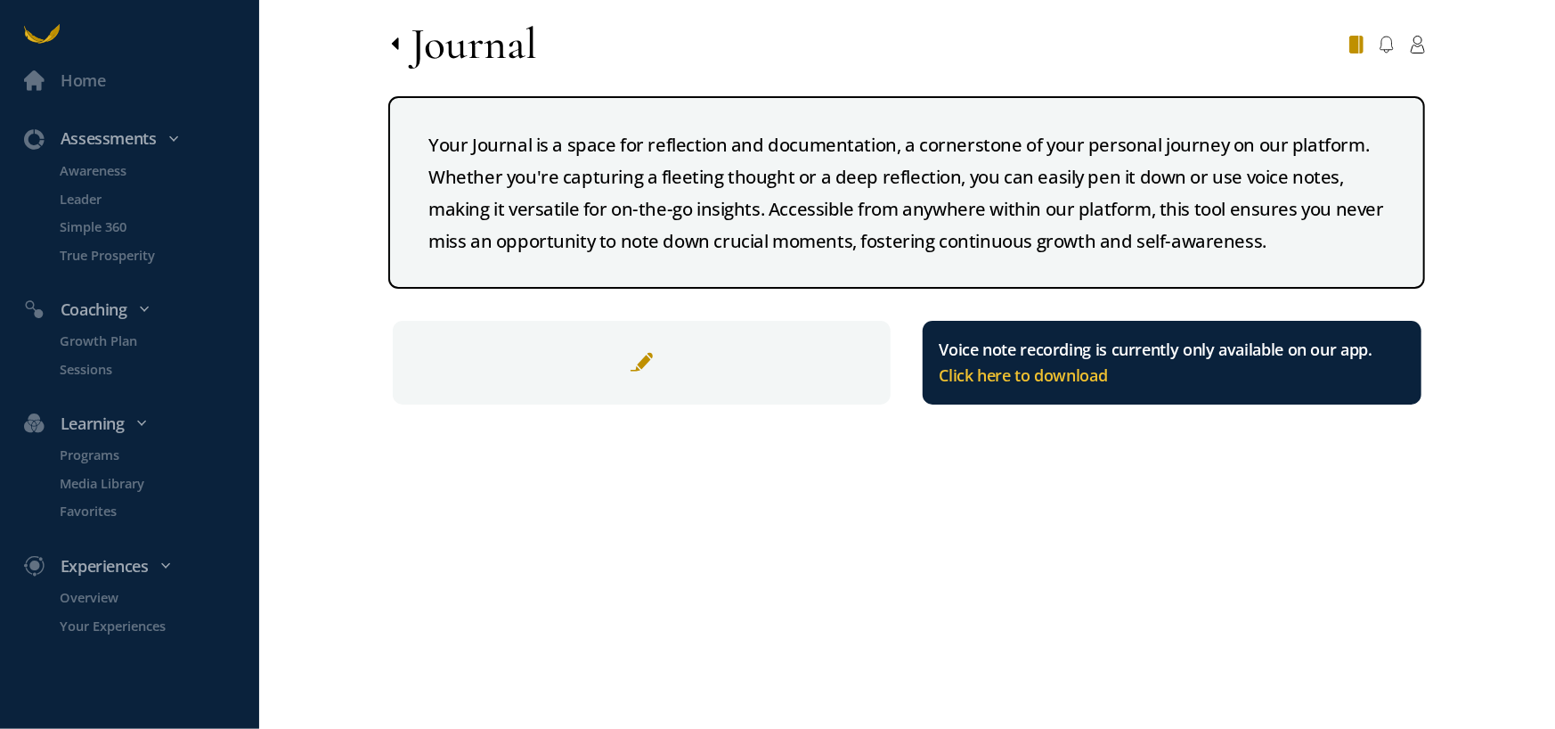
click at [391, 39] on icon at bounding box center [395, 44] width 14 height 14
